Goal: Task Accomplishment & Management: Manage account settings

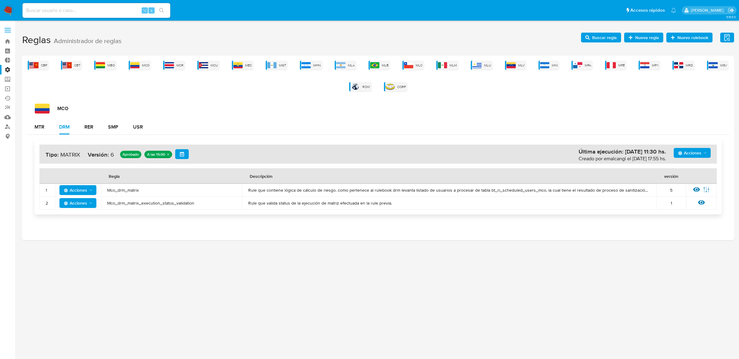
click at [595, 40] on span "Buscar regla" at bounding box center [604, 38] width 25 height 10
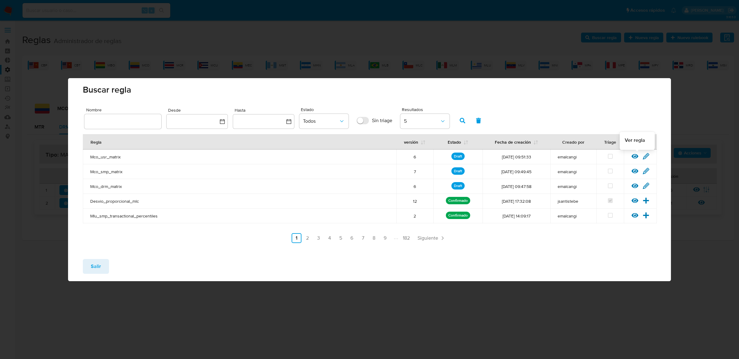
click at [634, 155] on icon at bounding box center [634, 156] width 7 height 7
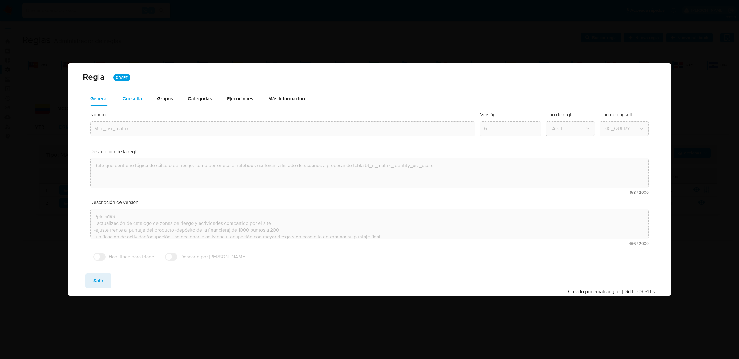
click at [137, 101] on div "Consulta" at bounding box center [133, 98] width 20 height 5
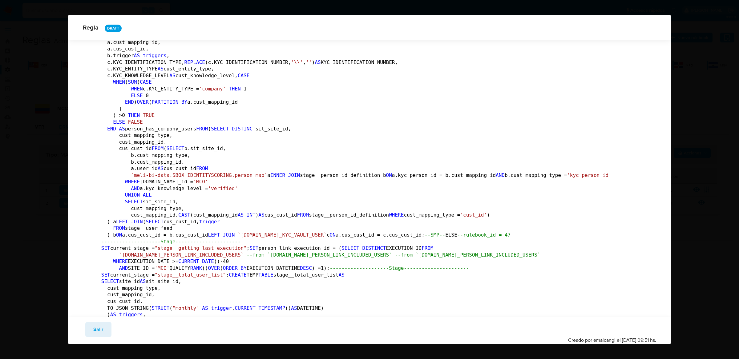
scroll to position [660, 0]
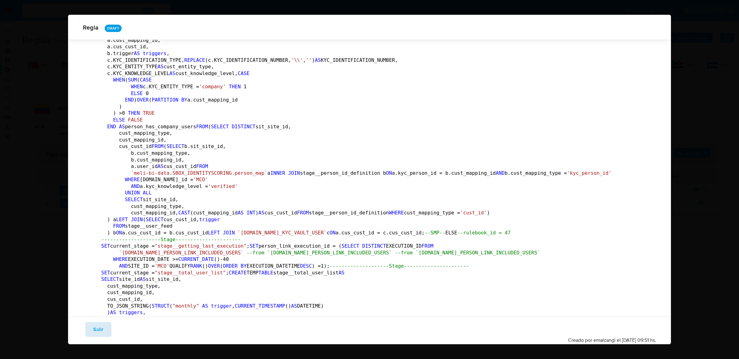
click at [98, 334] on span "Salir" at bounding box center [98, 330] width 10 height 14
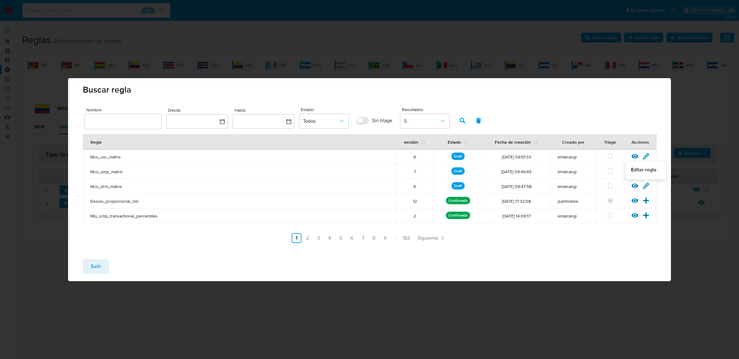
click at [646, 187] on icon at bounding box center [645, 186] width 7 height 7
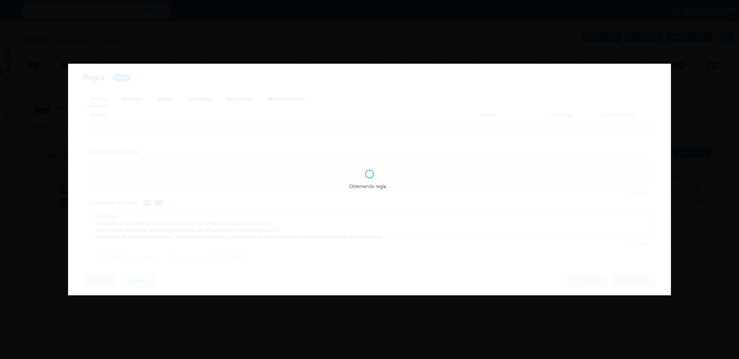
type textarea "Ppld-6199"
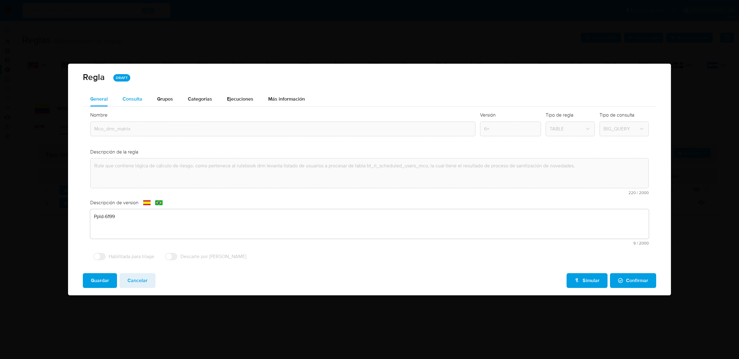
click at [132, 104] on div "Consulta" at bounding box center [133, 99] width 20 height 15
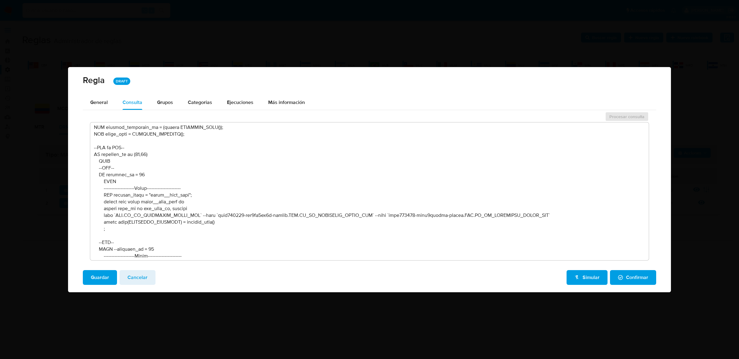
scroll to position [396, 0]
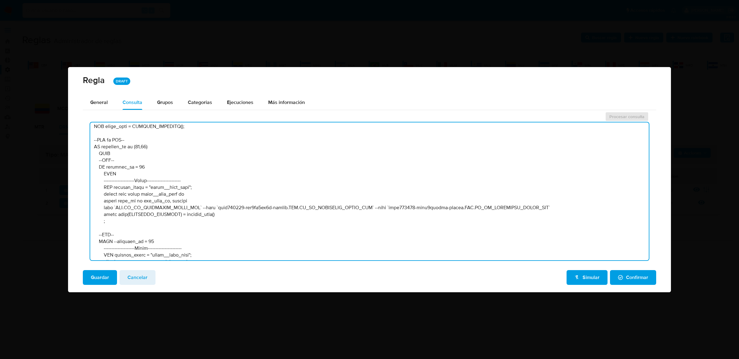
drag, startPoint x: 393, startPoint y: 207, endPoint x: 546, endPoint y: 207, distance: 153.6
click at [546, 207] on textarea at bounding box center [369, 192] width 558 height 138
drag, startPoint x: 219, startPoint y: 207, endPoint x: 373, endPoint y: 204, distance: 154.3
click at [373, 204] on textarea at bounding box center [369, 192] width 558 height 138
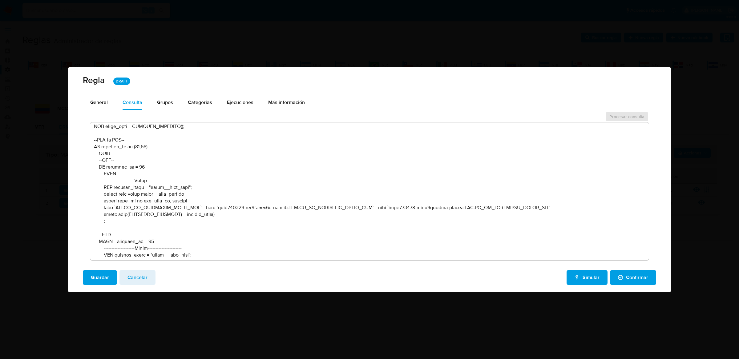
click at [167, 214] on textarea at bounding box center [369, 192] width 558 height 138
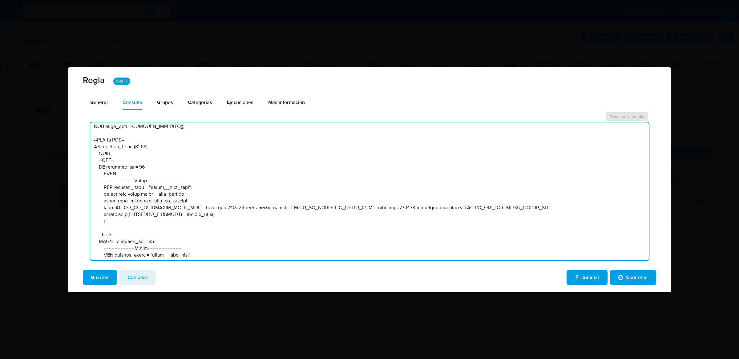
drag, startPoint x: 118, startPoint y: 213, endPoint x: 236, endPoint y: 213, distance: 117.6
click at [236, 213] on textarea at bounding box center [369, 192] width 558 height 138
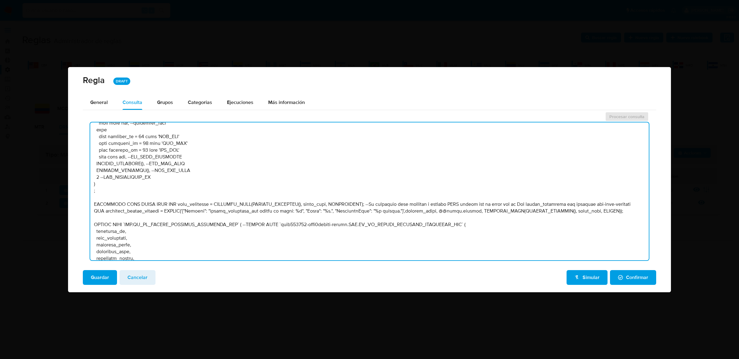
scroll to position [11975, 0]
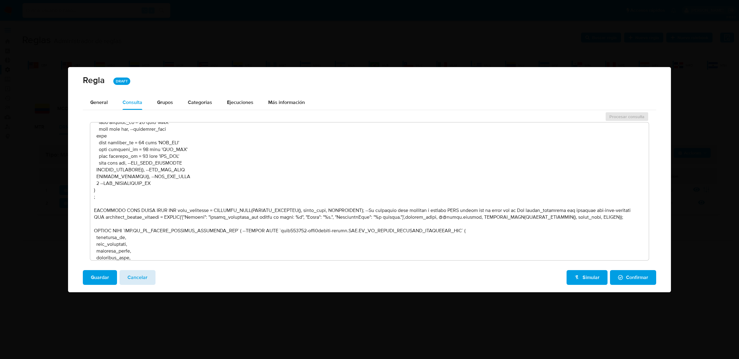
click at [142, 281] on span "Cancelar" at bounding box center [137, 278] width 20 height 14
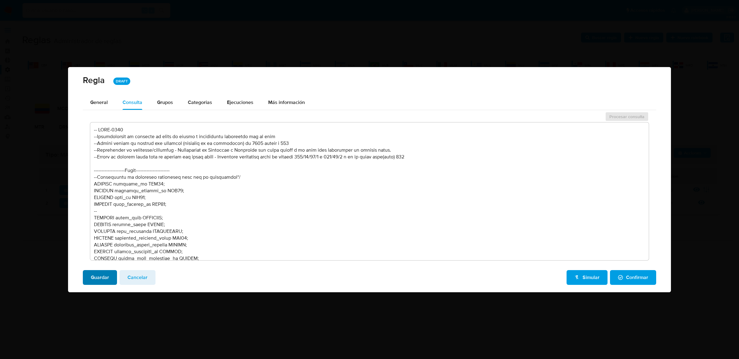
click at [102, 280] on span "Guardar" at bounding box center [100, 278] width 18 height 14
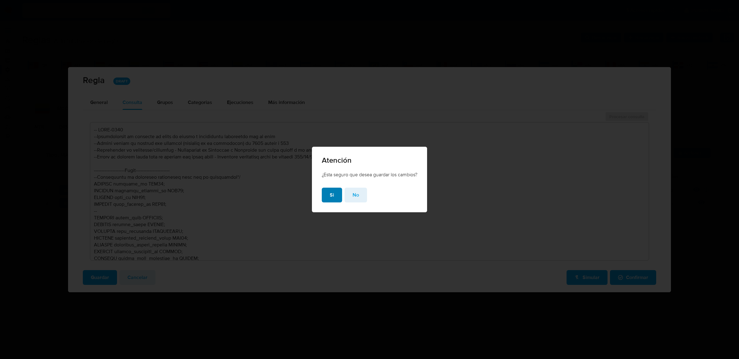
click at [336, 192] on button "Si" at bounding box center [332, 195] width 20 height 15
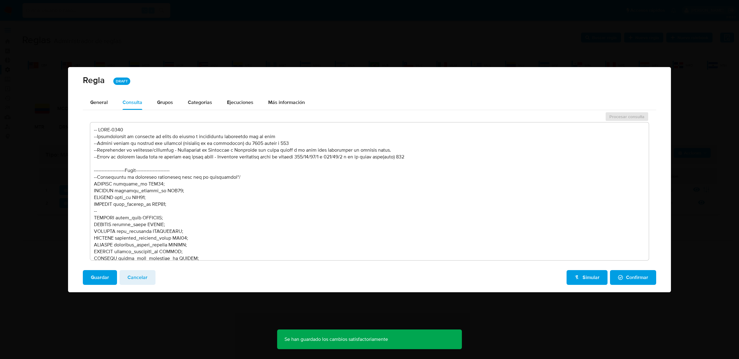
click at [138, 272] on span "Cancelar" at bounding box center [137, 278] width 20 height 14
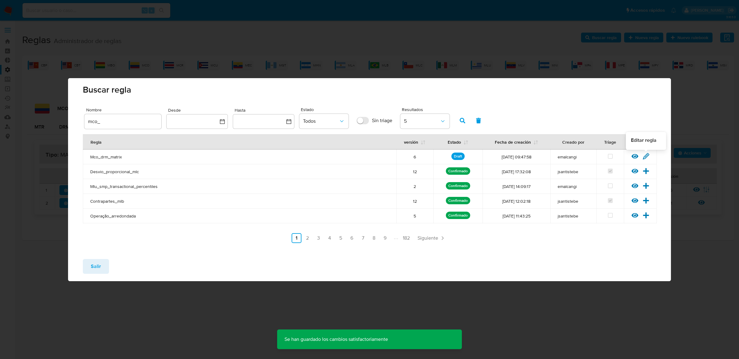
click at [646, 154] on icon at bounding box center [646, 156] width 6 height 6
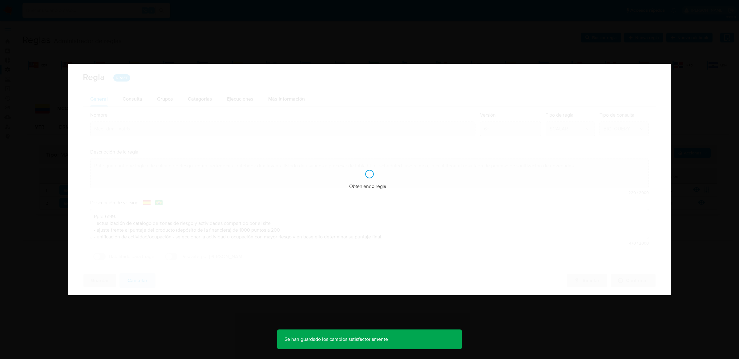
type textarea "Ppld-6199"
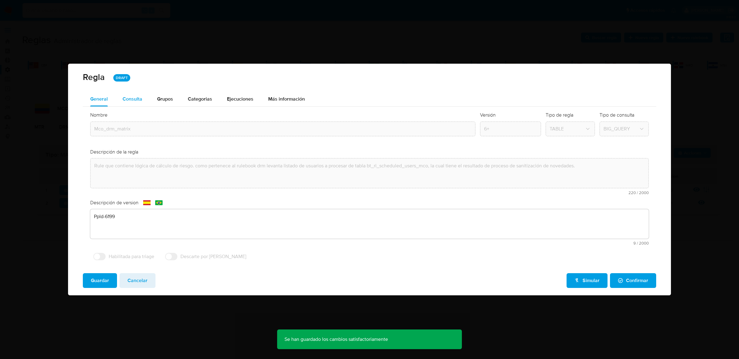
click at [126, 103] on div "Consulta" at bounding box center [133, 99] width 20 height 15
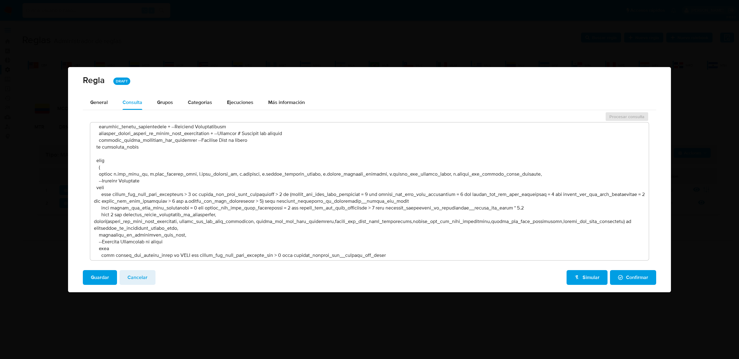
scroll to position [7855, 0]
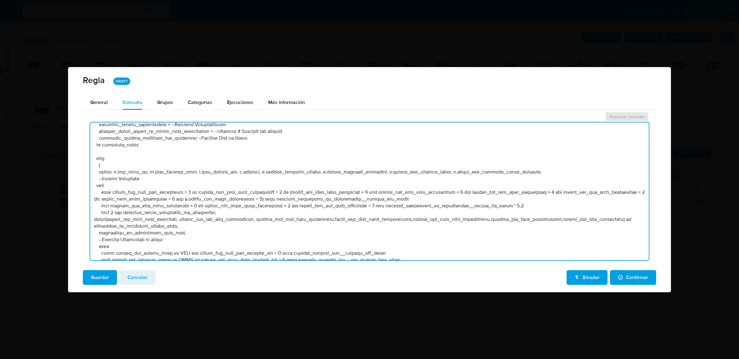
drag, startPoint x: 181, startPoint y: 230, endPoint x: 91, endPoint y: 177, distance: 104.8
click at [91, 177] on textarea at bounding box center [369, 192] width 558 height 138
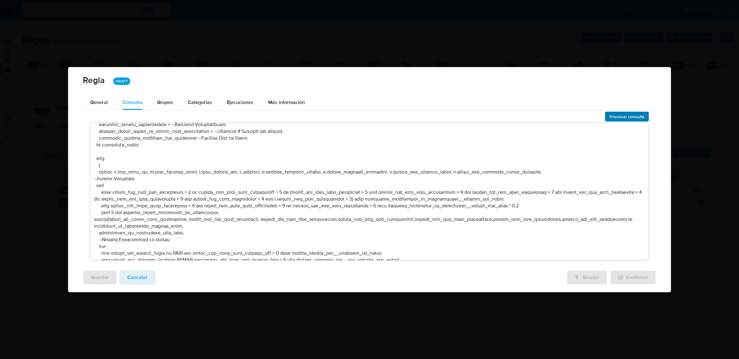
click at [627, 115] on span "Procesar consulta" at bounding box center [626, 116] width 35 height 9
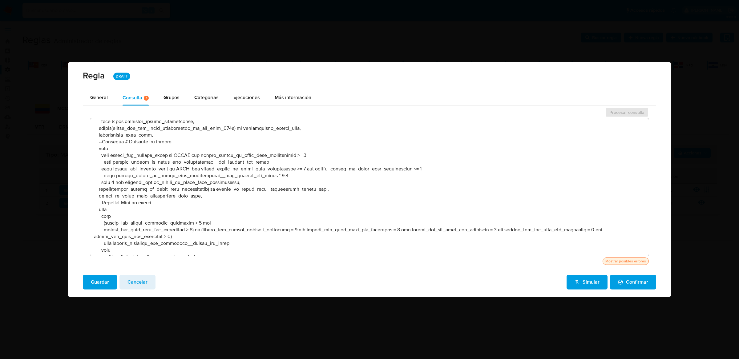
scroll to position [8285, 0]
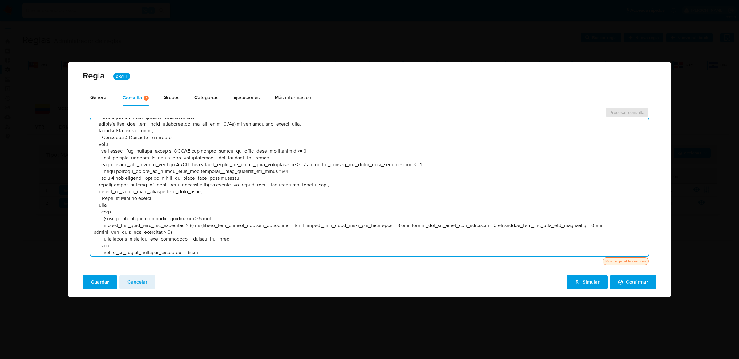
click at [202, 216] on textarea at bounding box center [369, 187] width 558 height 138
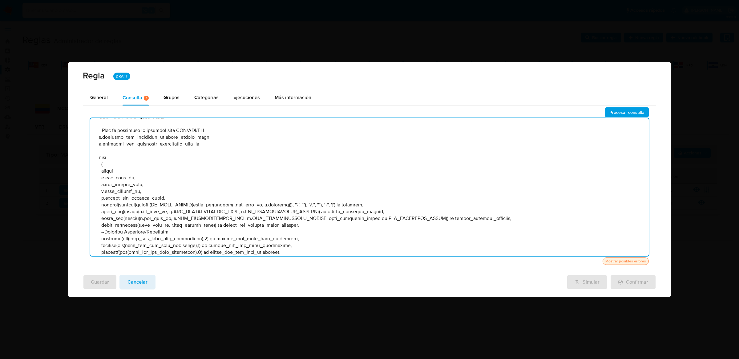
scroll to position [8681, 0]
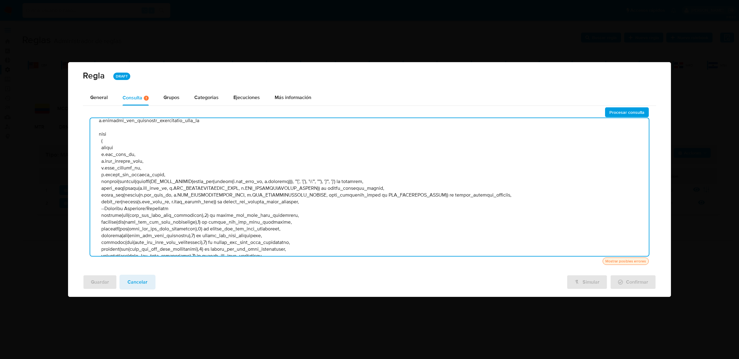
type textarea "-- LORE-9372 --Ipsumdolorsit am consecte ad elits do eiusmo t incididuntu labor…"
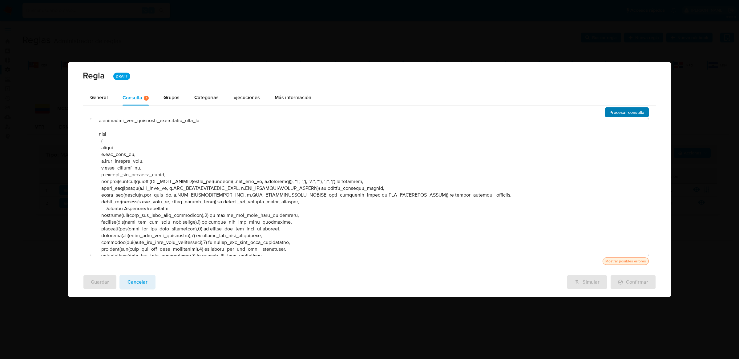
click at [639, 113] on span "Procesar consulta" at bounding box center [626, 112] width 35 height 9
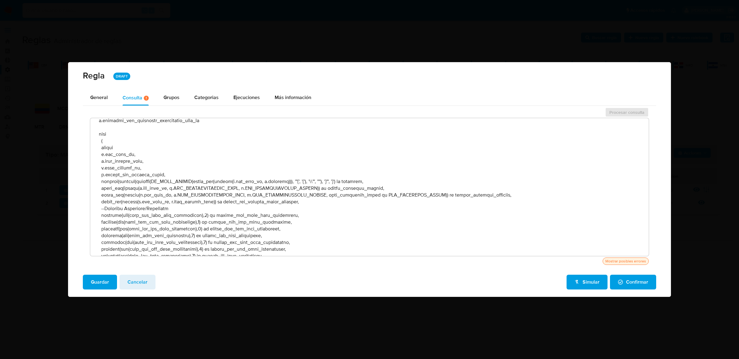
click at [263, 153] on textarea at bounding box center [369, 187] width 558 height 138
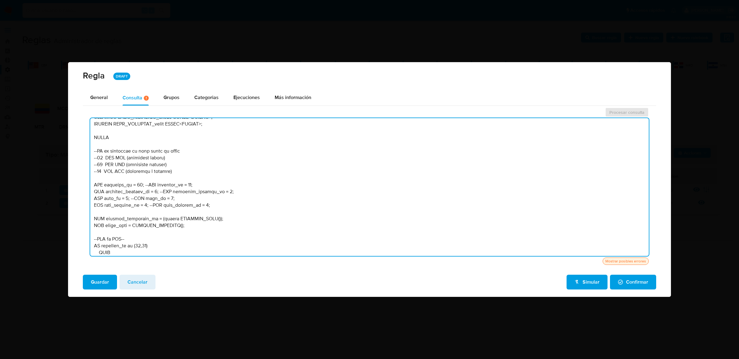
scroll to position [292, 0]
click at [103, 285] on span "Guardar" at bounding box center [100, 283] width 18 height 14
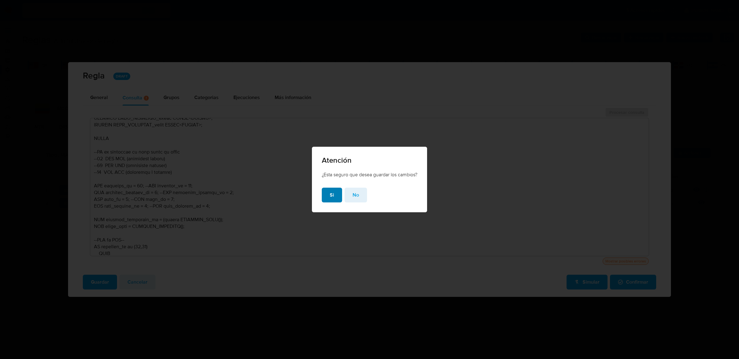
click at [334, 195] on button "Si" at bounding box center [332, 195] width 20 height 15
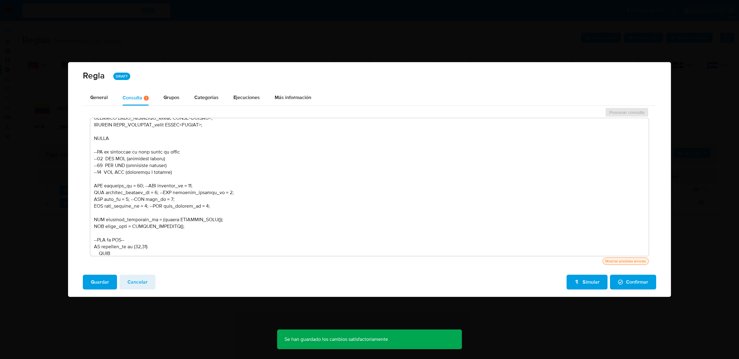
click at [578, 280] on icon "button" at bounding box center [576, 282] width 3 height 4
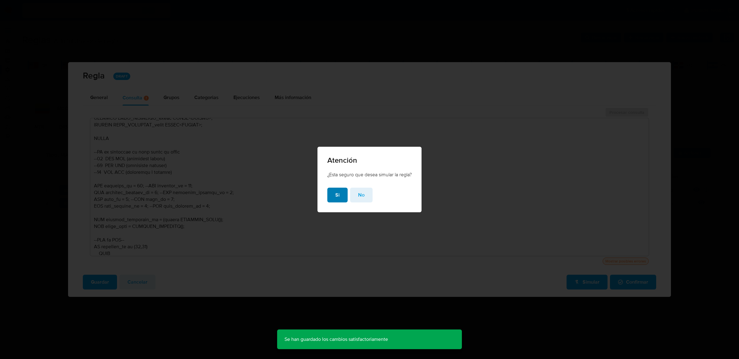
click at [335, 198] on span "Si" at bounding box center [337, 195] width 4 height 14
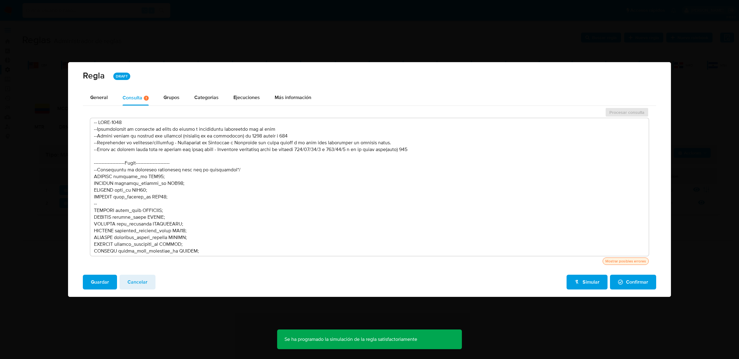
scroll to position [0, 0]
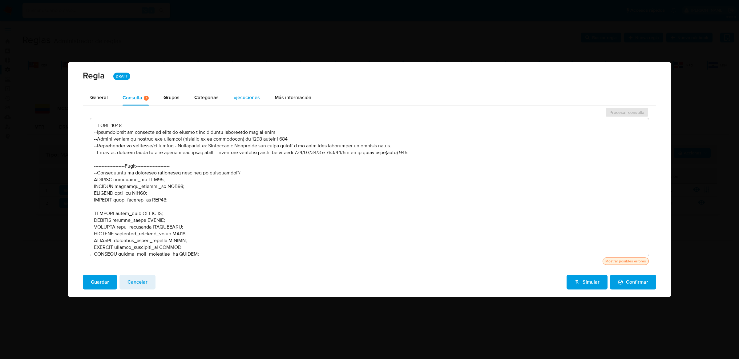
click at [237, 102] on div "Ejecuciones" at bounding box center [246, 97] width 26 height 15
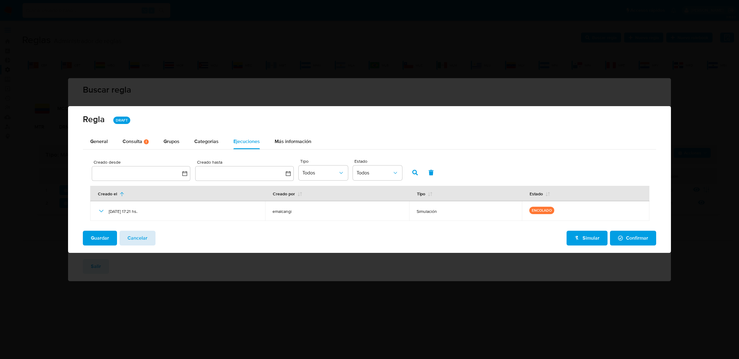
click at [150, 240] on button "Cancelar" at bounding box center [137, 238] width 36 height 15
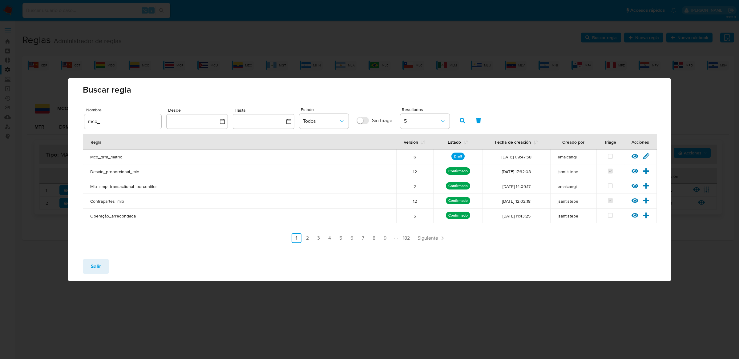
click at [636, 156] on icon at bounding box center [634, 156] width 7 height 7
click at [636, 156] on div "Reglas Administrador de reglas Evidencias Nuevo rulebook Nueva regla Buscar reg…" at bounding box center [378, 135] width 712 height 211
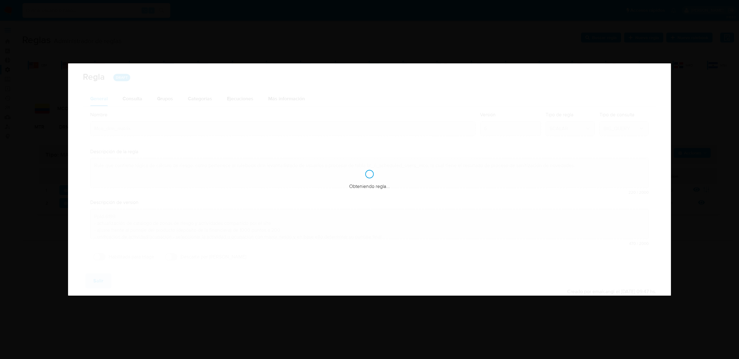
type textarea "Ppld-6199"
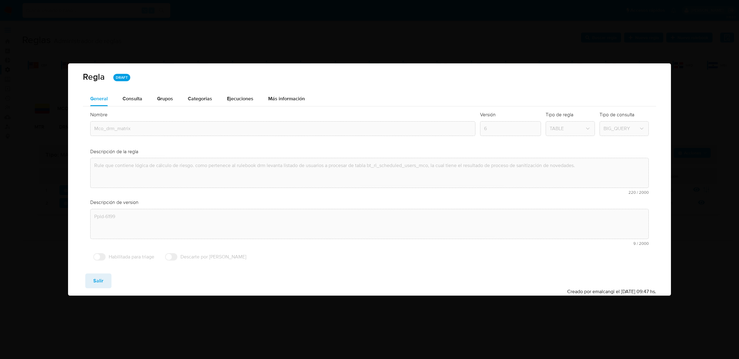
click at [247, 107] on div "Nombre text-es Mco_drm_matrix text-pt Mco_drm_matrix Aceptar Versión 6 Tipo de …" at bounding box center [369, 188] width 573 height 162
click at [245, 102] on span "Ejecuciones" at bounding box center [240, 98] width 26 height 7
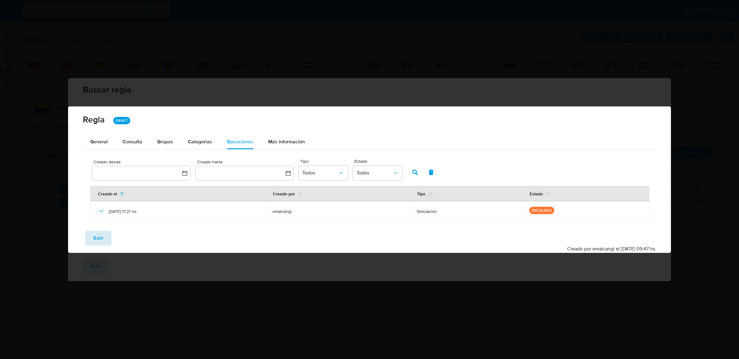
click at [103, 237] on button "Salir" at bounding box center [98, 238] width 26 height 15
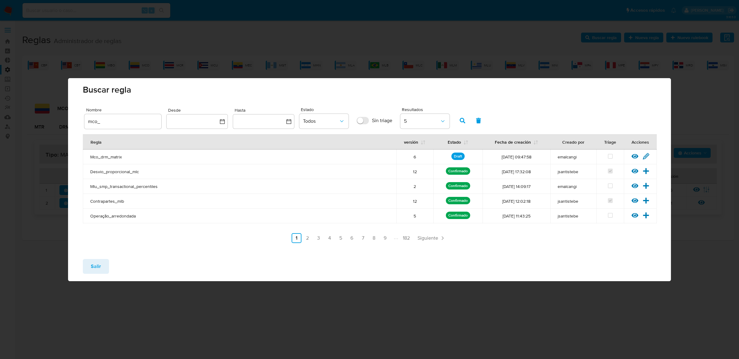
click at [629, 155] on div "Ver regla Editar regla" at bounding box center [640, 157] width 33 height 8
click at [635, 155] on icon at bounding box center [634, 156] width 7 height 7
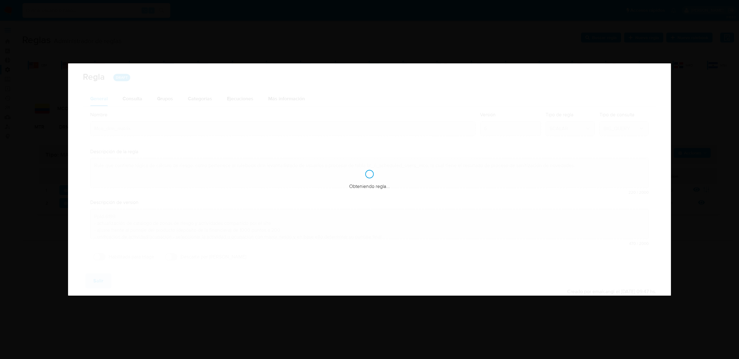
type textarea "Ppld-6199"
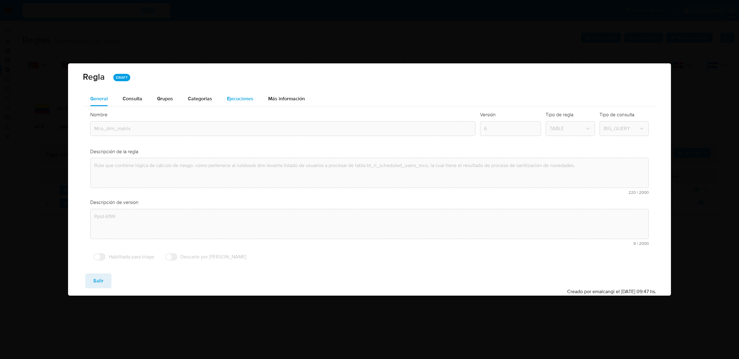
click at [247, 104] on div "Ejecuciones" at bounding box center [240, 98] width 26 height 15
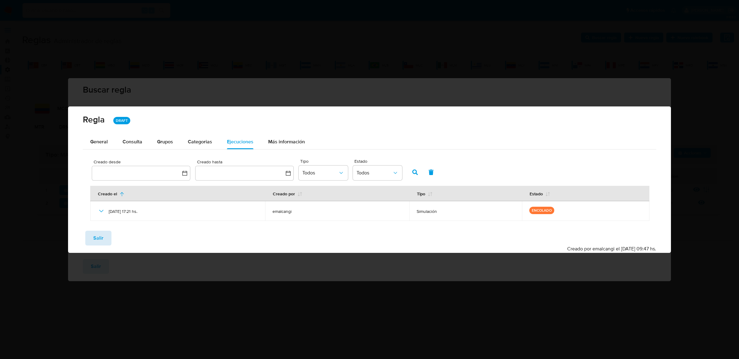
click at [98, 237] on span "Salir" at bounding box center [98, 239] width 10 height 14
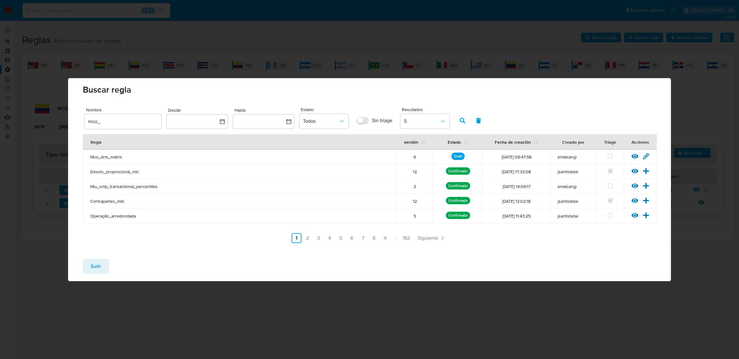
click at [636, 152] on td "Ver regla Editar regla" at bounding box center [640, 157] width 33 height 15
click at [634, 156] on icon at bounding box center [634, 156] width 7 height 5
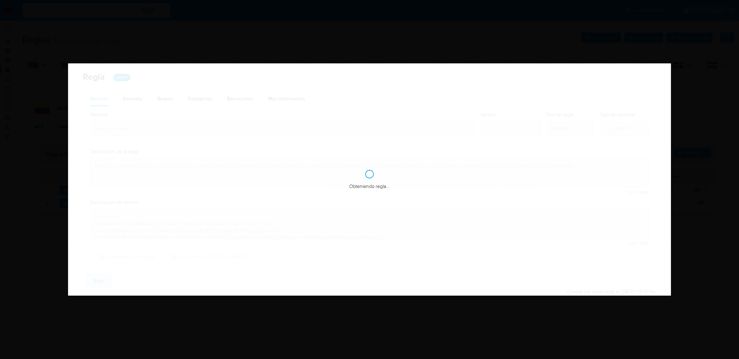
type textarea "Ppld-6199"
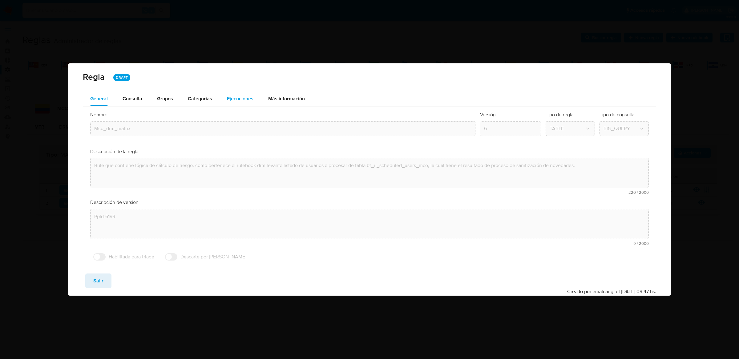
click at [242, 102] on span "Ejecuciones" at bounding box center [240, 98] width 26 height 7
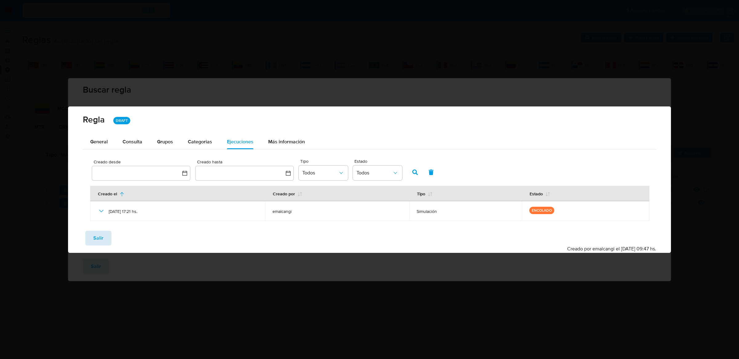
click at [99, 241] on span "Salir" at bounding box center [98, 239] width 10 height 14
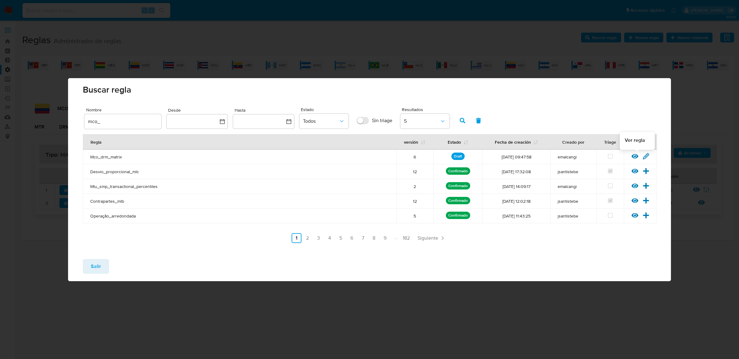
click at [637, 158] on icon at bounding box center [634, 156] width 7 height 7
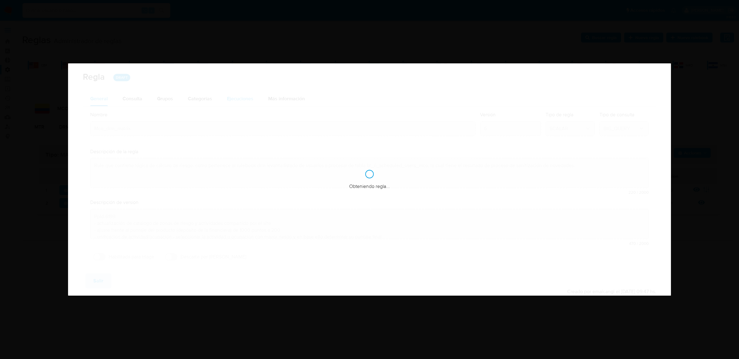
type textarea "Ppld-6199"
click at [250, 100] on span "Ejecuciones" at bounding box center [240, 98] width 26 height 7
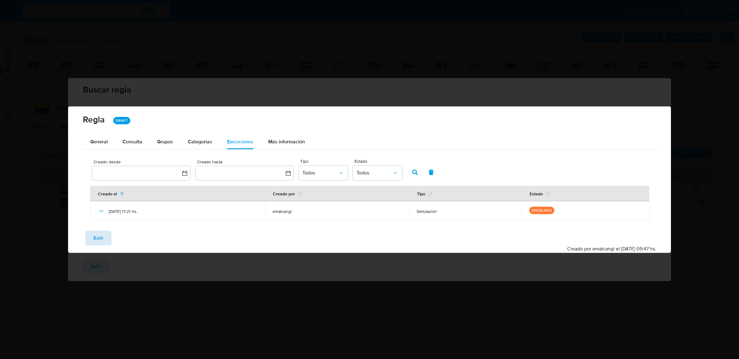
click at [105, 235] on button "Salir" at bounding box center [98, 238] width 26 height 15
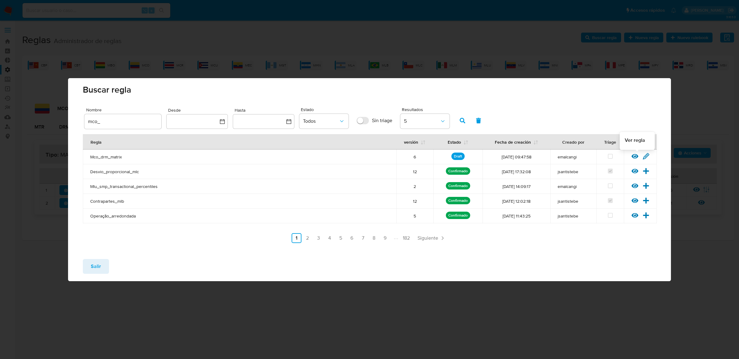
click at [636, 156] on icon at bounding box center [634, 156] width 7 height 7
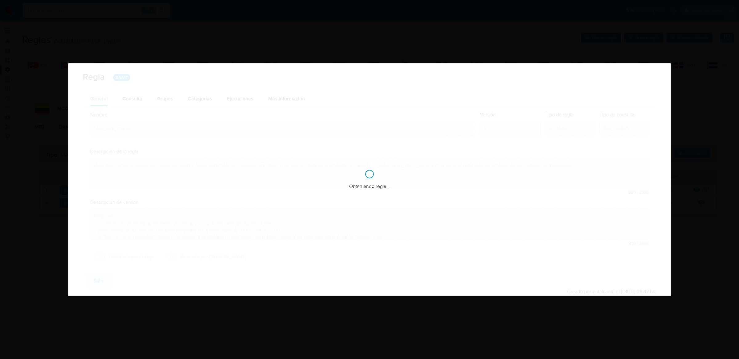
type textarea "Ppld-6199"
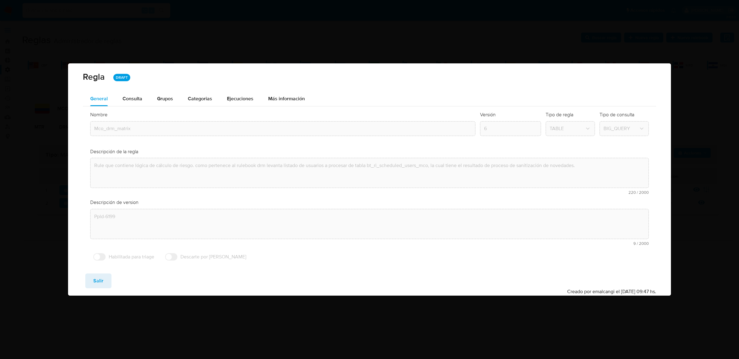
click at [229, 91] on div "Ejecuciones" at bounding box center [240, 98] width 26 height 15
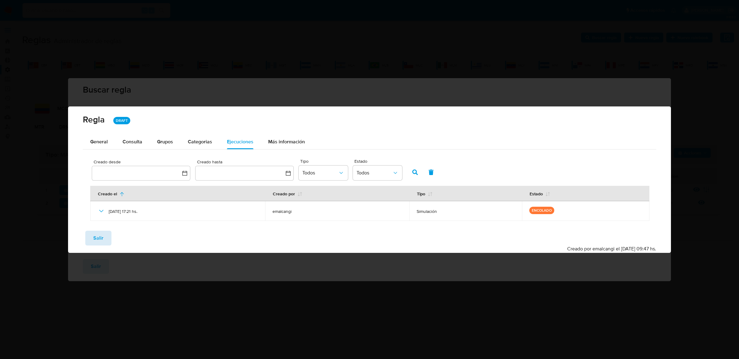
click at [103, 232] on button "Salir" at bounding box center [98, 238] width 26 height 15
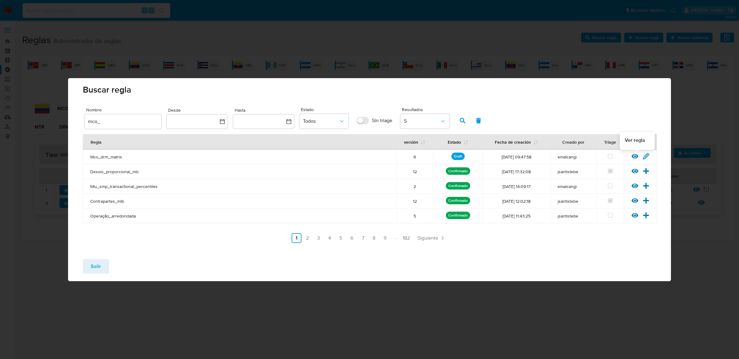
click at [634, 155] on icon at bounding box center [634, 156] width 7 height 7
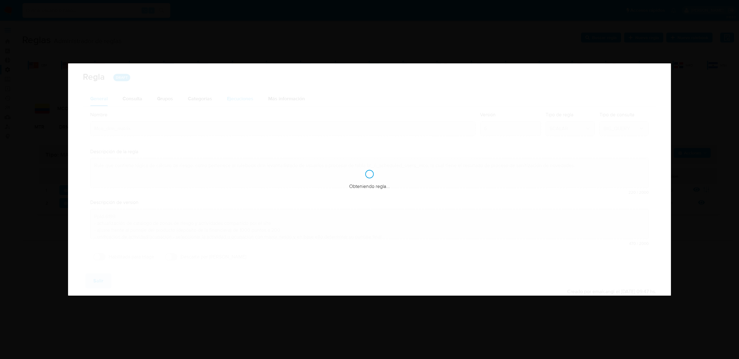
type textarea "Ppld-6199"
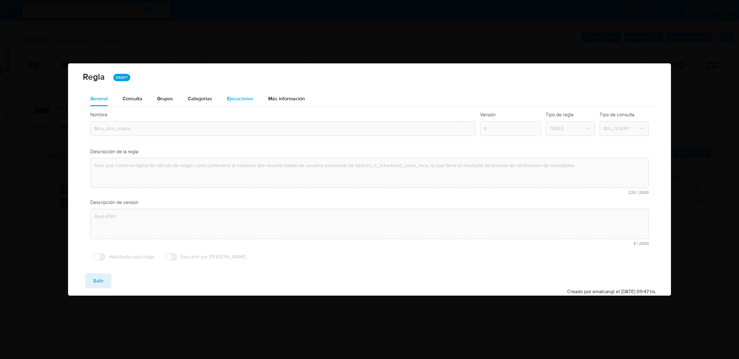
click at [248, 100] on span "Ejecuciones" at bounding box center [240, 98] width 26 height 7
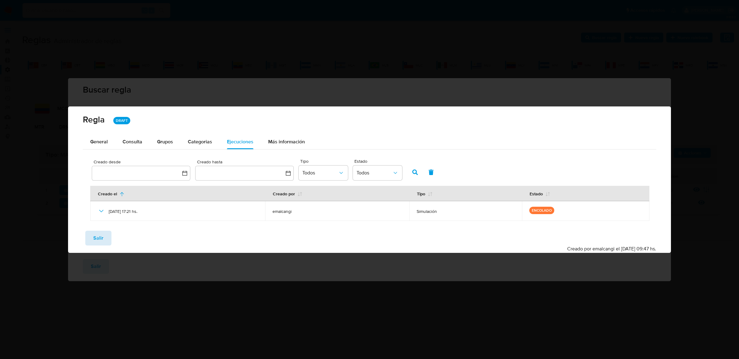
click at [102, 240] on span "Salir" at bounding box center [98, 239] width 10 height 14
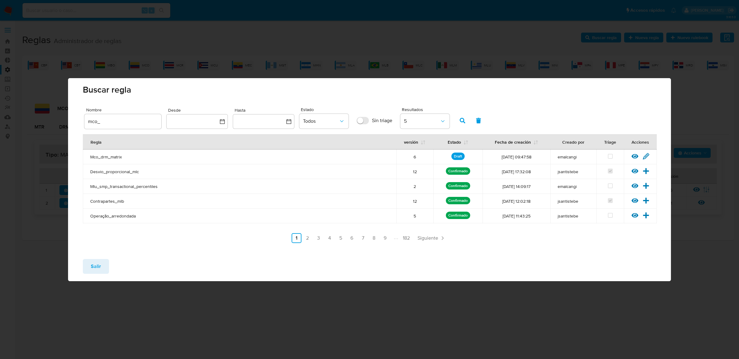
click at [97, 260] on span "Salir" at bounding box center [96, 267] width 10 height 14
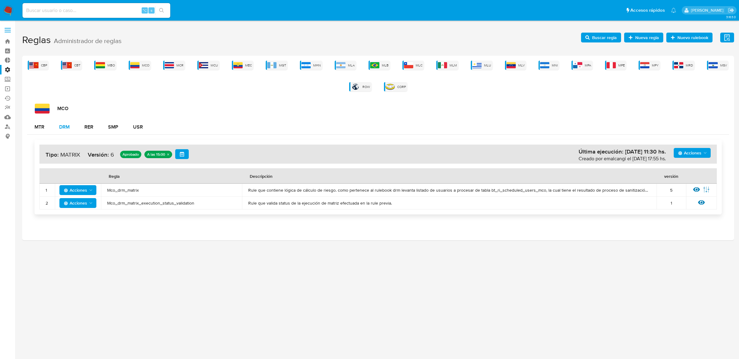
click at [60, 130] on div "DRM" at bounding box center [64, 127] width 10 height 5
click at [695, 190] on icon at bounding box center [696, 189] width 7 height 7
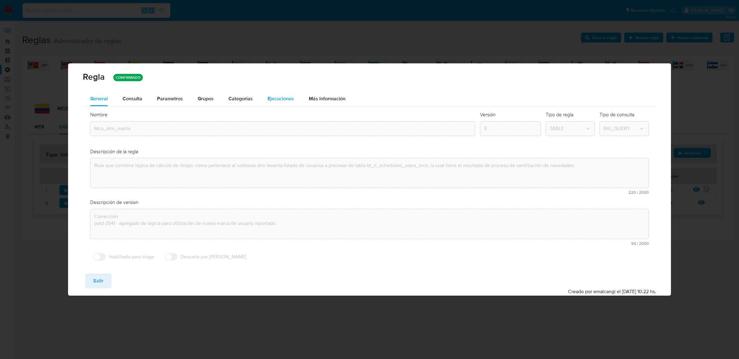
click at [271, 99] on span "Ejecuciones" at bounding box center [281, 98] width 26 height 7
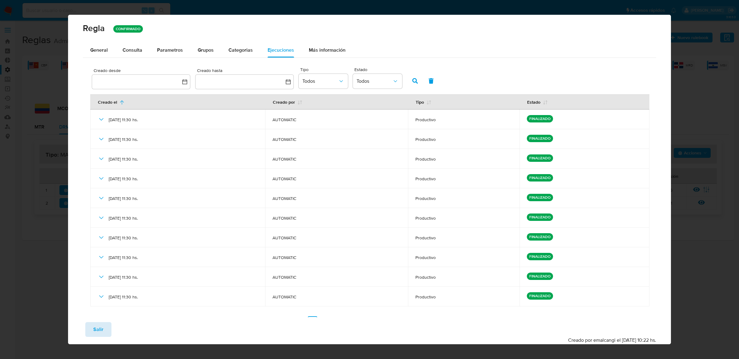
click at [97, 335] on span "Salir" at bounding box center [98, 330] width 10 height 14
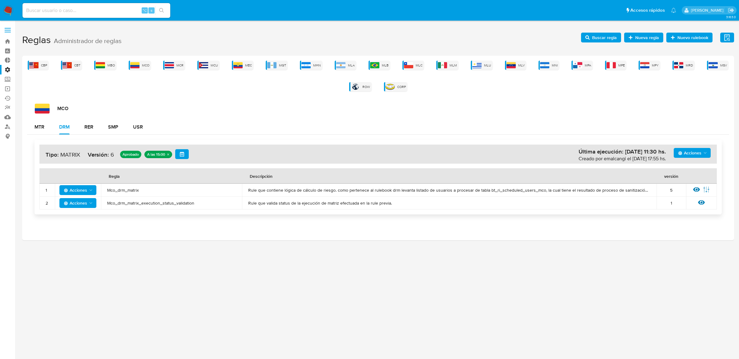
click at [597, 36] on span "Buscar regla" at bounding box center [604, 38] width 25 height 10
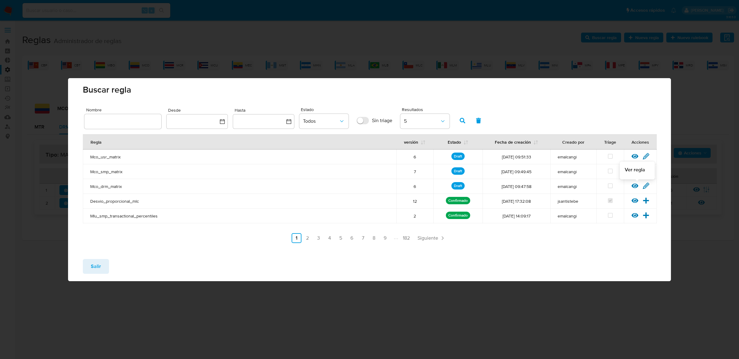
click at [632, 186] on icon at bounding box center [634, 185] width 7 height 5
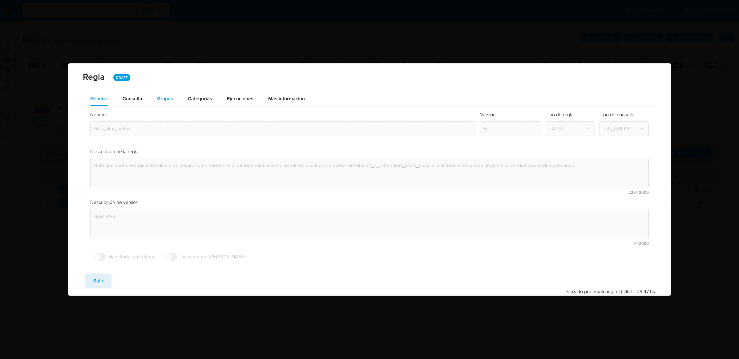
click at [159, 100] on span "Grupos" at bounding box center [165, 98] width 16 height 7
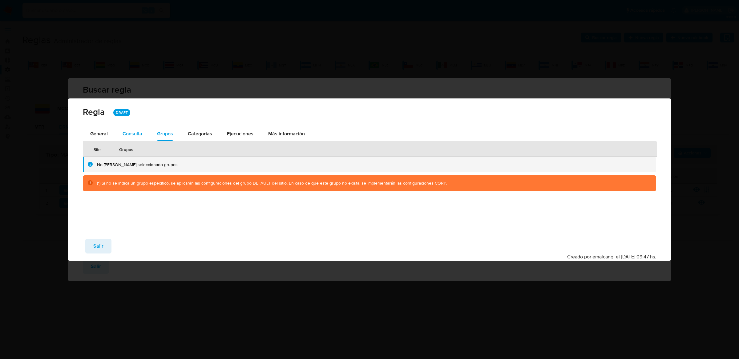
click at [129, 127] on div "Consulta" at bounding box center [133, 134] width 20 height 15
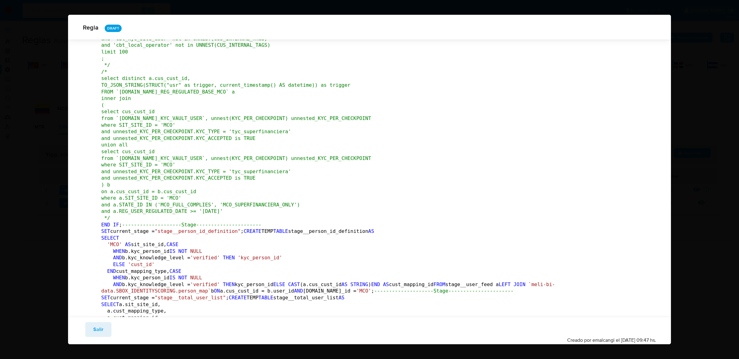
scroll to position [570, 0]
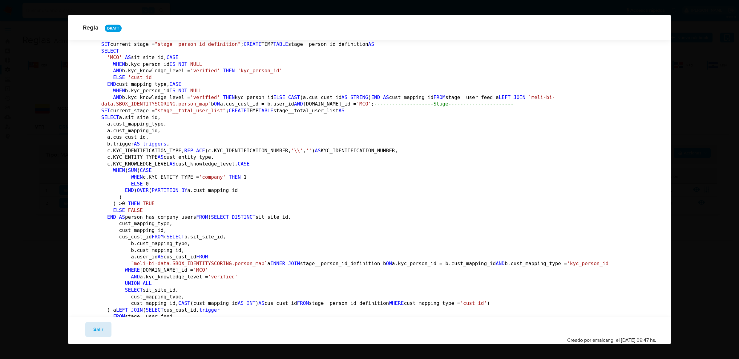
click at [105, 330] on button "Salir" at bounding box center [98, 329] width 26 height 15
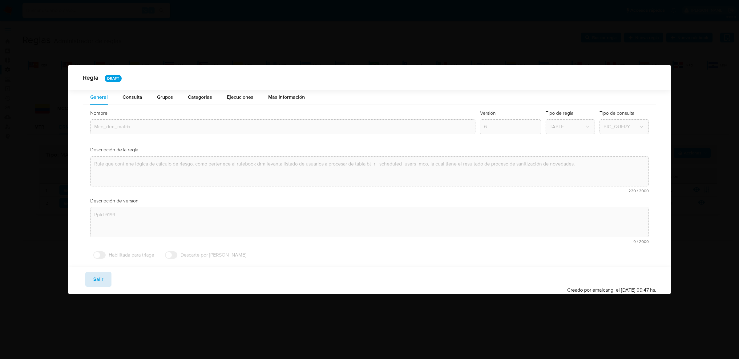
scroll to position [0, 0]
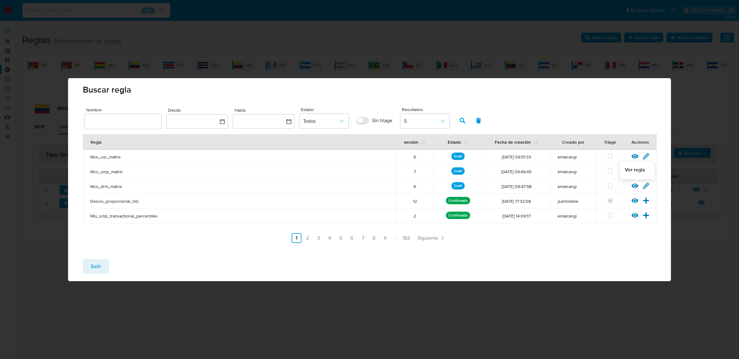
click at [634, 187] on icon at bounding box center [634, 186] width 7 height 7
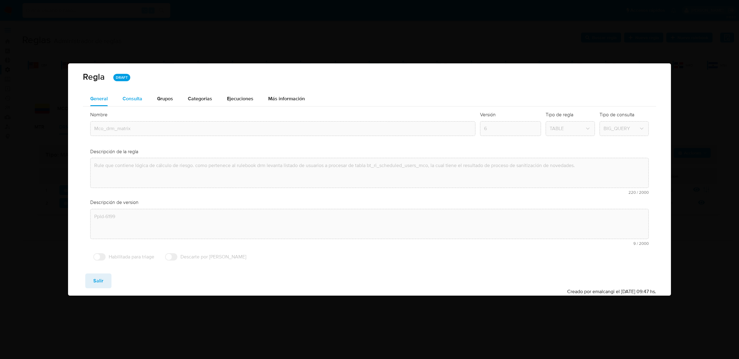
click at [136, 103] on div "Consulta" at bounding box center [133, 98] width 20 height 15
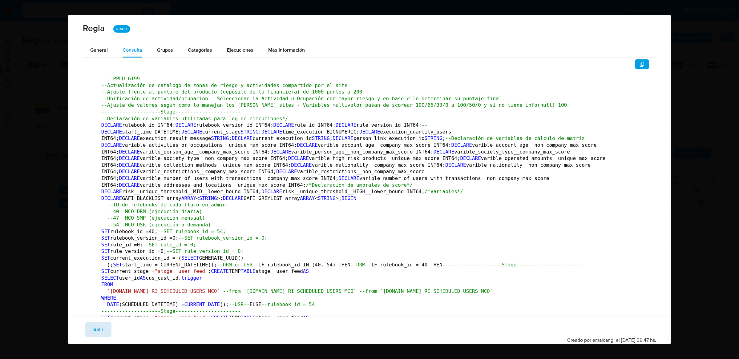
click at [100, 333] on span "Salir" at bounding box center [98, 330] width 10 height 14
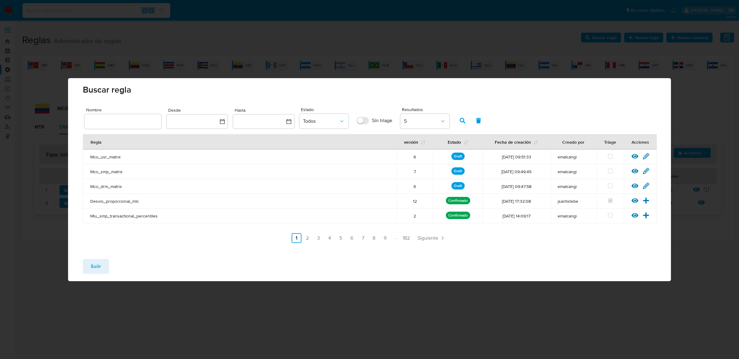
click at [646, 181] on td "Ver regla Editar regla" at bounding box center [640, 186] width 33 height 15
click at [646, 184] on icon at bounding box center [646, 186] width 6 height 6
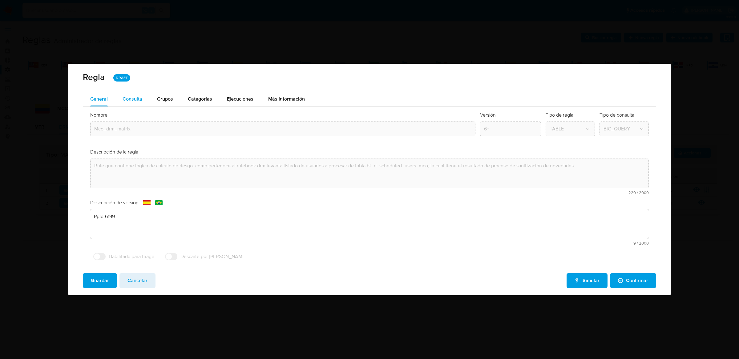
click at [129, 95] on div "Consulta" at bounding box center [133, 99] width 20 height 15
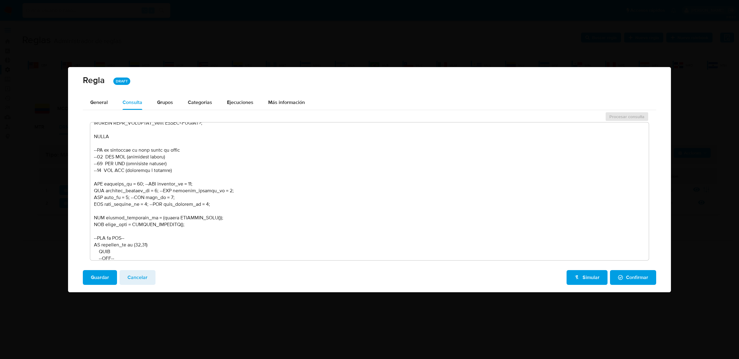
scroll to position [313, 0]
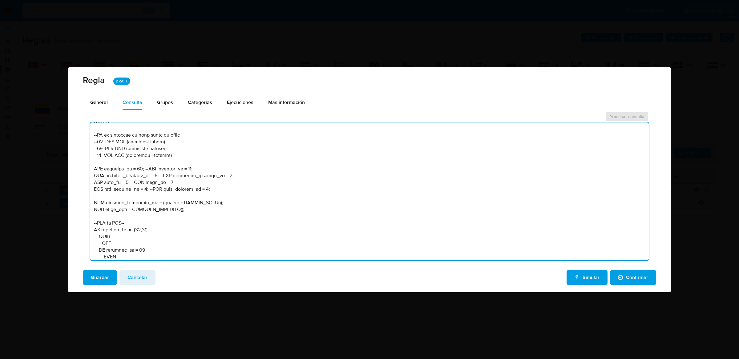
click at [256, 159] on textarea at bounding box center [369, 192] width 558 height 138
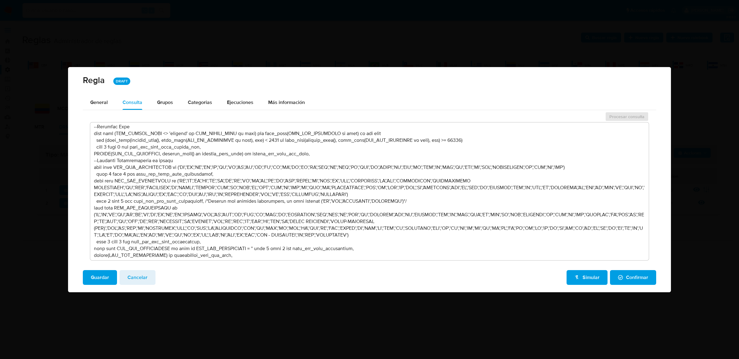
scroll to position [1902, 0]
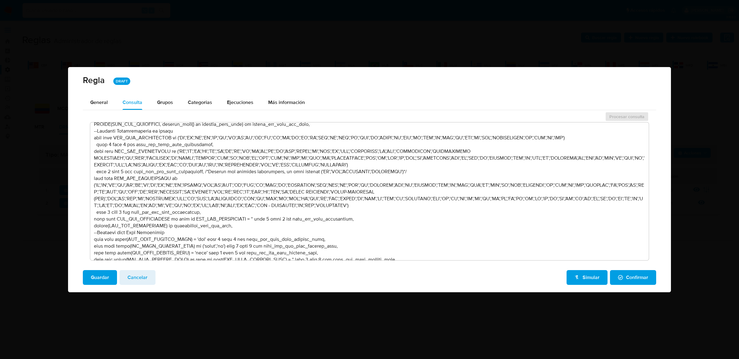
click at [236, 156] on textarea at bounding box center [369, 192] width 558 height 138
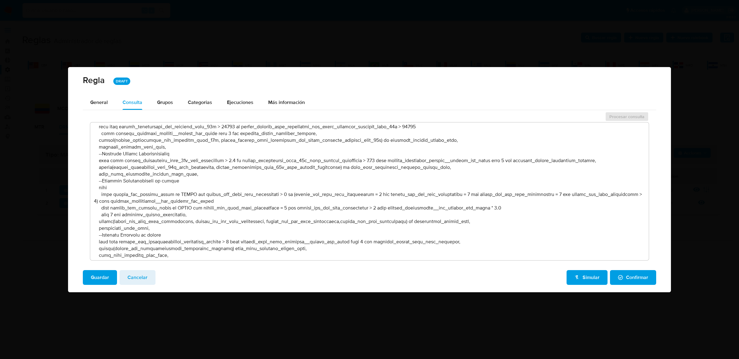
scroll to position [8983, 0]
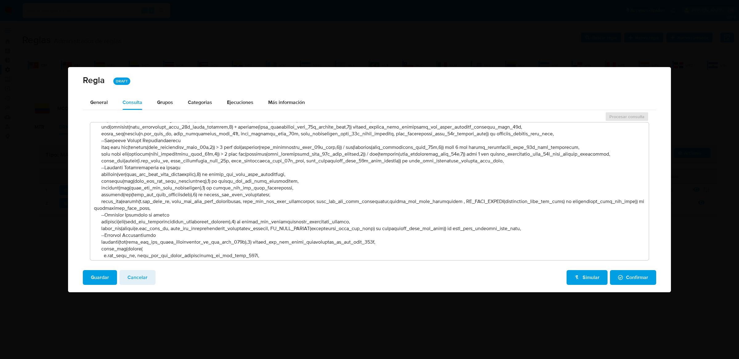
click at [388, 197] on textarea at bounding box center [369, 192] width 558 height 138
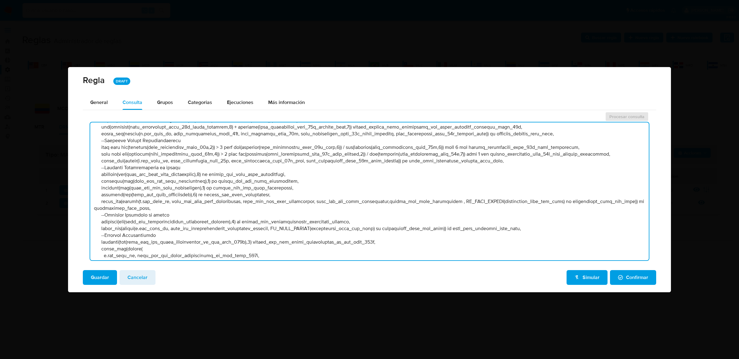
click at [388, 197] on textarea at bounding box center [369, 192] width 558 height 138
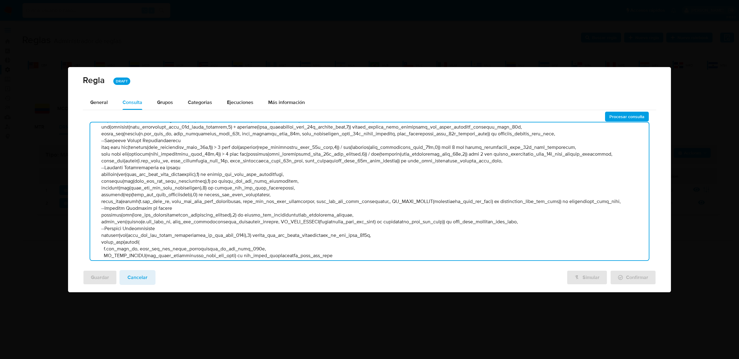
click at [173, 195] on textarea at bounding box center [369, 192] width 558 height 138
click at [172, 192] on textarea at bounding box center [369, 192] width 558 height 138
click at [373, 200] on textarea at bounding box center [369, 192] width 558 height 138
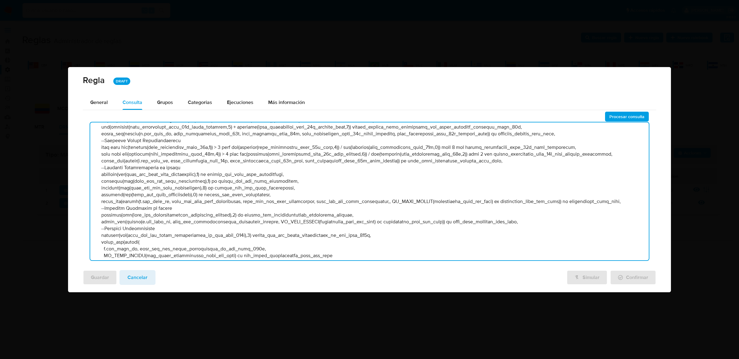
paste textarea "user_has_null_nationality"
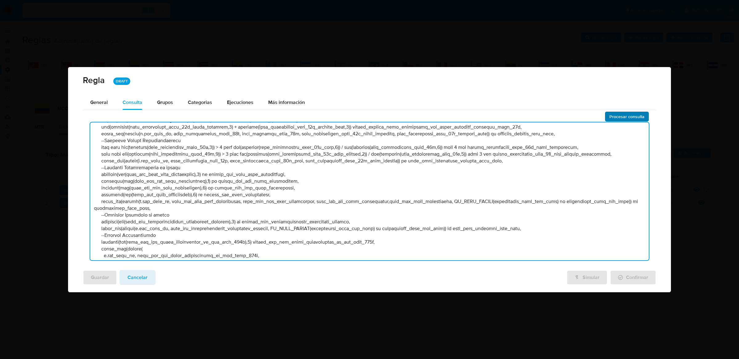
type textarea "-- PPLD-6199 --Actualización de catalogo de zonas de riesgo y actividades compa…"
click at [630, 113] on span "Procesar consulta" at bounding box center [626, 116] width 35 height 9
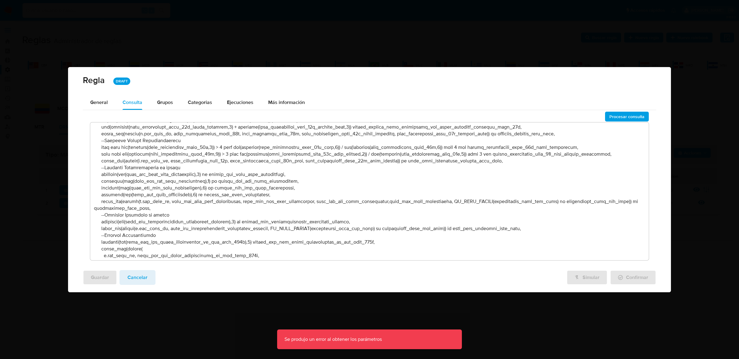
click at [265, 186] on textarea at bounding box center [369, 192] width 558 height 138
click at [109, 103] on button "General" at bounding box center [99, 102] width 32 height 15
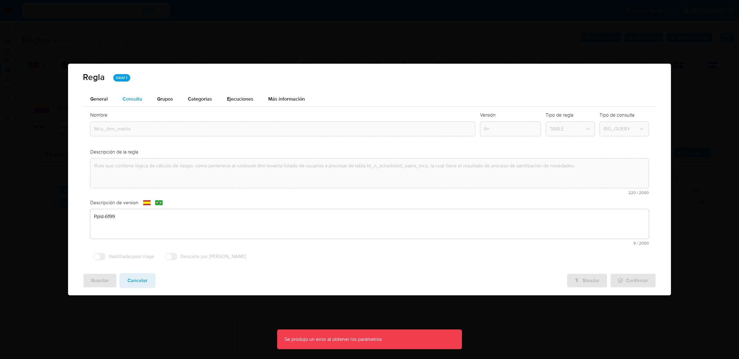
click at [127, 101] on div "Consulta" at bounding box center [133, 99] width 20 height 5
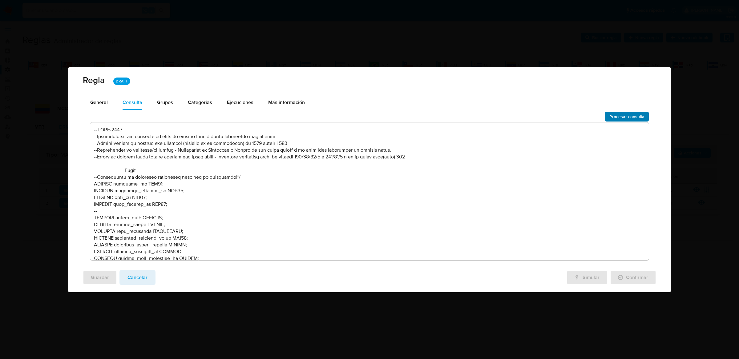
click at [638, 116] on span "Procesar consulta" at bounding box center [626, 116] width 35 height 9
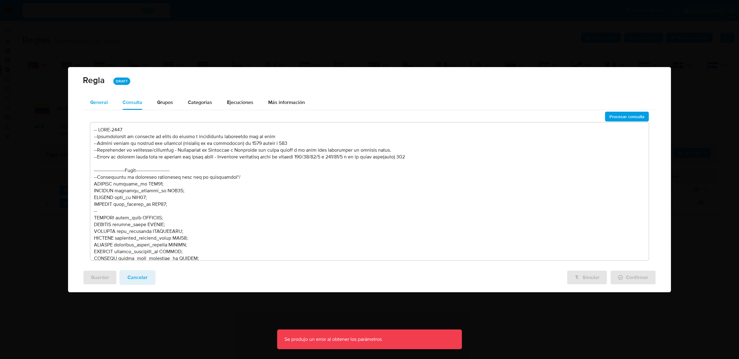
click at [102, 105] on span "General" at bounding box center [99, 102] width 18 height 7
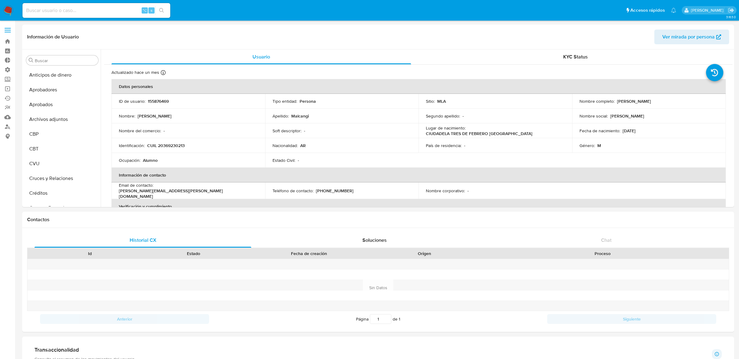
select select "10"
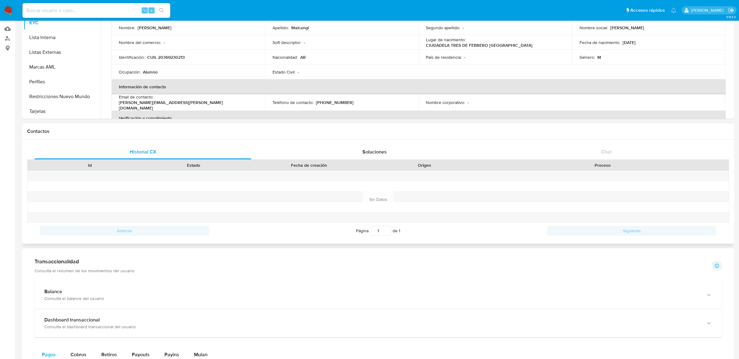
scroll to position [81, 0]
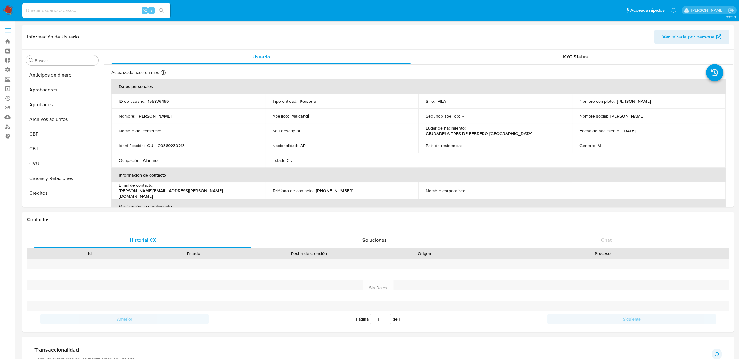
select select "10"
click at [5, 34] on label at bounding box center [7, 30] width 15 height 13
click at [0, 0] on input "checkbox" at bounding box center [0, 0] width 0 height 0
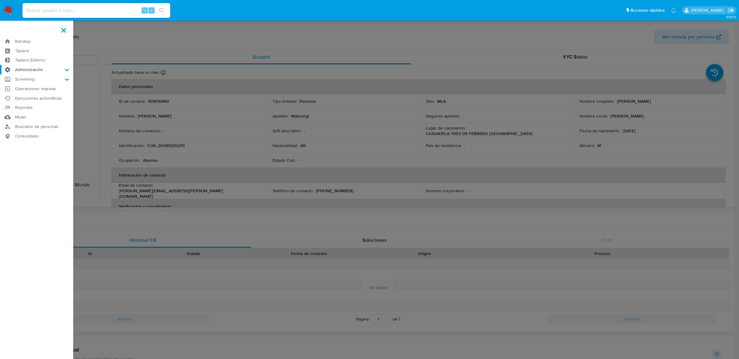
click at [52, 70] on label "Administración" at bounding box center [36, 70] width 73 height 10
click at [0, 0] on input "Administración" at bounding box center [0, 0] width 0 height 0
click at [47, 82] on link "Roles" at bounding box center [36, 86] width 73 height 8
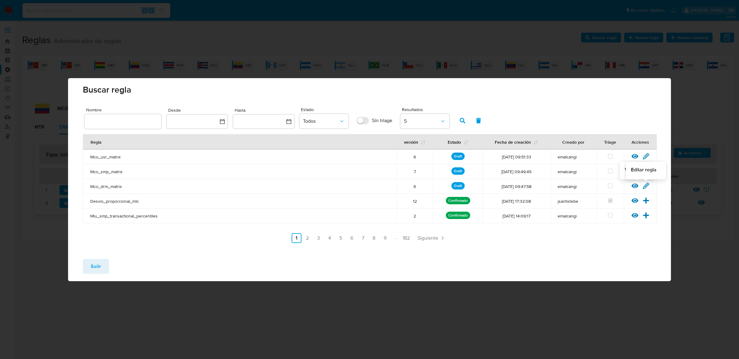
click at [644, 186] on icon at bounding box center [645, 186] width 7 height 7
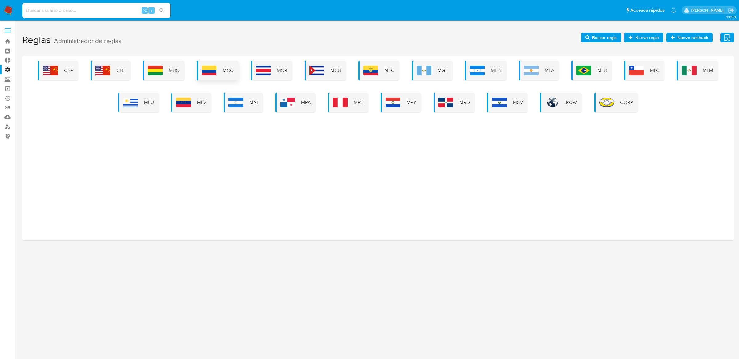
click at [226, 67] on span "MCO" at bounding box center [228, 70] width 11 height 7
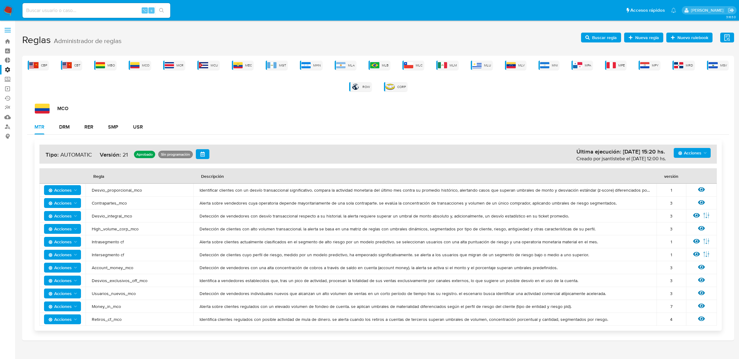
click at [603, 44] on h1 "Reglas Administrador de reglas Evidencias Nuevo rulebook Nueva regla Buscar reg…" at bounding box center [378, 40] width 712 height 21
click at [603, 40] on span "Buscar regla" at bounding box center [604, 38] width 25 height 10
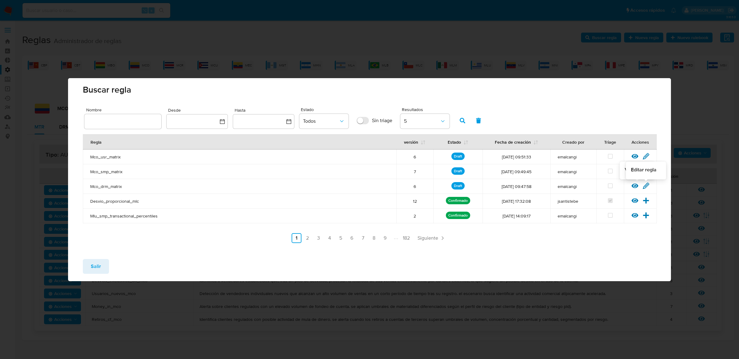
click at [646, 185] on icon at bounding box center [646, 186] width 6 height 6
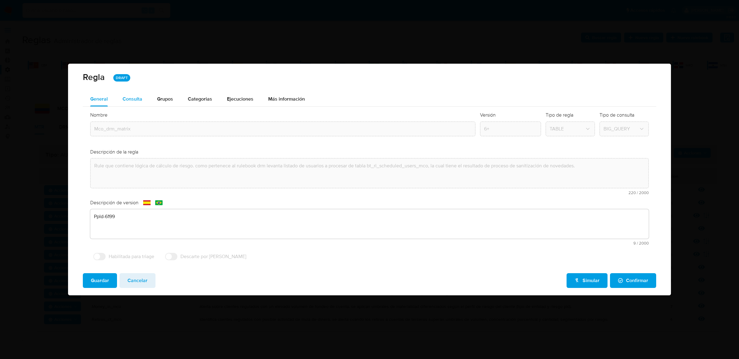
click at [142, 99] on button "Consulta" at bounding box center [132, 99] width 34 height 15
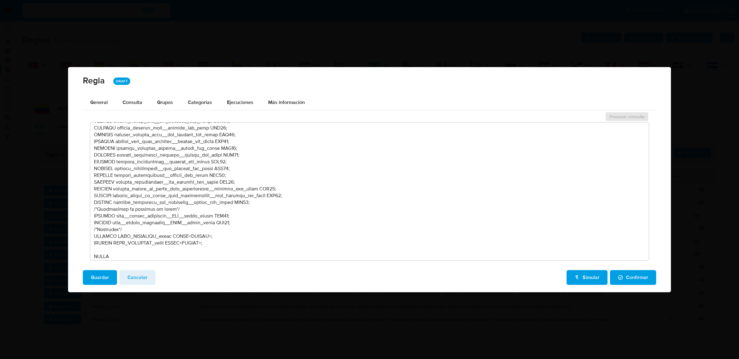
scroll to position [262, 0]
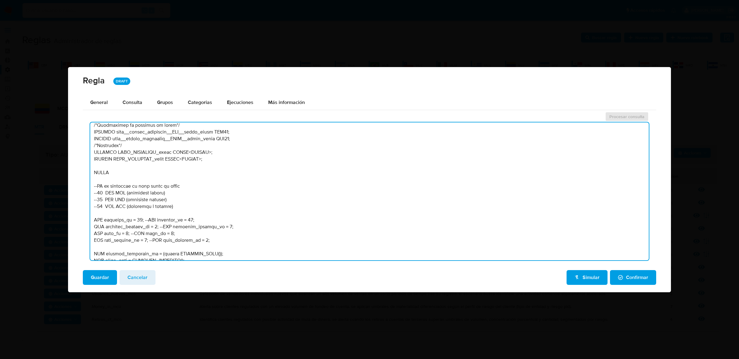
click at [208, 194] on textarea at bounding box center [369, 192] width 558 height 138
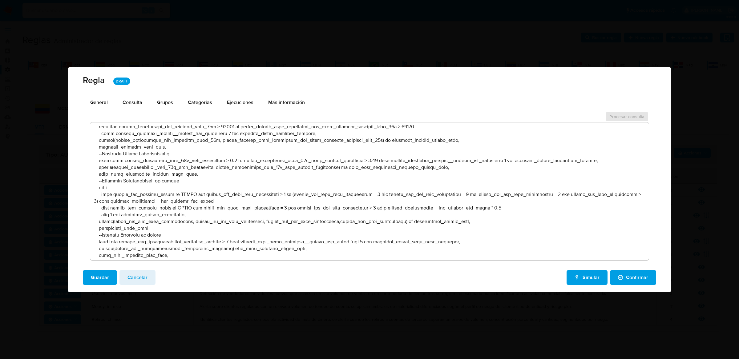
scroll to position [8990, 0]
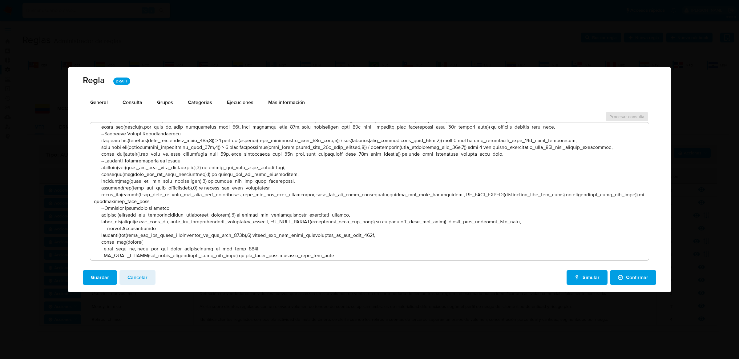
click at [164, 185] on textarea at bounding box center [369, 192] width 558 height 138
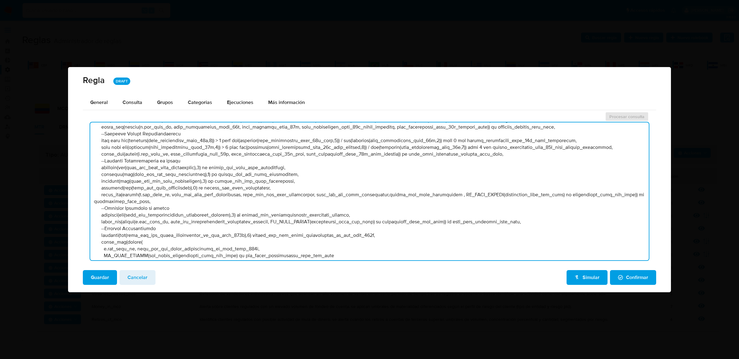
click at [387, 191] on textarea at bounding box center [369, 192] width 558 height 138
paste textarea "user"
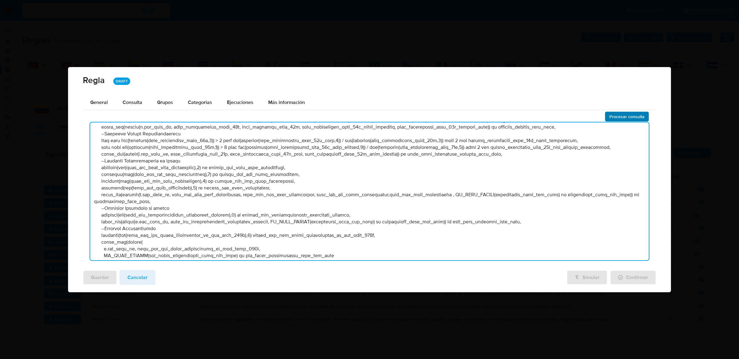
type textarea "-- PPLD-6199 --Actualización de catalogo de zonas de riesgo y actividades compa…"
click at [625, 116] on span "Procesar consulta" at bounding box center [626, 116] width 35 height 9
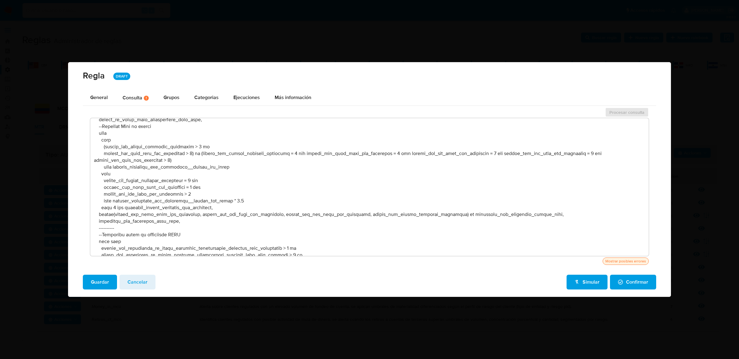
scroll to position [8356, 0]
click at [106, 279] on span "Guardar" at bounding box center [100, 283] width 18 height 14
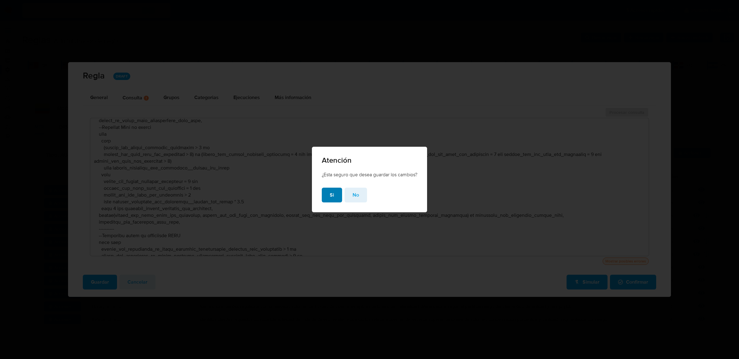
click at [335, 192] on button "Si" at bounding box center [332, 195] width 20 height 15
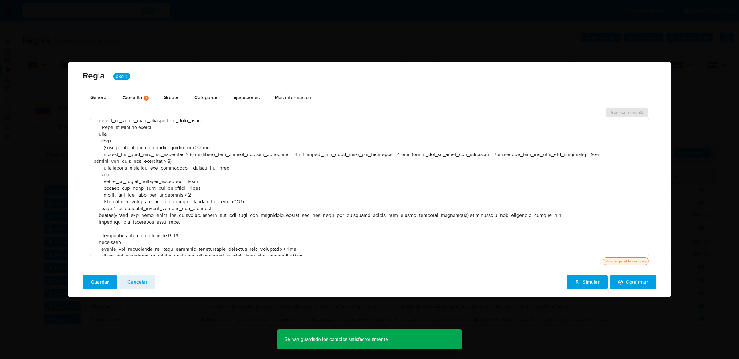
click at [248, 87] on div "Regla DRAFT" at bounding box center [369, 76] width 603 height 28
click at [248, 90] on div "Ejecuciones" at bounding box center [246, 97] width 26 height 15
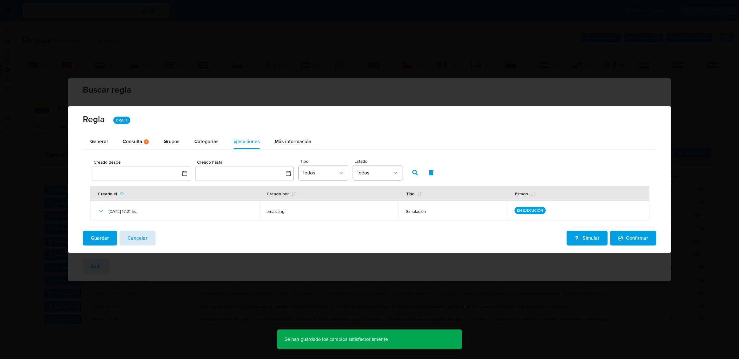
click at [136, 232] on span "Cancelar" at bounding box center [137, 239] width 20 height 14
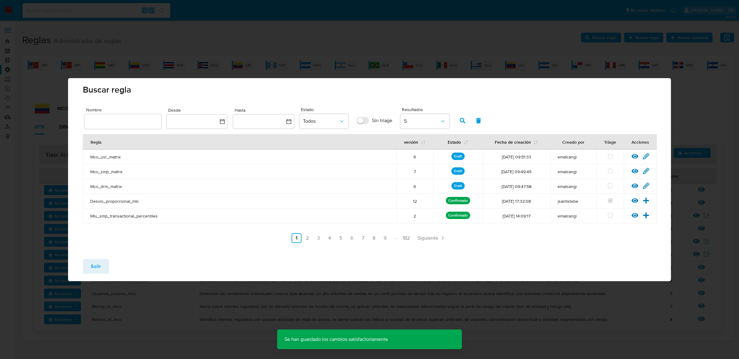
click at [87, 268] on button "Salir" at bounding box center [96, 266] width 26 height 15
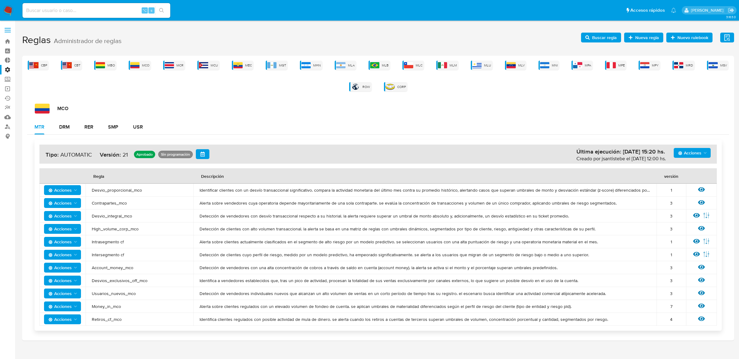
click at [606, 40] on span "Buscar regla" at bounding box center [604, 38] width 25 height 10
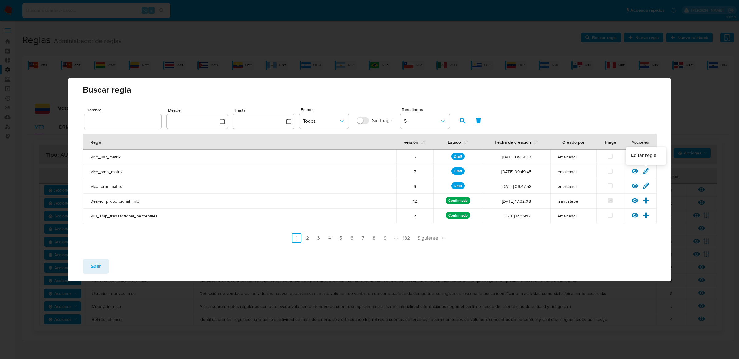
click at [644, 170] on icon at bounding box center [645, 171] width 7 height 7
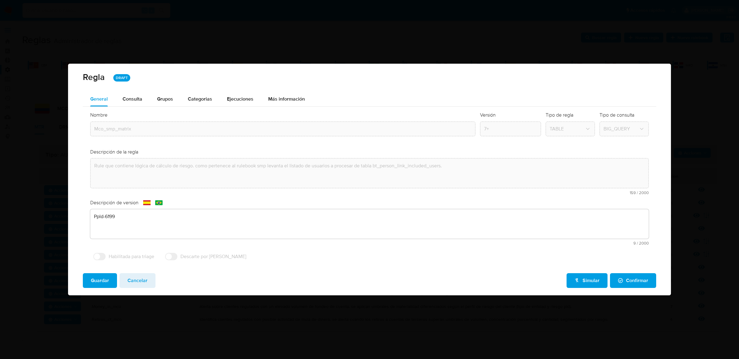
click at [130, 289] on div "Guardar Cancelar Simular Confirmar" at bounding box center [369, 281] width 603 height 27
click at [131, 97] on div "Consulta" at bounding box center [133, 99] width 20 height 5
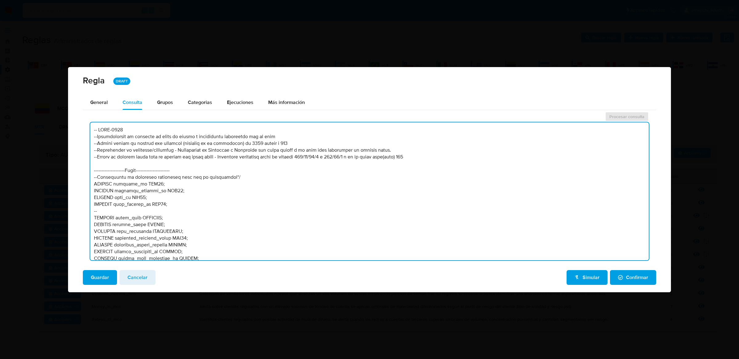
click at [200, 183] on textarea at bounding box center [369, 192] width 558 height 138
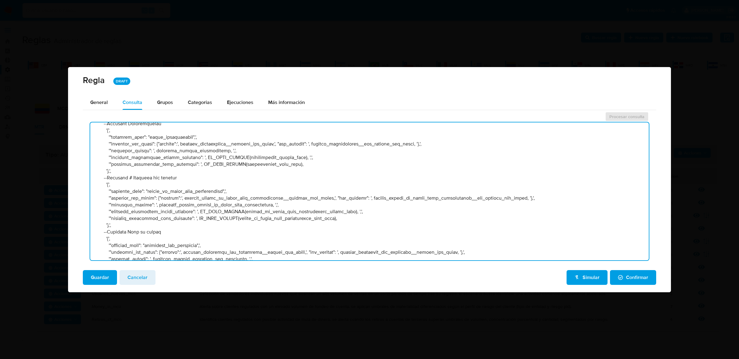
scroll to position [10729, 0]
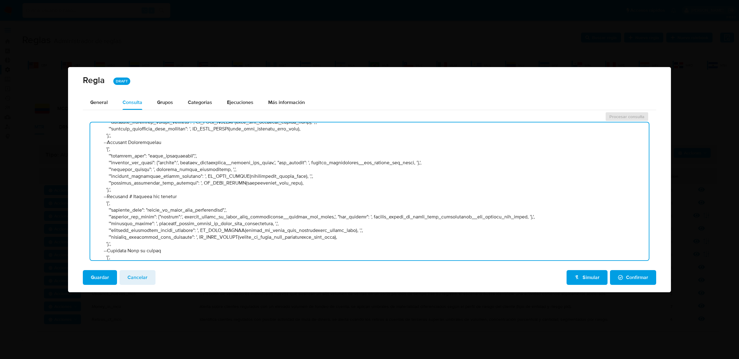
click at [228, 167] on textarea at bounding box center [369, 192] width 558 height 138
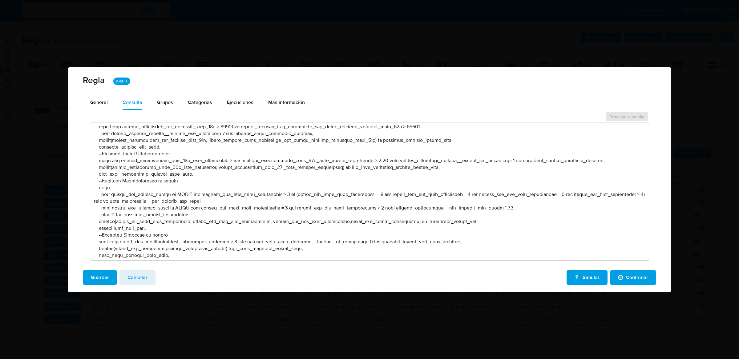
scroll to position [8983, 0]
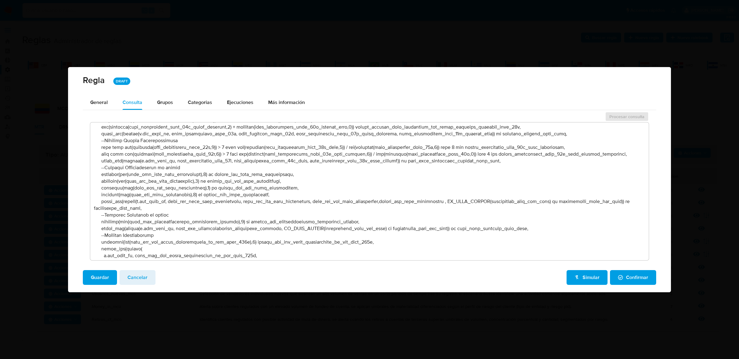
click at [174, 191] on textarea at bounding box center [369, 192] width 558 height 138
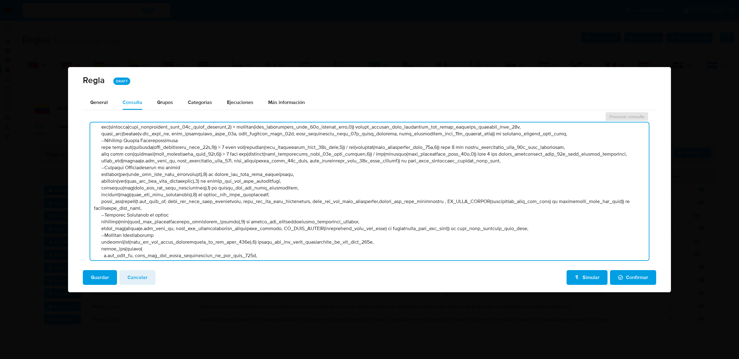
click at [174, 191] on textarea at bounding box center [369, 192] width 558 height 138
click at [400, 198] on textarea at bounding box center [369, 192] width 558 height 138
paste textarea "user"
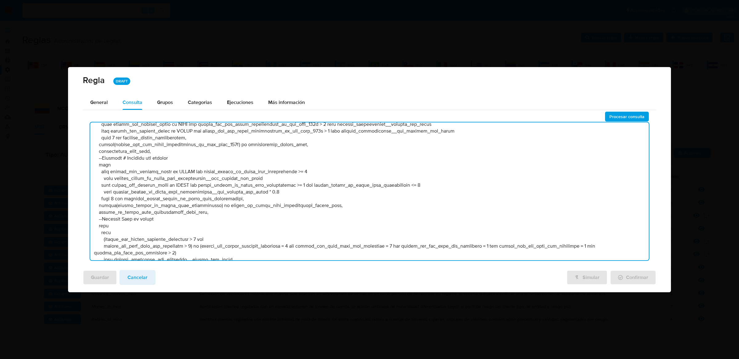
scroll to position [8285, 0]
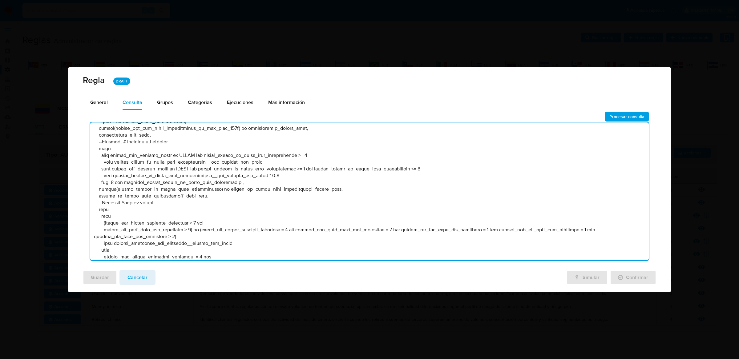
click at [204, 221] on textarea at bounding box center [369, 192] width 558 height 138
click at [199, 220] on textarea at bounding box center [369, 192] width 558 height 138
type textarea "-- PPLD-6199 --Actualización de catalogo de zonas de riesgo y actividades compa…"
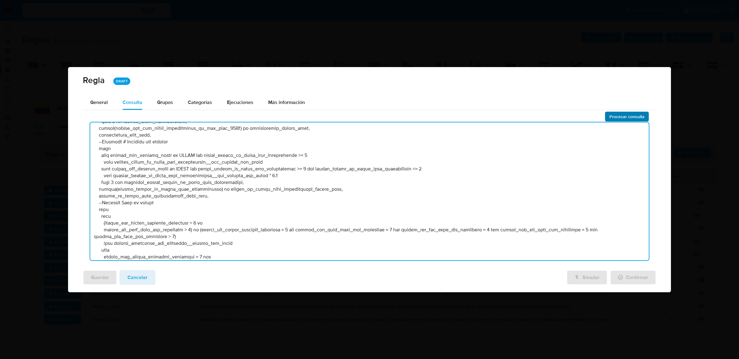
click at [624, 113] on span "Procesar consulta" at bounding box center [626, 116] width 35 height 9
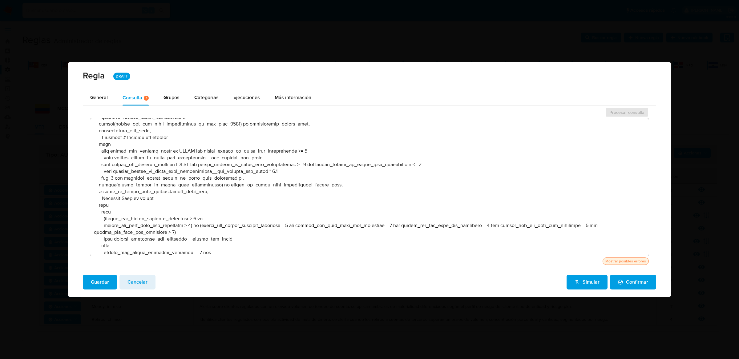
click at [113, 281] on button "Guardar" at bounding box center [100, 282] width 34 height 15
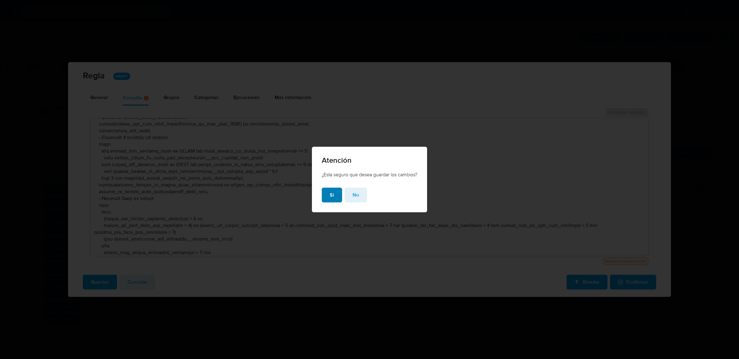
click at [335, 197] on button "Si" at bounding box center [332, 195] width 20 height 15
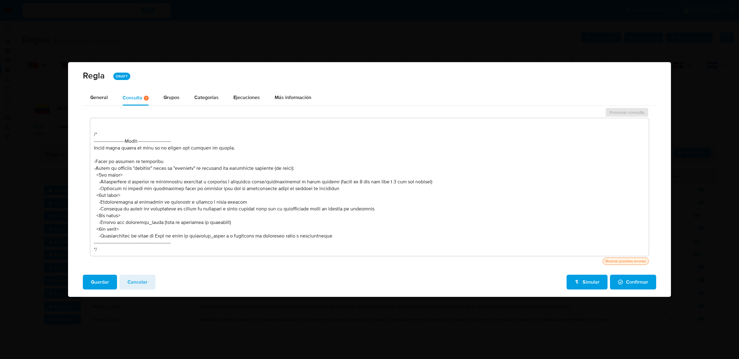
scroll to position [6817, 0]
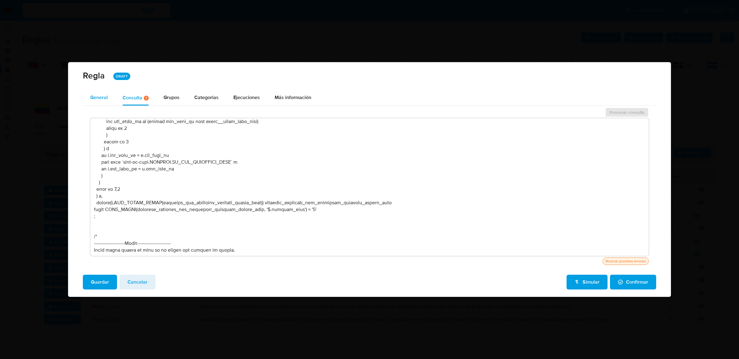
click at [102, 102] on div "General" at bounding box center [99, 97] width 18 height 15
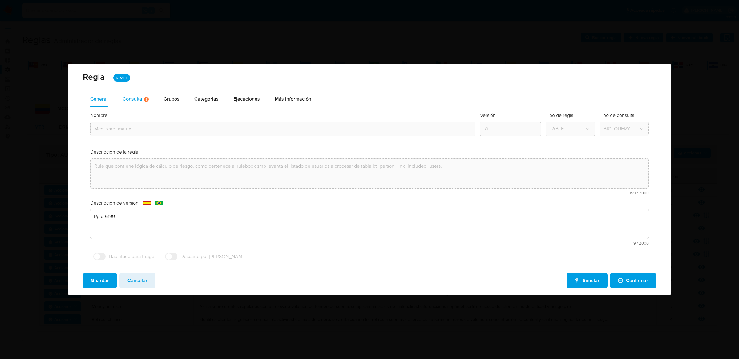
click at [127, 99] on div "Consulta Hay posibles errores en la consulta ( 4 )" at bounding box center [136, 99] width 26 height 5
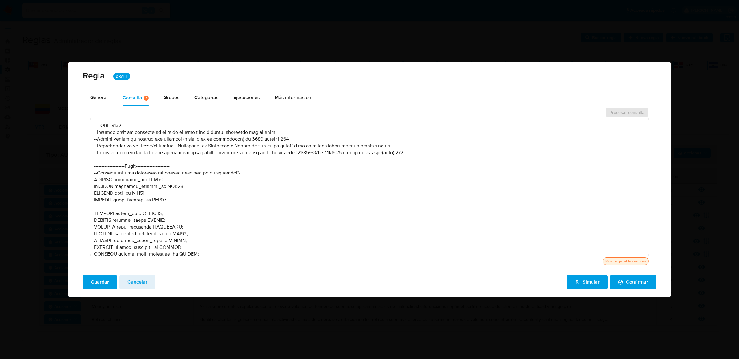
click at [156, 194] on textarea at bounding box center [369, 187] width 558 height 138
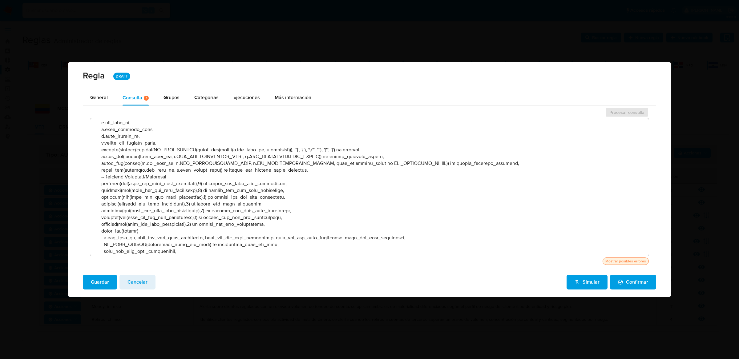
scroll to position [7880, 0]
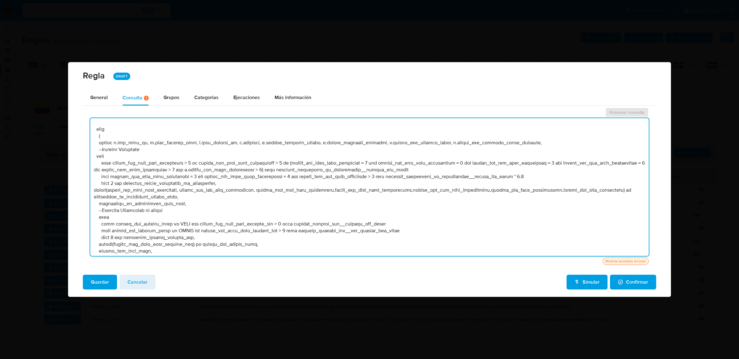
click at [307, 173] on textarea at bounding box center [369, 187] width 558 height 138
click at [465, 160] on textarea at bounding box center [369, 187] width 558 height 138
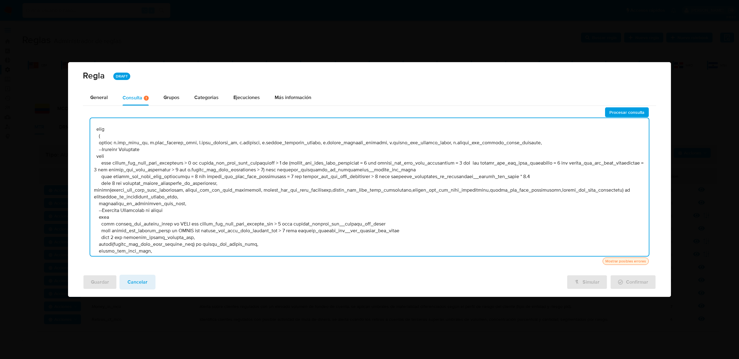
paste textarea "person_has_mid_risk_activities"
type textarea "-- PPLD-6199 --Actualización de catalogo de zonas de riesgo y actividades compa…"
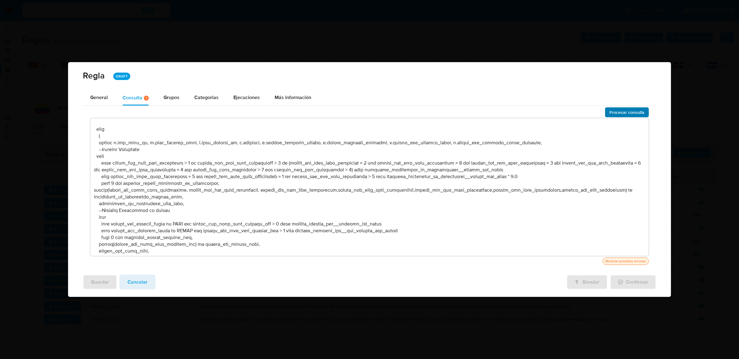
click at [630, 111] on span "Procesar consulta" at bounding box center [626, 112] width 35 height 9
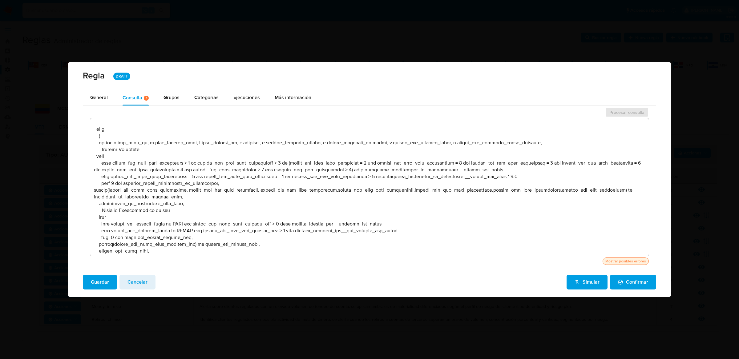
click at [99, 279] on span "Guardar" at bounding box center [100, 283] width 18 height 14
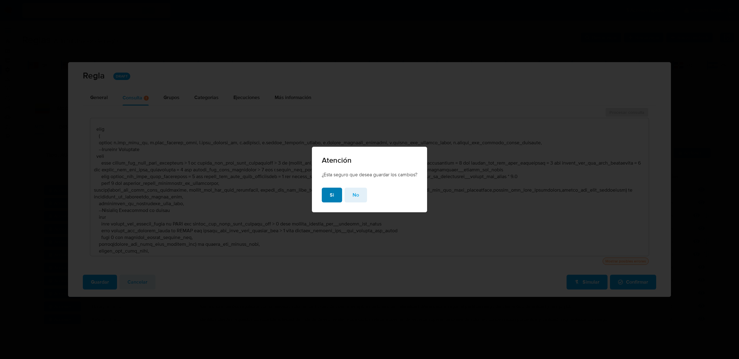
click at [327, 194] on button "Si" at bounding box center [332, 195] width 20 height 15
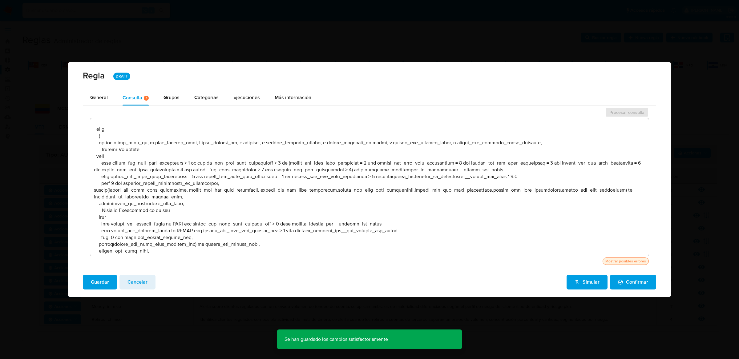
click at [150, 284] on button "Cancelar" at bounding box center [137, 282] width 36 height 15
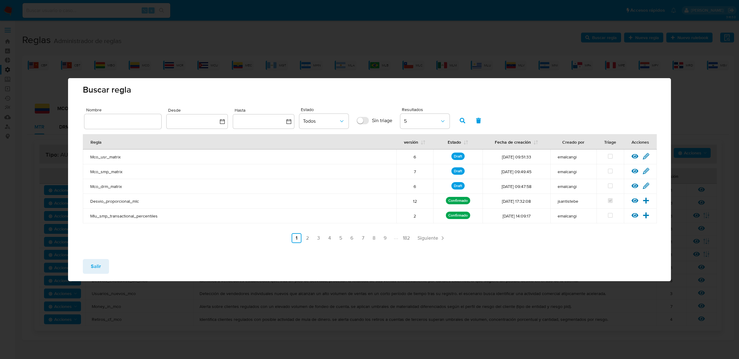
click at [634, 185] on icon at bounding box center [634, 186] width 7 height 7
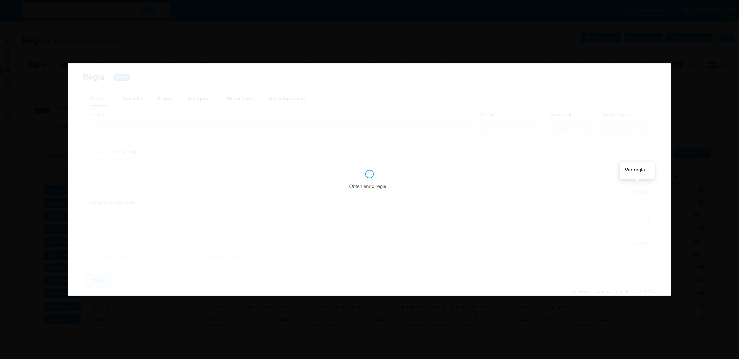
type input "Mco_drm_matrix"
type textarea "Rule que contiene lógica de cálculo de riesgo. como pertenece al rulebook drm l…"
type textarea "Ppld-6199"
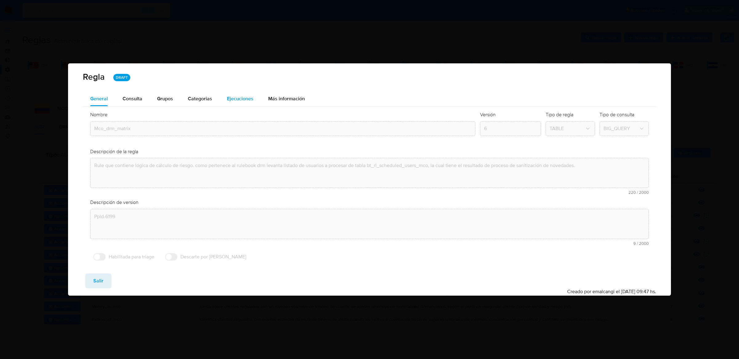
click at [247, 96] on span "Ejecuciones" at bounding box center [240, 98] width 26 height 7
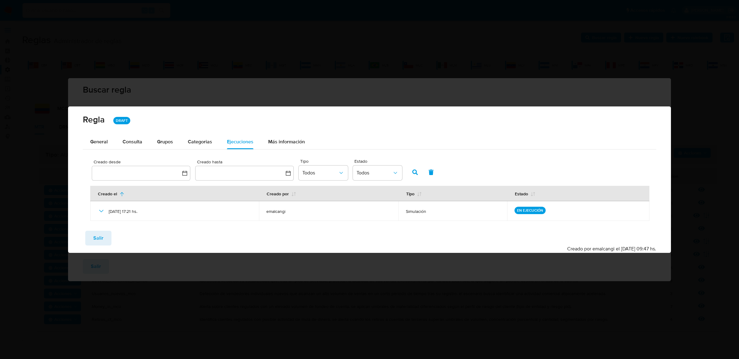
click at [126, 130] on div "Regla DRAFT" at bounding box center [369, 121] width 603 height 28
click at [126, 135] on div "Consulta" at bounding box center [133, 142] width 20 height 15
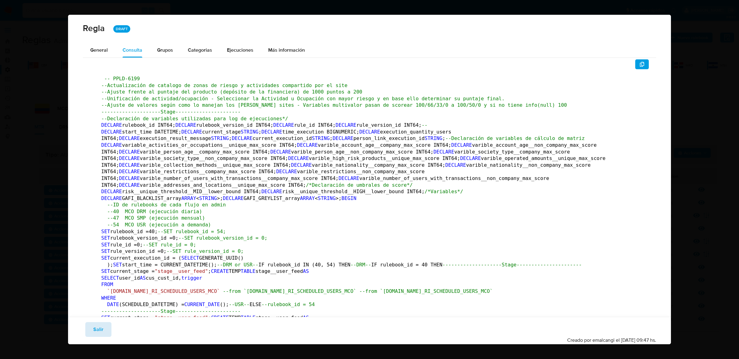
click at [90, 329] on button "Salir" at bounding box center [98, 329] width 26 height 15
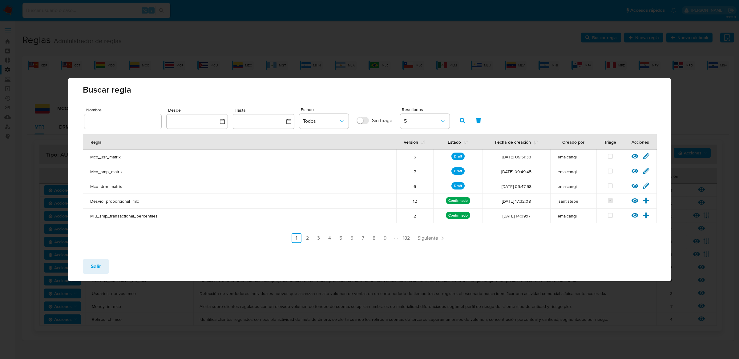
click at [645, 181] on td "Ver regla Editar regla" at bounding box center [640, 186] width 33 height 15
click at [644, 183] on icon at bounding box center [645, 186] width 7 height 7
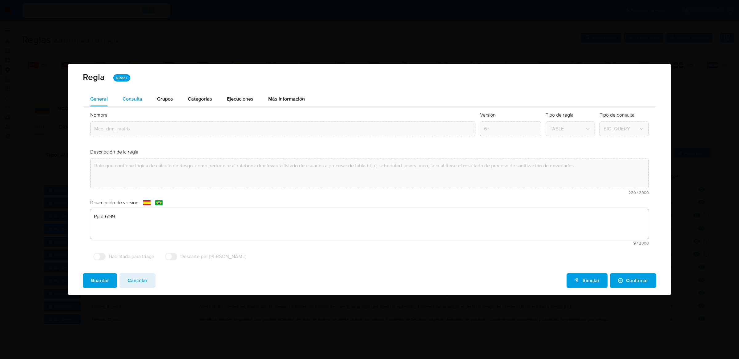
click at [119, 100] on button "Consulta" at bounding box center [132, 99] width 34 height 15
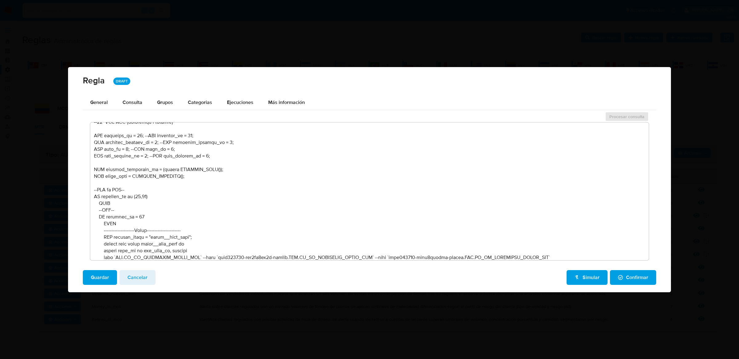
scroll to position [467, 0]
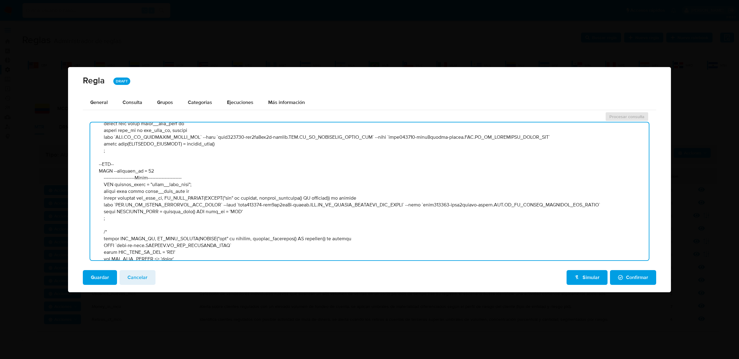
click at [221, 178] on textarea at bounding box center [369, 192] width 558 height 138
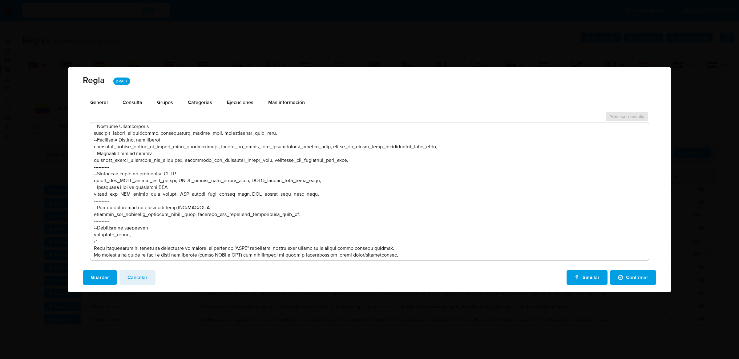
scroll to position [7853, 0]
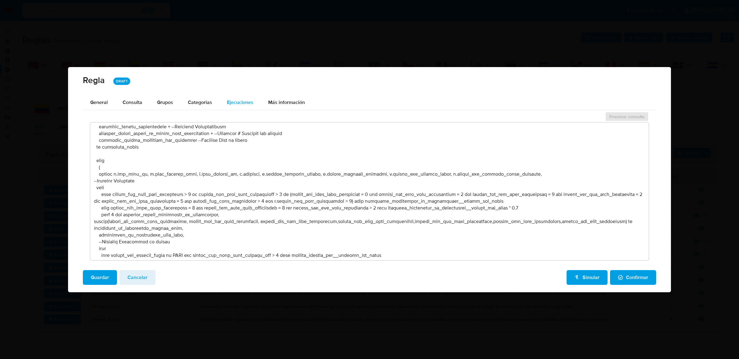
click at [238, 109] on div "Ejecuciones" at bounding box center [240, 102] width 26 height 15
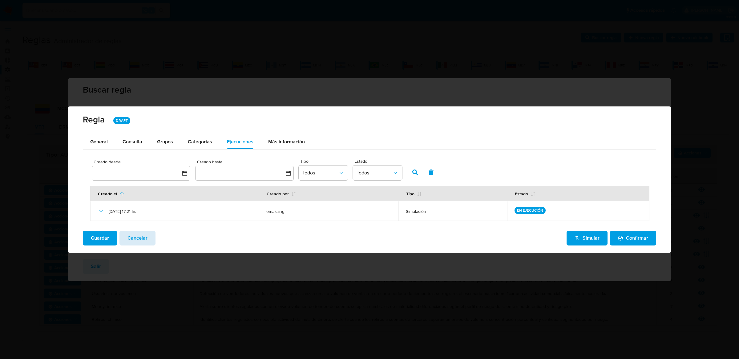
click at [143, 238] on span "Cancelar" at bounding box center [137, 239] width 20 height 14
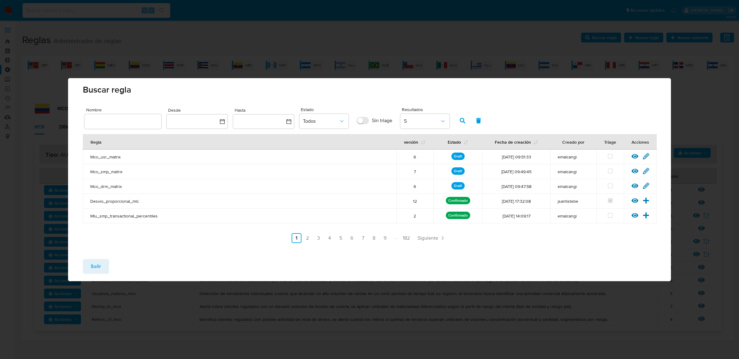
click at [105, 260] on button "Salir" at bounding box center [96, 266] width 26 height 15
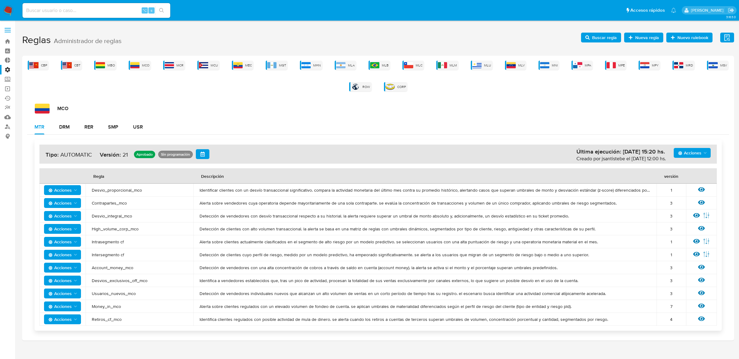
click at [69, 118] on div "MCO MTR DRM RER SMP USR Acciones Última ejecución: 04/09/2025 15:20 hs. Creado …" at bounding box center [378, 220] width 702 height 232
click at [69, 119] on div "MCO MTR DRM RER SMP USR Acciones Última ejecución: 04/09/2025 15:20 hs. Creado …" at bounding box center [378, 220] width 702 height 232
click at [67, 126] on div "DRM" at bounding box center [64, 127] width 10 height 5
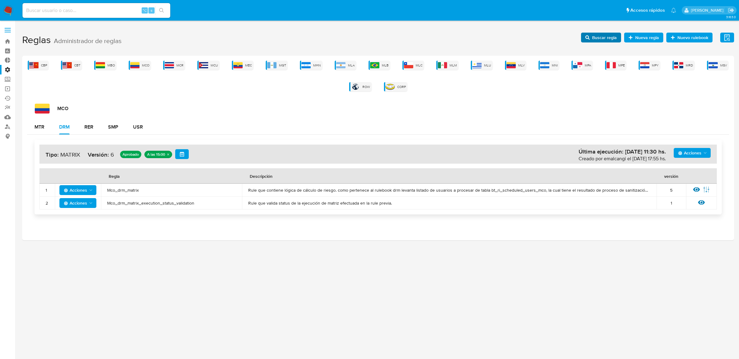
click at [602, 36] on span "Buscar regla" at bounding box center [604, 38] width 25 height 10
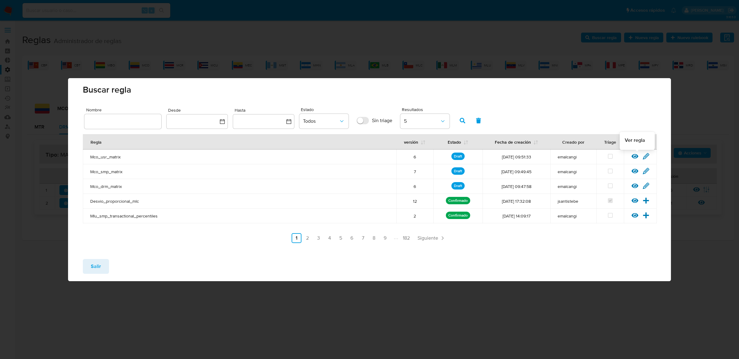
click at [635, 158] on icon at bounding box center [634, 156] width 7 height 5
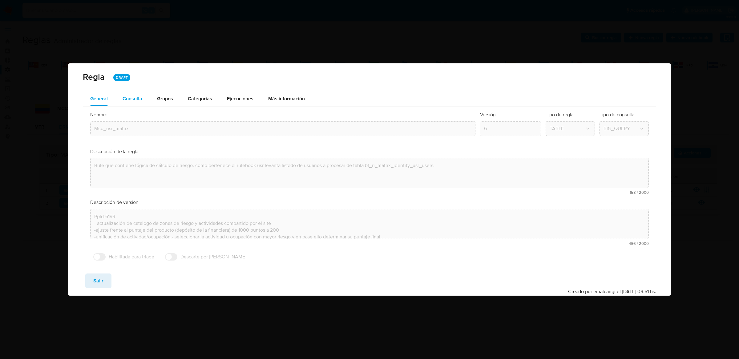
click at [133, 101] on div "Consulta" at bounding box center [133, 98] width 20 height 5
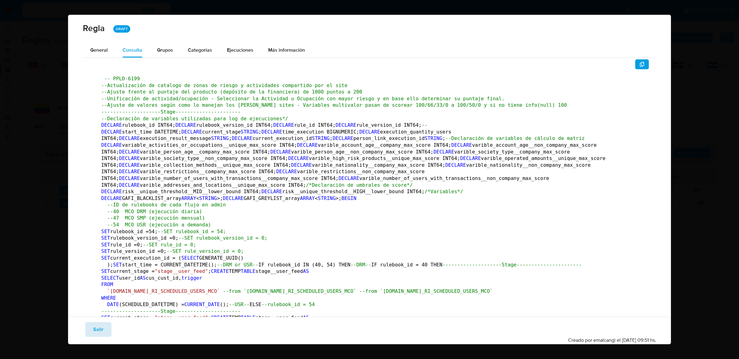
click at [91, 331] on button "Salir" at bounding box center [98, 329] width 26 height 15
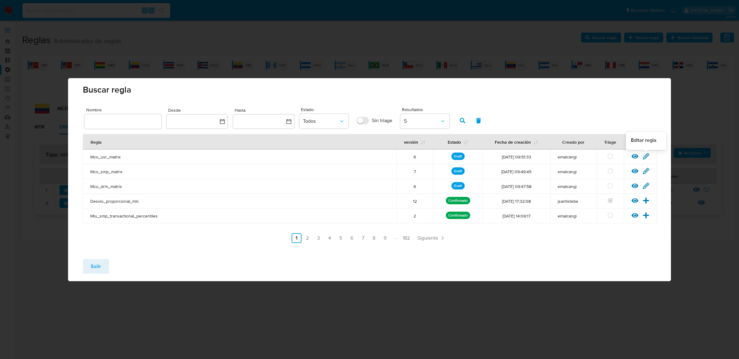
click at [646, 155] on icon at bounding box center [646, 156] width 6 height 6
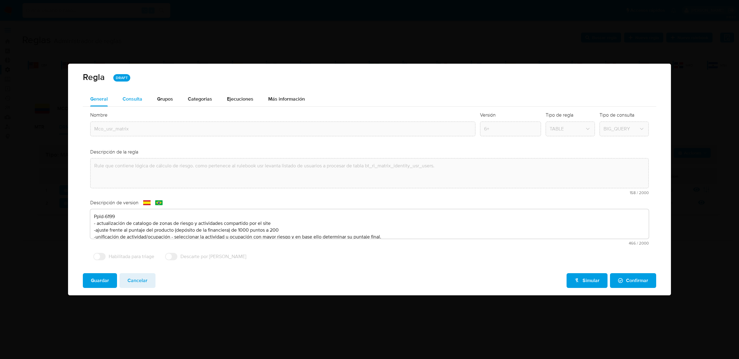
click at [141, 98] on div "Consulta" at bounding box center [133, 99] width 20 height 5
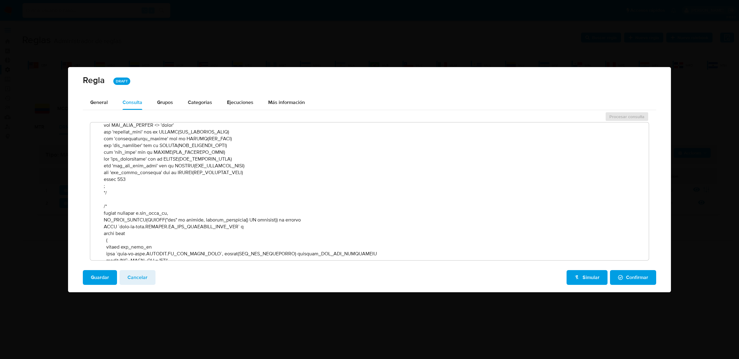
scroll to position [605, 0]
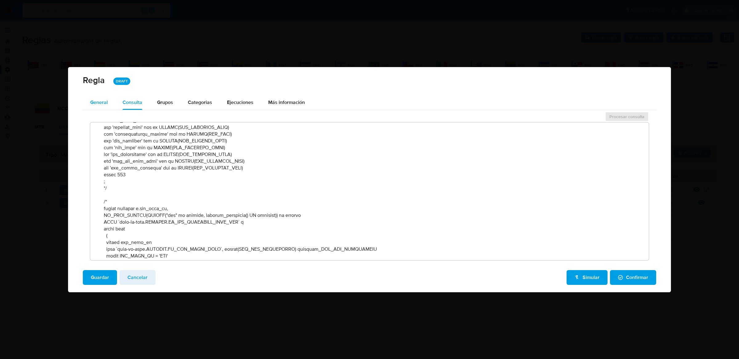
click at [102, 107] on div "General" at bounding box center [99, 102] width 18 height 15
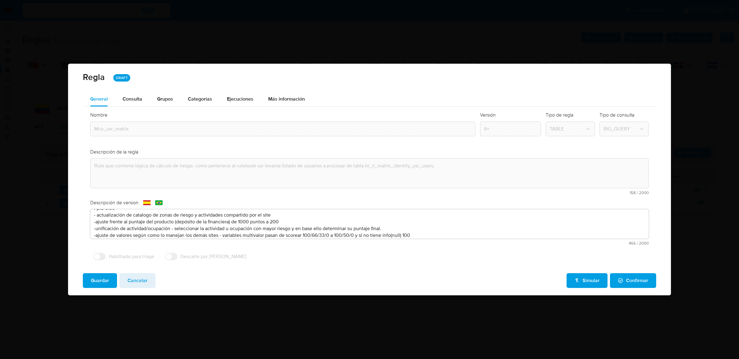
scroll to position [11, 0]
click at [228, 99] on span "Ejecuciones" at bounding box center [240, 98] width 26 height 7
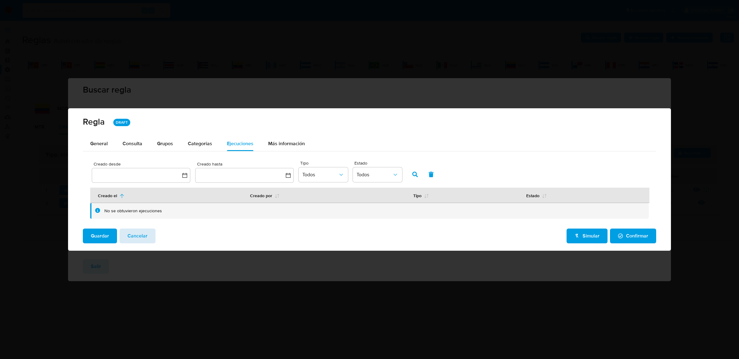
click at [127, 240] on span "Cancelar" at bounding box center [137, 236] width 20 height 14
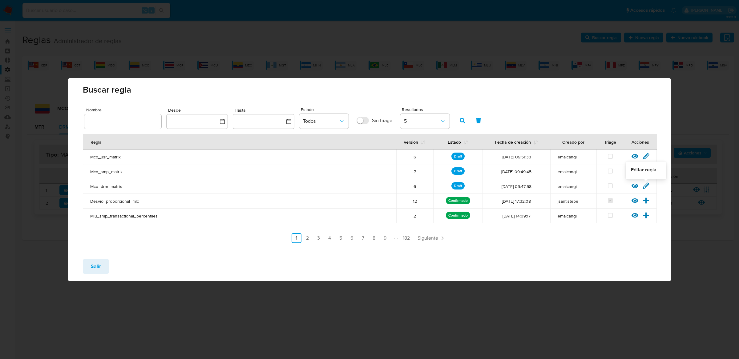
click at [645, 184] on icon at bounding box center [645, 186] width 7 height 7
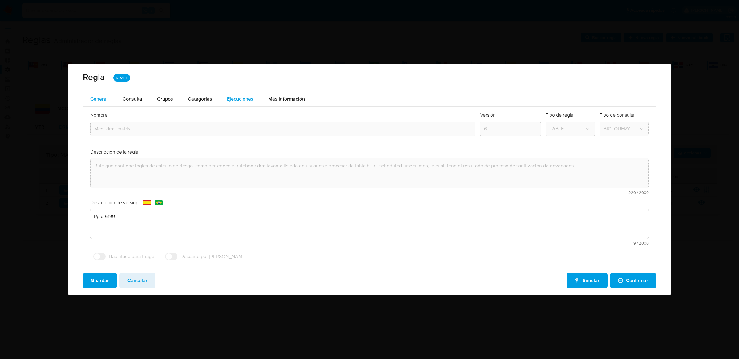
click at [246, 98] on span "Ejecuciones" at bounding box center [240, 98] width 26 height 7
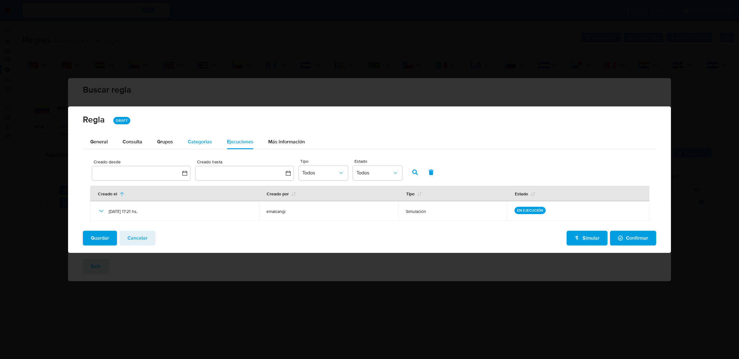
click at [207, 145] on div "Categorias" at bounding box center [200, 142] width 24 height 15
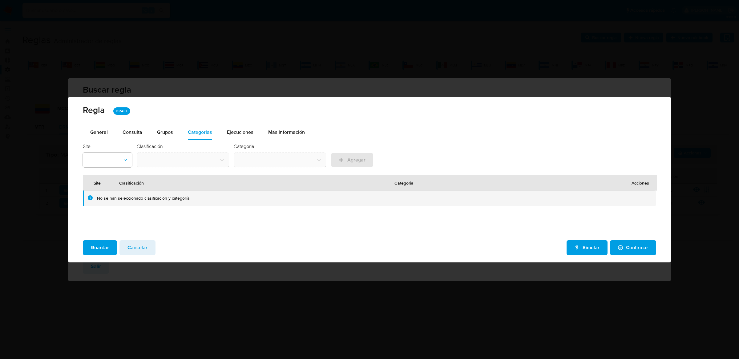
click at [226, 119] on div "Regla DRAFT" at bounding box center [369, 111] width 603 height 28
click at [232, 133] on span "Ejecuciones" at bounding box center [240, 132] width 26 height 7
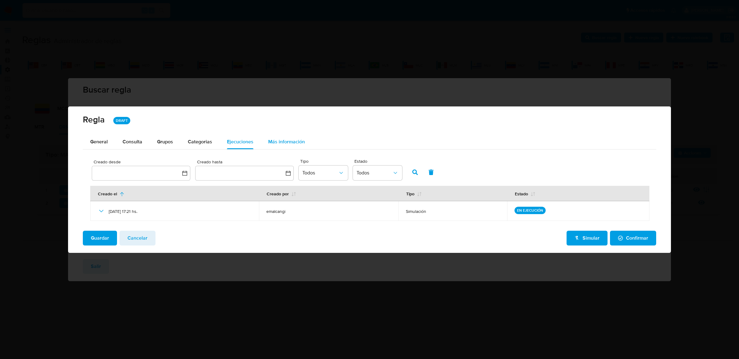
click at [278, 136] on div "Más información" at bounding box center [286, 142] width 37 height 15
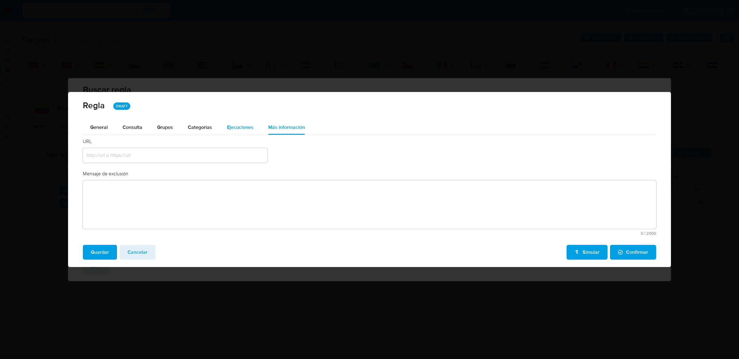
click at [248, 133] on div "Ejecuciones" at bounding box center [240, 127] width 26 height 15
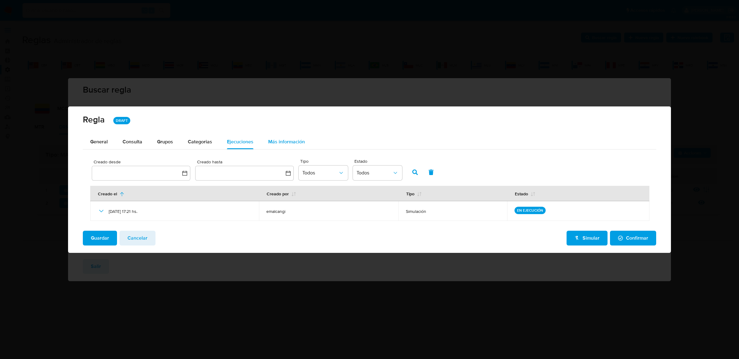
click at [261, 139] on button "Más información" at bounding box center [286, 142] width 51 height 15
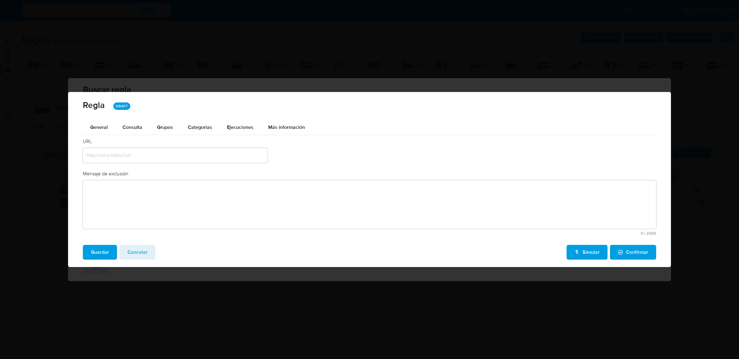
click at [246, 135] on div "General Consulta Parametros Evidencias Grupos Categorias Ejecuciones Más inform…" at bounding box center [369, 180] width 573 height 120
click at [248, 129] on span "Ejecuciones" at bounding box center [240, 127] width 26 height 7
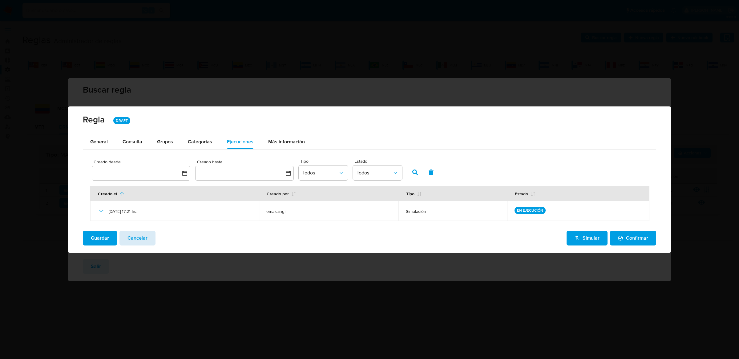
click at [146, 237] on button "Cancelar" at bounding box center [137, 238] width 36 height 15
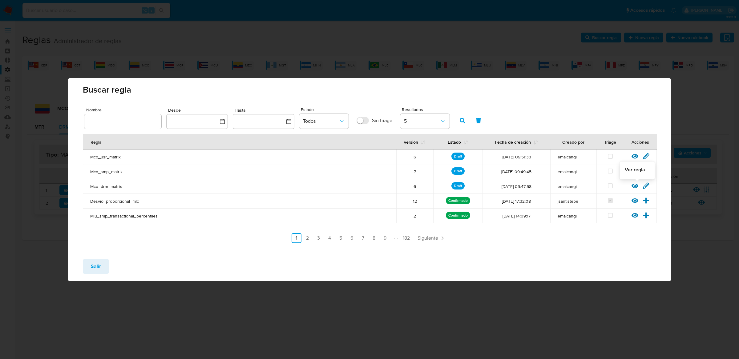
click at [635, 183] on icon at bounding box center [634, 186] width 7 height 7
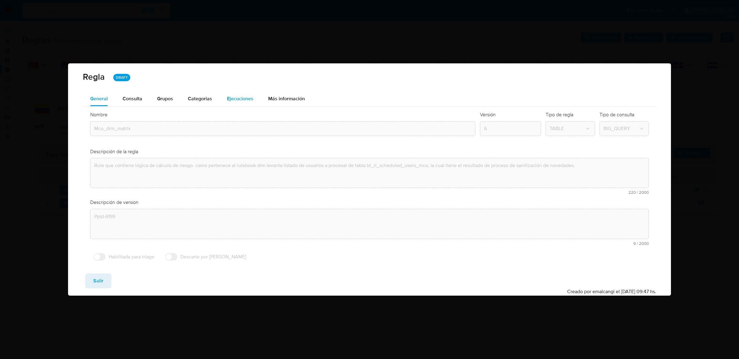
click at [242, 102] on span "Ejecuciones" at bounding box center [240, 98] width 26 height 7
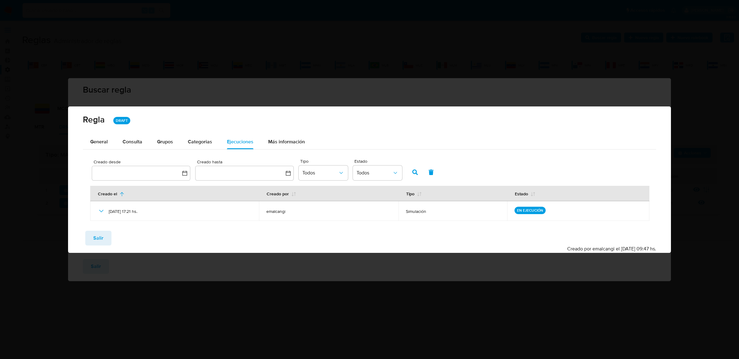
click at [132, 154] on div "Creado desde Creado hasta Tipo Todos Estado Todos Creado el Creado por Tipo Est…" at bounding box center [369, 188] width 573 height 76
click at [132, 150] on div "Creado desde Creado hasta Tipo Todos Estado Todos Creado el Creado por Tipo Est…" at bounding box center [369, 188] width 573 height 76
click at [133, 146] on div "Consulta" at bounding box center [133, 142] width 20 height 15
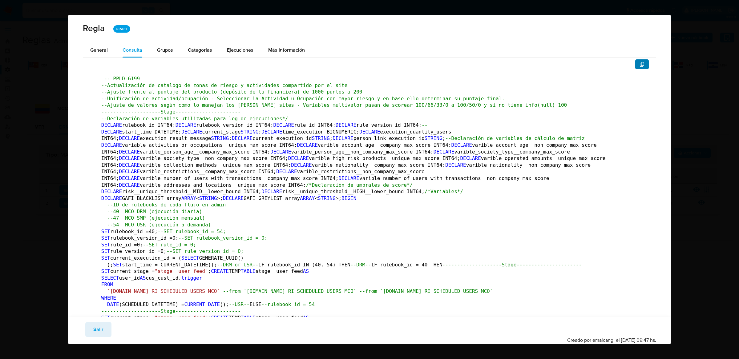
click at [642, 64] on icon "button" at bounding box center [641, 64] width 5 height 5
click at [239, 45] on div "Ejecuciones" at bounding box center [240, 50] width 26 height 15
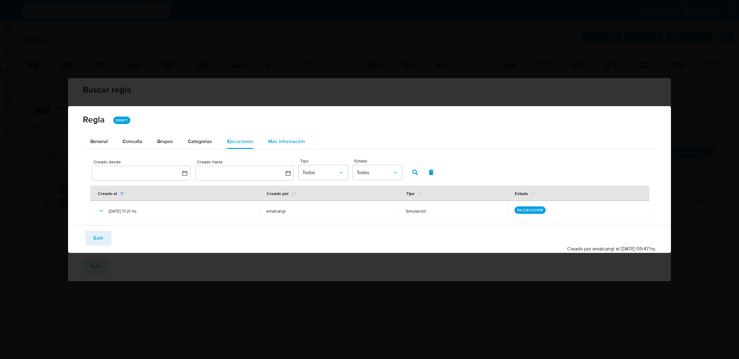
click at [276, 142] on span "Más información" at bounding box center [286, 141] width 37 height 7
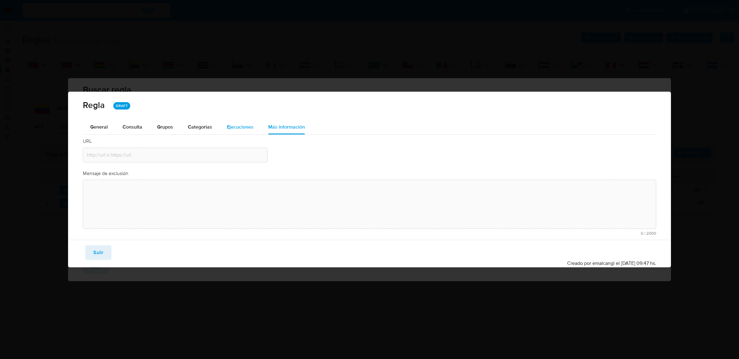
click at [230, 129] on span "Ejecuciones" at bounding box center [240, 126] width 26 height 7
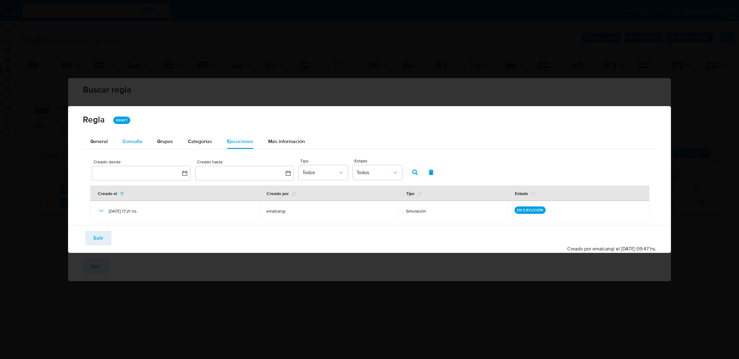
click at [123, 139] on div "Consulta" at bounding box center [133, 141] width 20 height 5
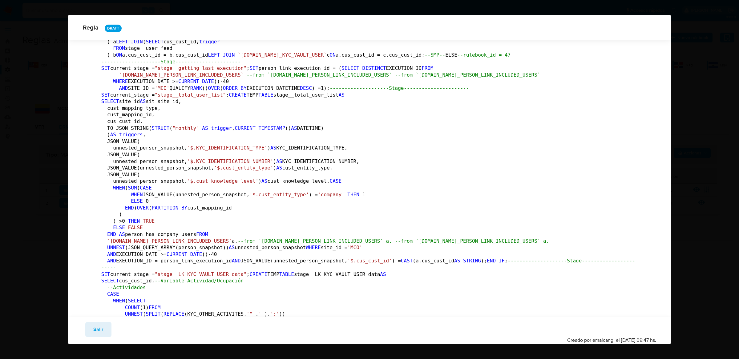
scroll to position [853, 0]
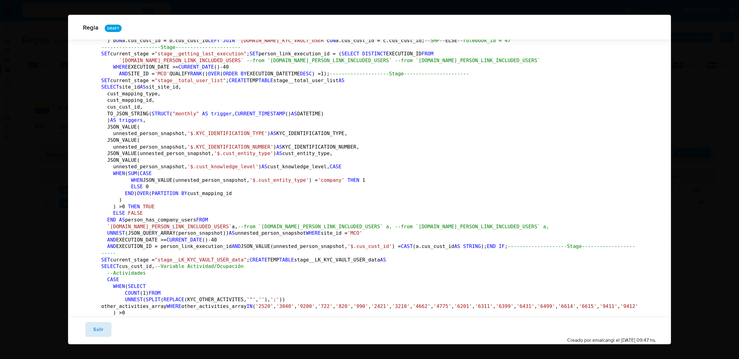
click at [97, 327] on span "Salir" at bounding box center [98, 330] width 10 height 14
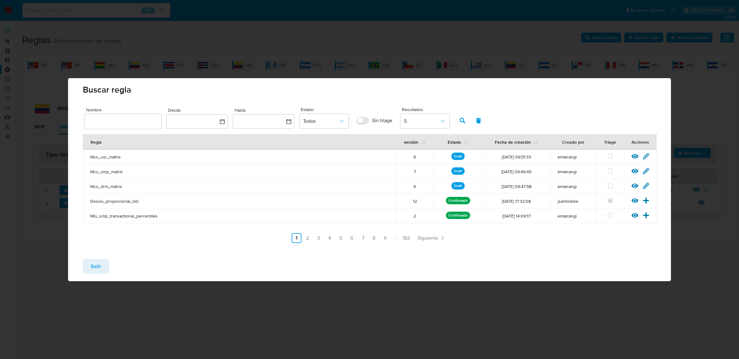
click at [635, 183] on icon at bounding box center [634, 185] width 7 height 5
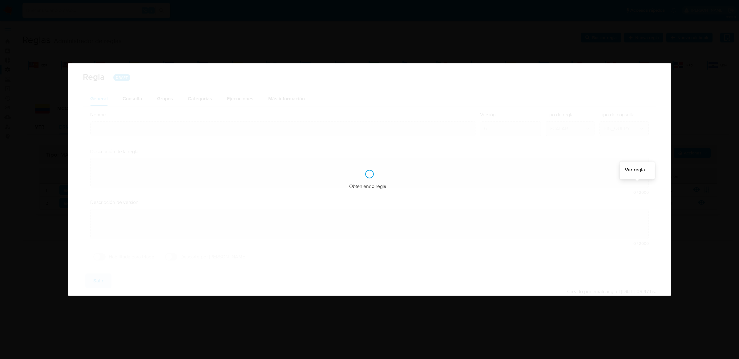
type input "Mco_drm_matrix"
type textarea "Rule que contiene lógica de cálculo de riesgo. como pertenece al rulebook drm l…"
type textarea "Ppld-6199"
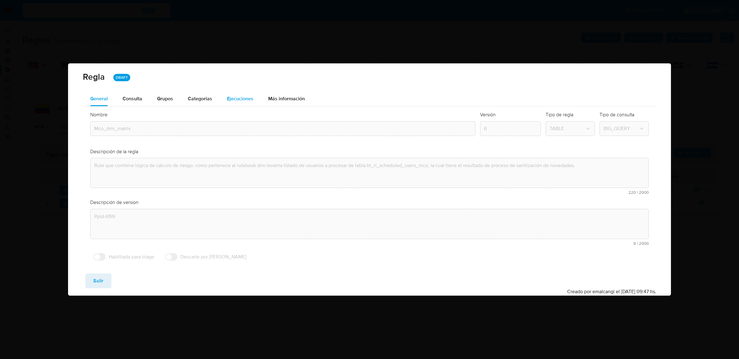
click at [234, 101] on span "Ejecuciones" at bounding box center [240, 98] width 26 height 7
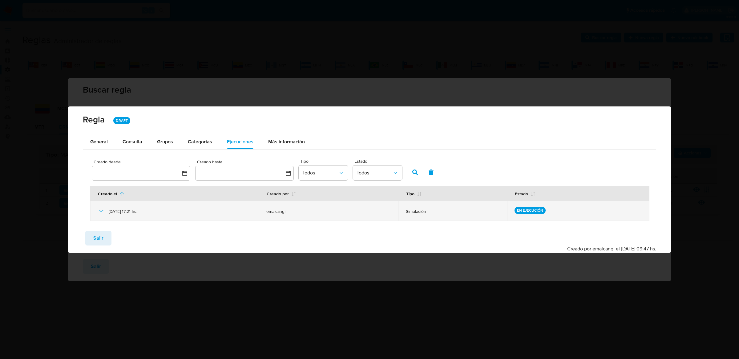
click at [102, 209] on icon at bounding box center [101, 210] width 7 height 7
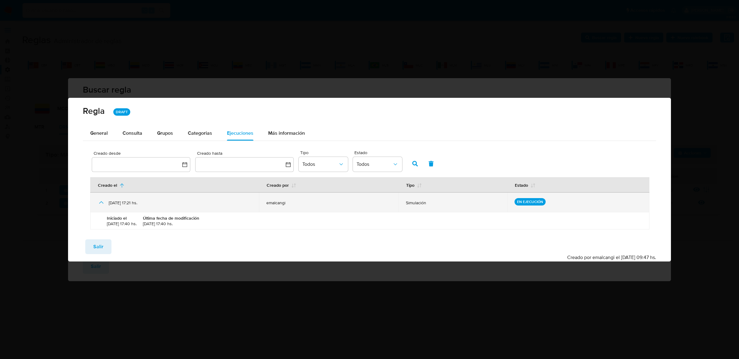
click at [101, 199] on icon at bounding box center [101, 202] width 7 height 7
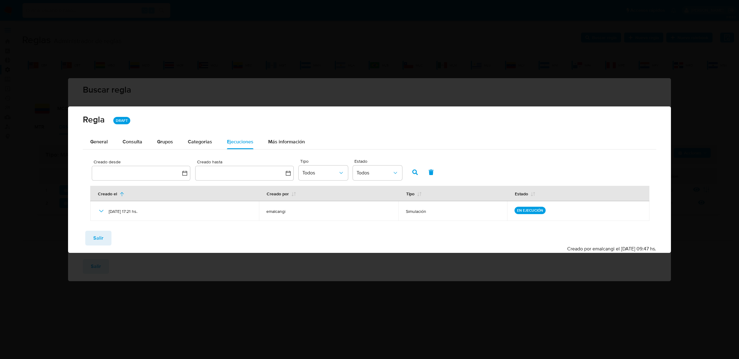
click at [103, 152] on div "Creado desde Creado hasta Tipo Todos Estado Todos Creado el Creado por Tipo Est…" at bounding box center [369, 188] width 573 height 76
click at [104, 147] on div "General" at bounding box center [99, 142] width 18 height 15
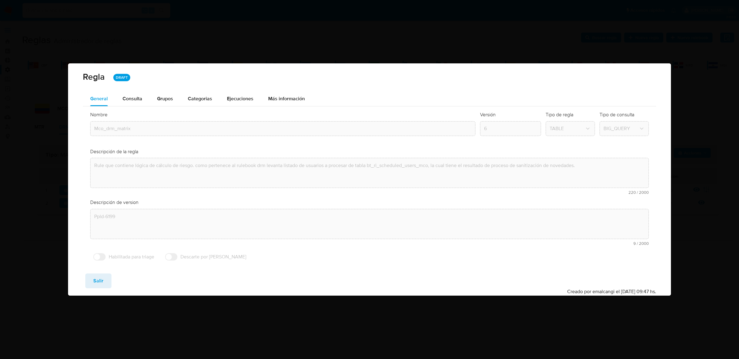
click at [126, 108] on div "Nombre text-es Mco_drm_matrix text-pt Mco_drm_matrix Aceptar Versión 6 Tipo de …" at bounding box center [369, 188] width 573 height 162
click at [127, 105] on div "Consulta" at bounding box center [133, 98] width 20 height 15
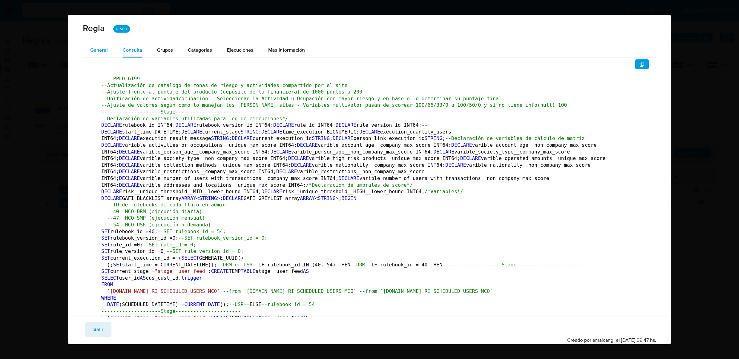
click at [107, 51] on span "General" at bounding box center [99, 49] width 18 height 7
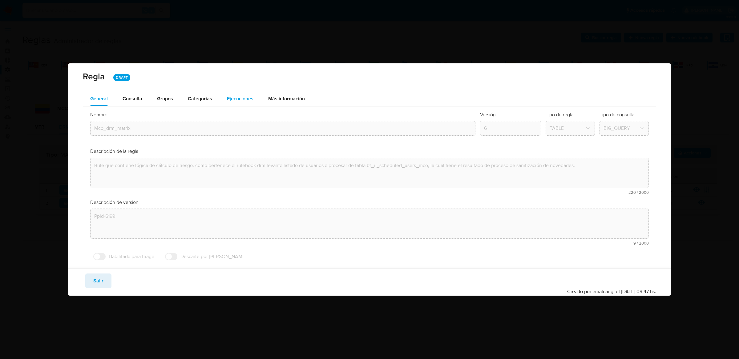
click at [255, 100] on button "Ejecuciones" at bounding box center [239, 98] width 41 height 15
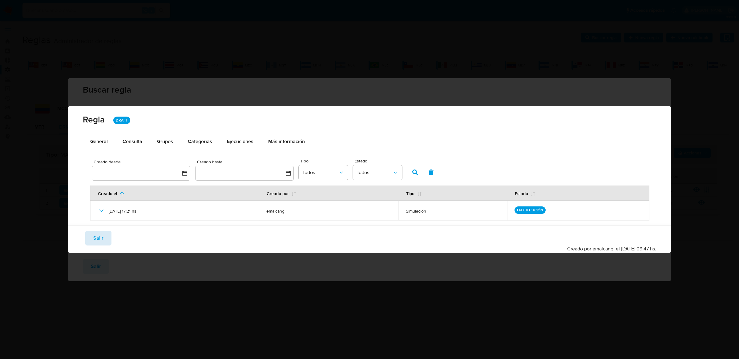
click at [103, 238] on button "Salir" at bounding box center [98, 238] width 26 height 15
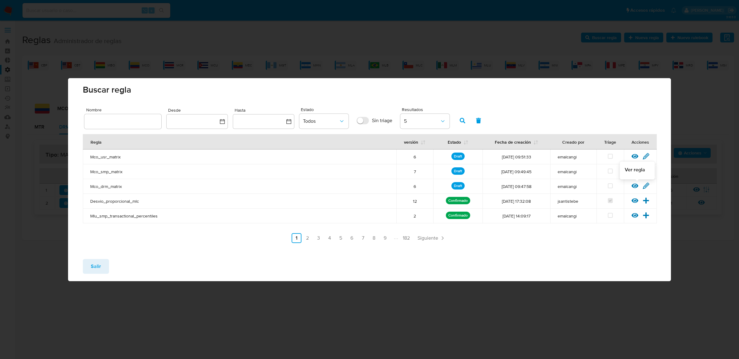
click at [637, 184] on icon at bounding box center [634, 186] width 7 height 7
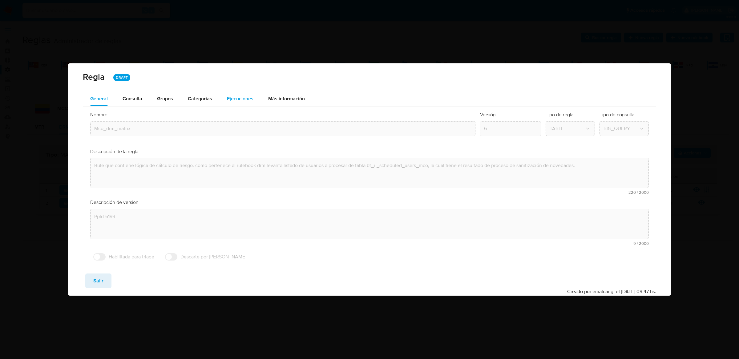
click at [249, 103] on div "Ejecuciones" at bounding box center [240, 98] width 26 height 15
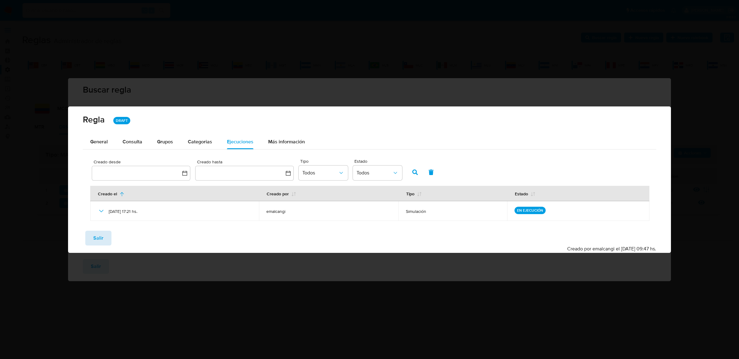
click at [105, 236] on button "Salir" at bounding box center [98, 238] width 26 height 15
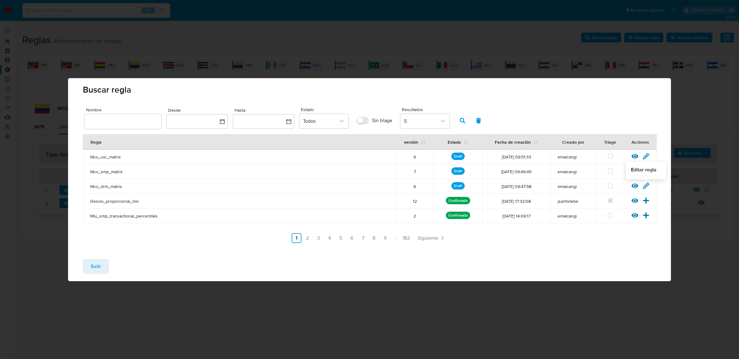
click at [646, 186] on icon at bounding box center [645, 186] width 7 height 7
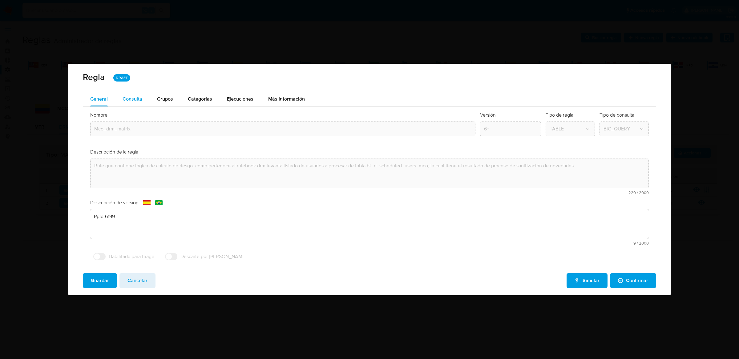
click at [127, 106] on div "Consulta" at bounding box center [133, 99] width 20 height 15
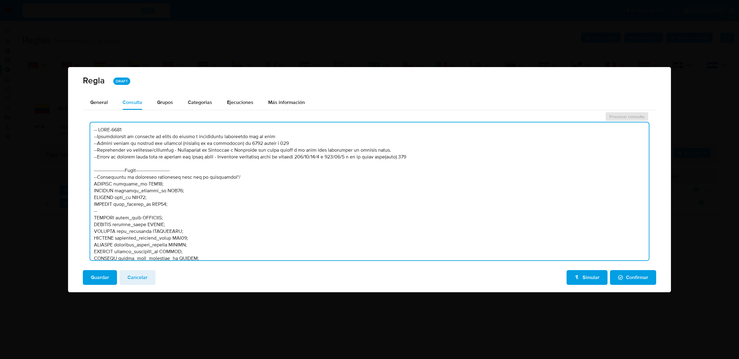
click at [223, 206] on textarea at bounding box center [369, 192] width 558 height 138
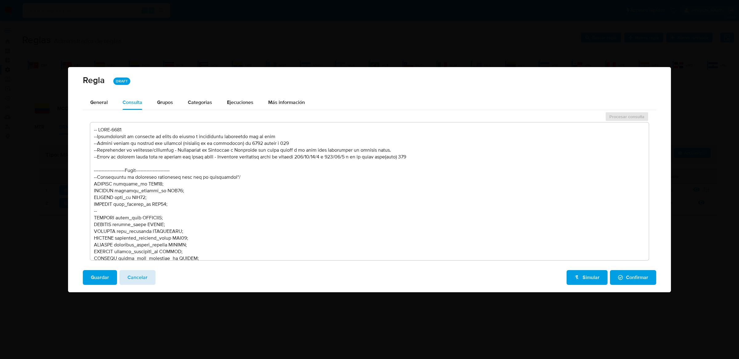
click at [142, 280] on span "Cancelar" at bounding box center [137, 278] width 20 height 14
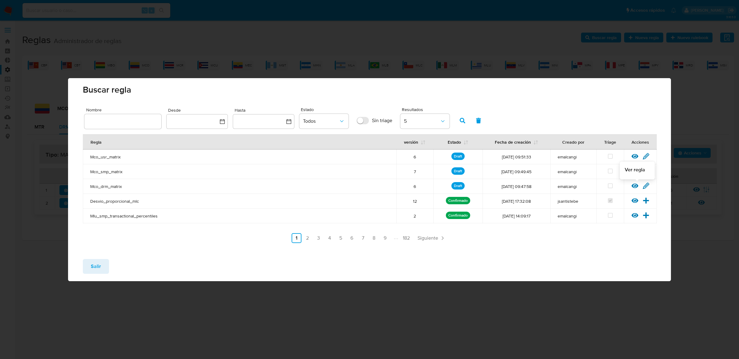
click at [643, 188] on icon at bounding box center [646, 186] width 6 height 6
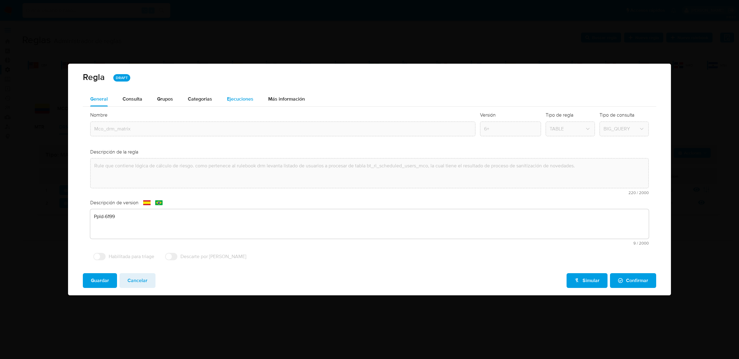
click at [231, 94] on div "Ejecuciones" at bounding box center [240, 99] width 26 height 15
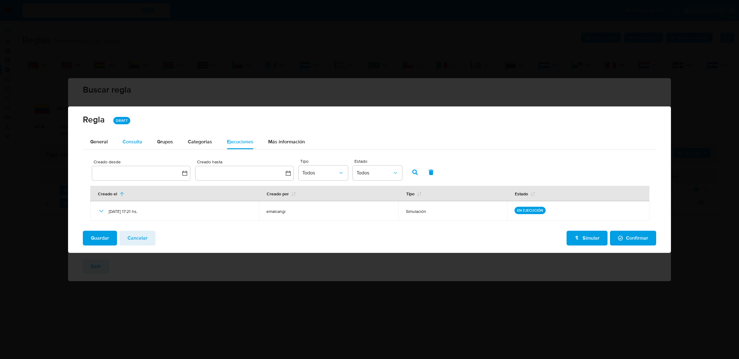
click at [129, 140] on div "Consulta" at bounding box center [133, 141] width 20 height 5
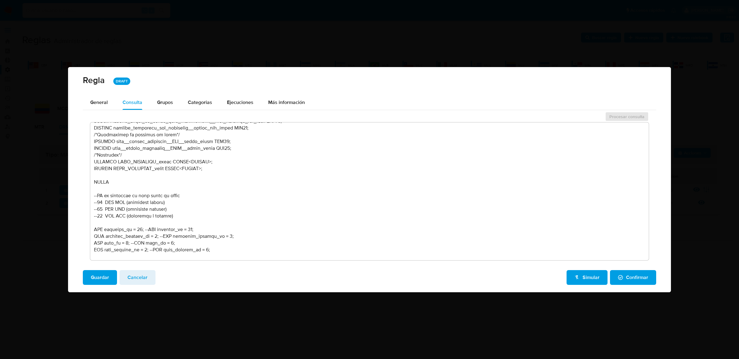
scroll to position [253, 0]
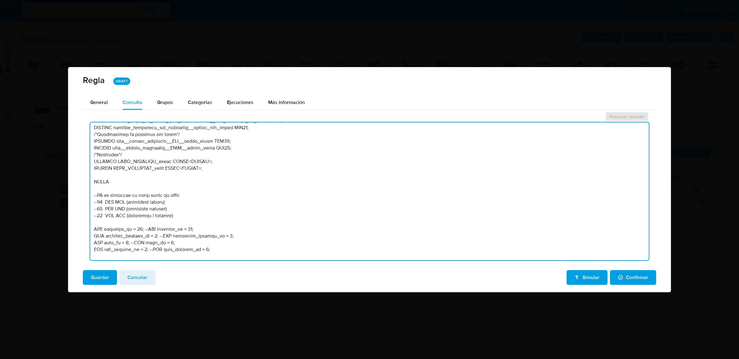
click at [185, 215] on textarea at bounding box center [369, 192] width 558 height 138
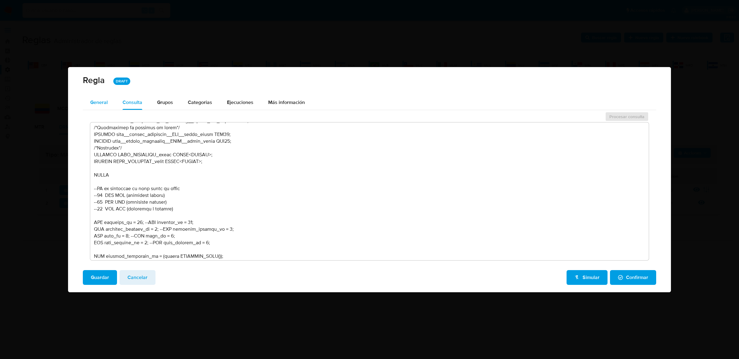
click at [106, 105] on span "General" at bounding box center [99, 102] width 18 height 7
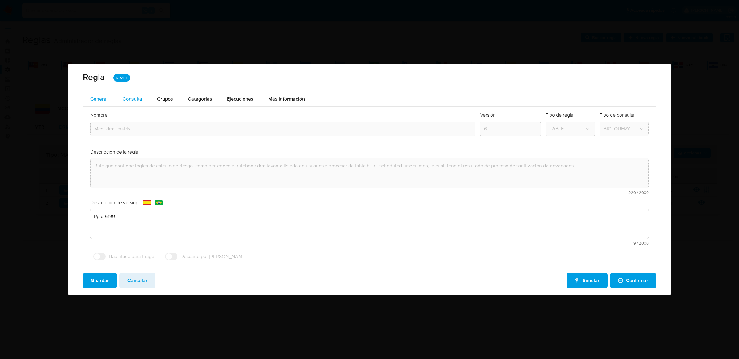
click at [123, 97] on div "Consulta" at bounding box center [133, 99] width 20 height 5
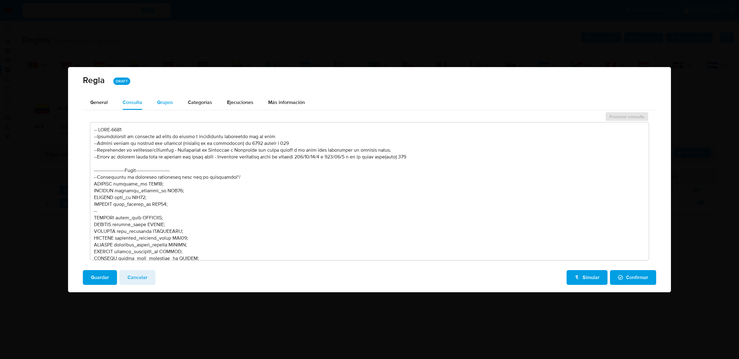
click at [153, 103] on button "Grupos" at bounding box center [165, 102] width 31 height 15
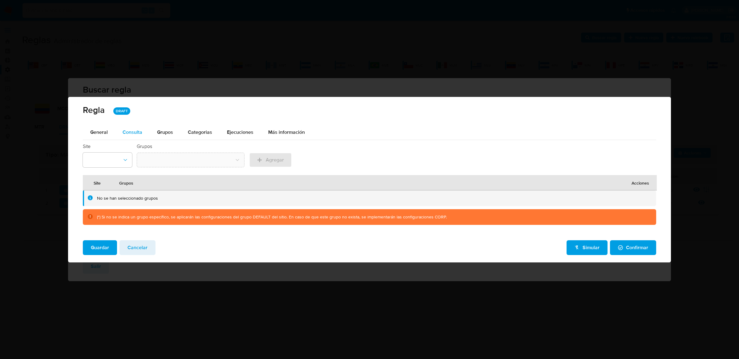
click at [128, 135] on div "Consulta" at bounding box center [133, 132] width 20 height 5
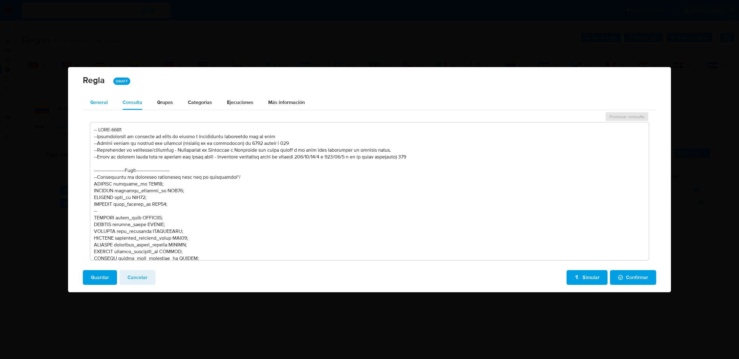
click at [94, 108] on div "General" at bounding box center [99, 102] width 18 height 15
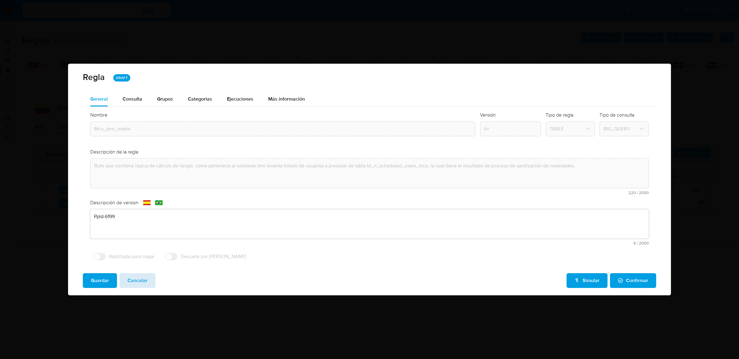
click at [135, 285] on span "Cancelar" at bounding box center [137, 281] width 20 height 14
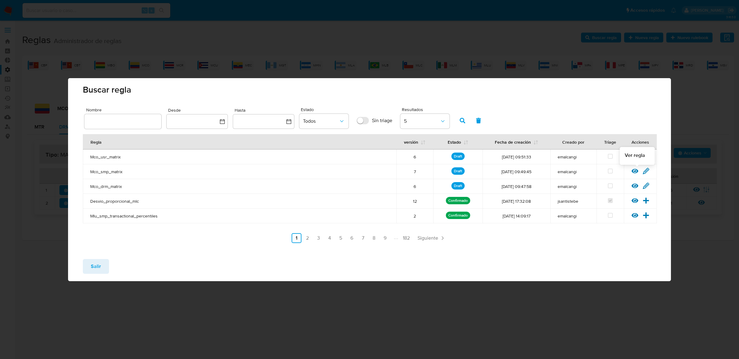
click at [636, 170] on icon at bounding box center [634, 171] width 7 height 5
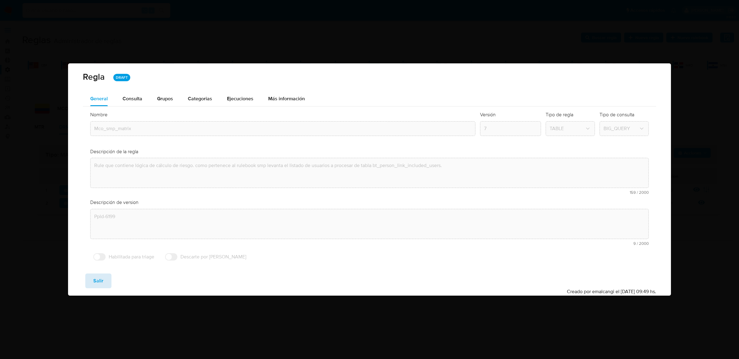
click at [94, 282] on span "Salir" at bounding box center [98, 281] width 10 height 14
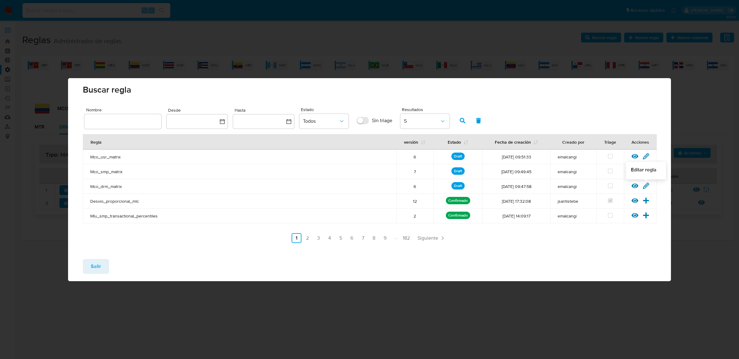
click at [648, 185] on icon at bounding box center [646, 186] width 6 height 6
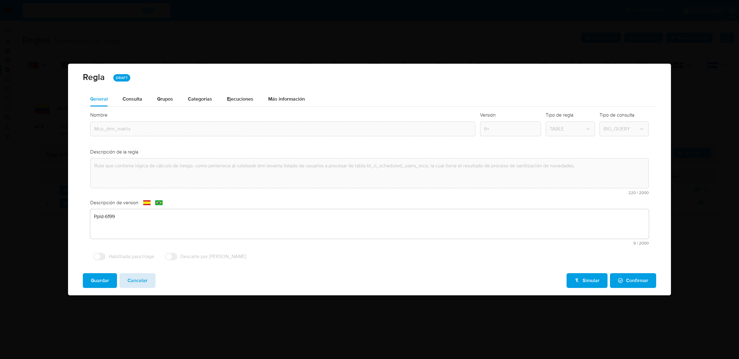
click at [142, 280] on span "Cancelar" at bounding box center [137, 281] width 20 height 14
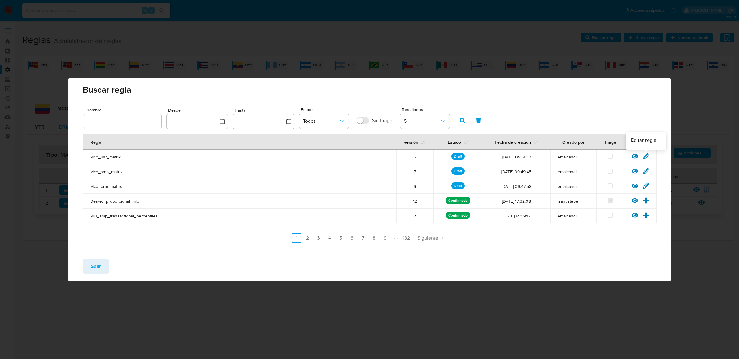
click at [643, 155] on icon at bounding box center [645, 156] width 7 height 7
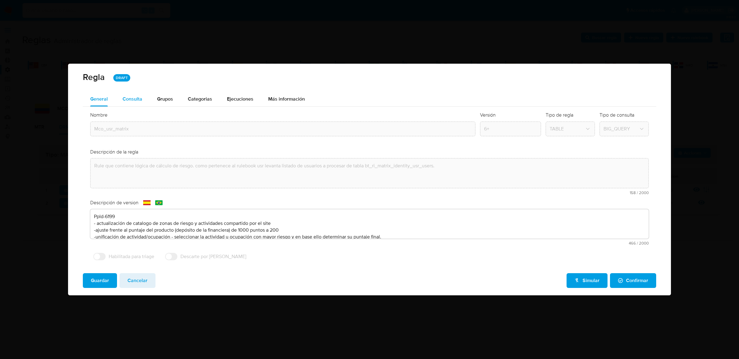
click at [131, 99] on div "Consulta" at bounding box center [133, 99] width 20 height 5
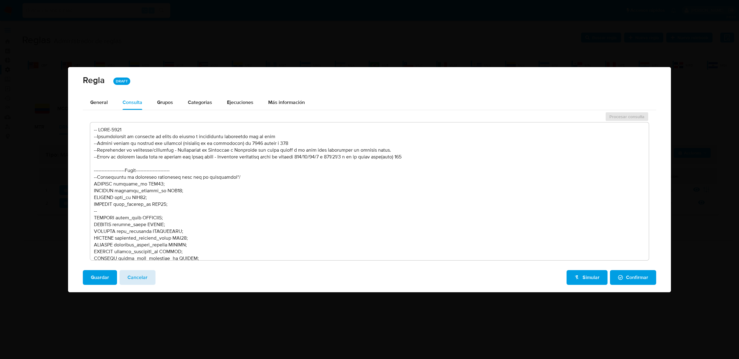
click at [133, 274] on span "Cancelar" at bounding box center [137, 278] width 20 height 14
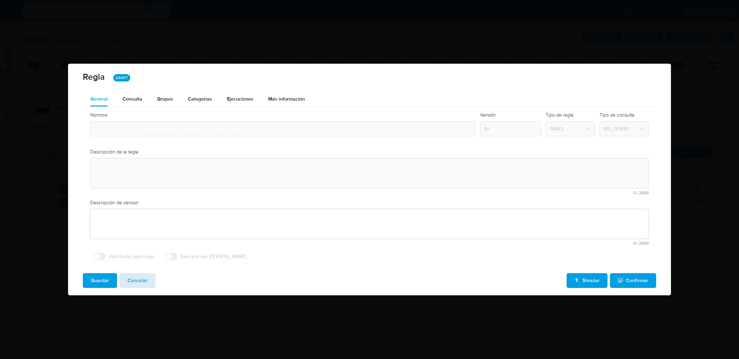
type input "Mco_usr_matrix"
type textarea "Rule que contiene lógica de cálculo de riesgo. como pertenece al rulebook usr l…"
type textarea "Ppld-6199 - actualización de catalogo de zonas de riesgo y actividades comparti…"
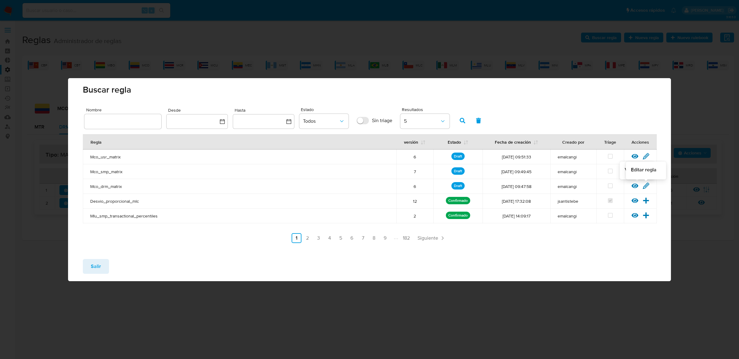
click at [645, 186] on icon at bounding box center [645, 186] width 7 height 7
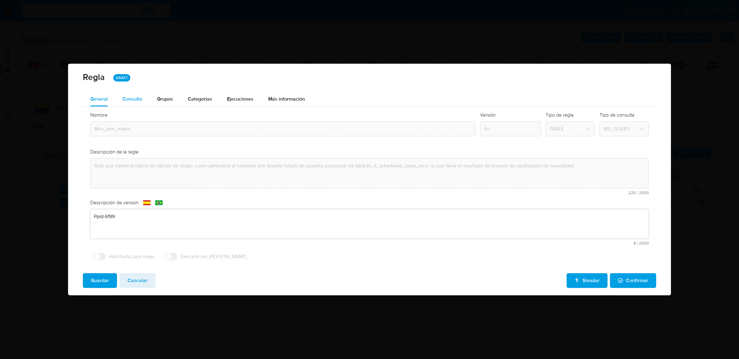
click at [124, 93] on div "Consulta" at bounding box center [133, 99] width 20 height 15
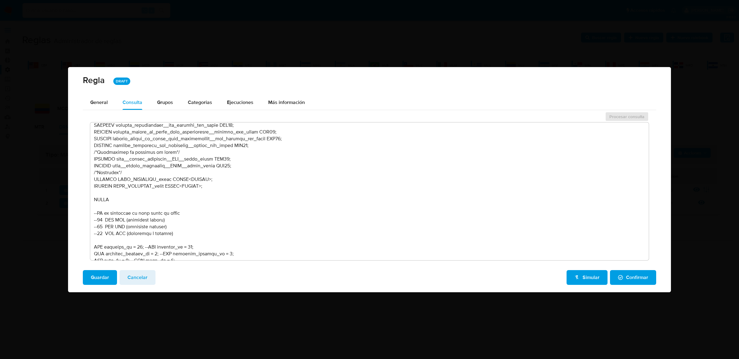
scroll to position [250, 0]
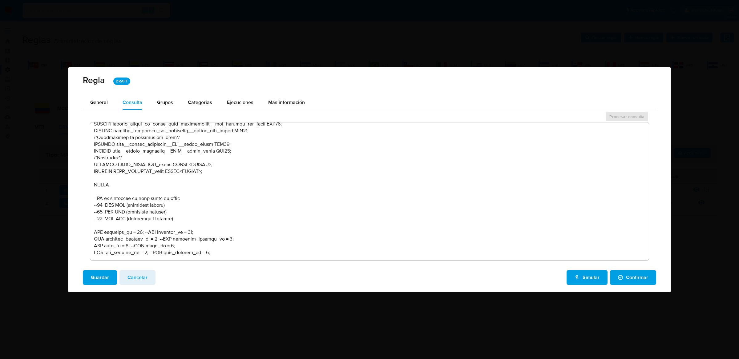
click at [239, 110] on div "General Consulta Parametros Evidencias Grupos Categorias Ejecuciones Más inform…" at bounding box center [369, 180] width 573 height 170
click at [240, 107] on div "Ejecuciones" at bounding box center [240, 102] width 26 height 15
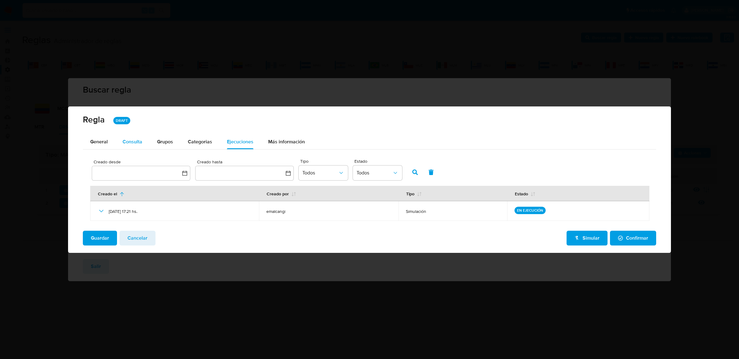
click at [136, 144] on div "Consulta" at bounding box center [133, 141] width 20 height 5
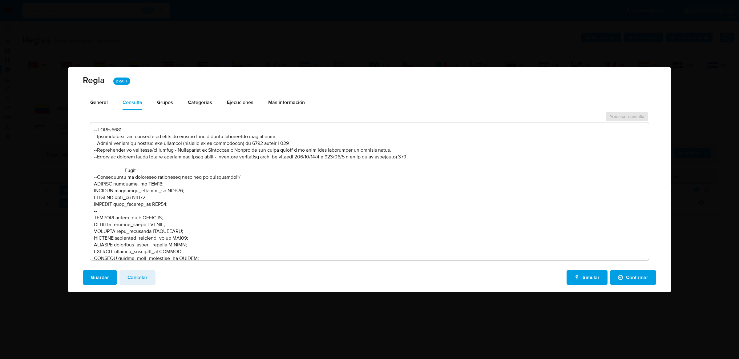
scroll to position [1, 0]
click at [162, 163] on textarea at bounding box center [369, 192] width 558 height 138
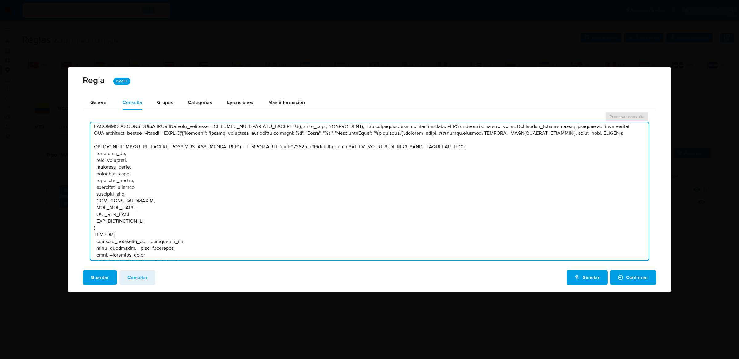
scroll to position [12041, 0]
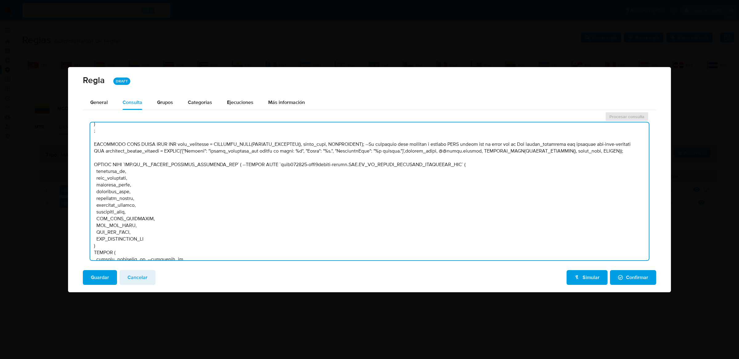
drag, startPoint x: 124, startPoint y: 159, endPoint x: 232, endPoint y: 156, distance: 108.1
click at [232, 156] on textarea at bounding box center [369, 192] width 558 height 138
drag, startPoint x: 237, startPoint y: 159, endPoint x: 123, endPoint y: 162, distance: 114.5
click at [123, 162] on textarea at bounding box center [369, 192] width 558 height 138
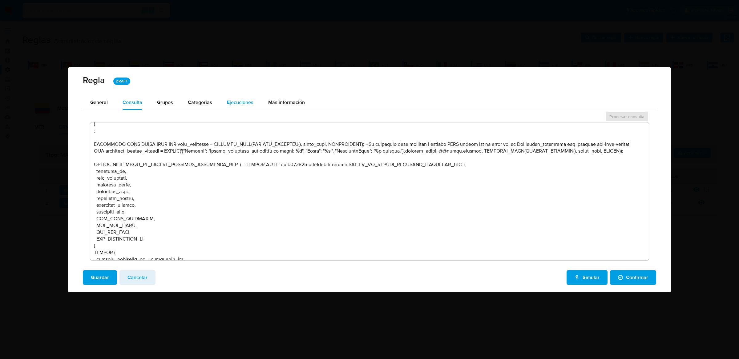
click at [225, 108] on button "Ejecuciones" at bounding box center [239, 102] width 41 height 15
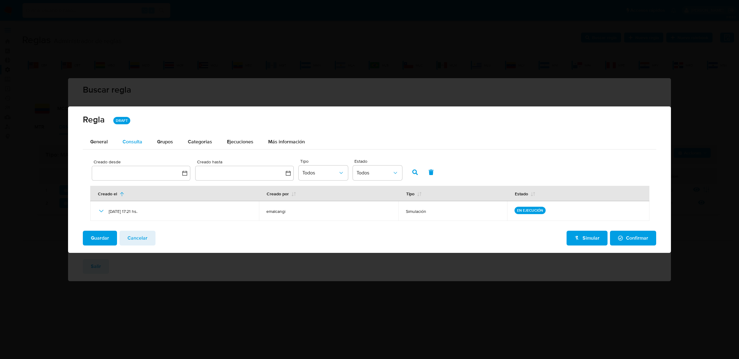
click at [140, 139] on div "Consulta" at bounding box center [133, 141] width 20 height 5
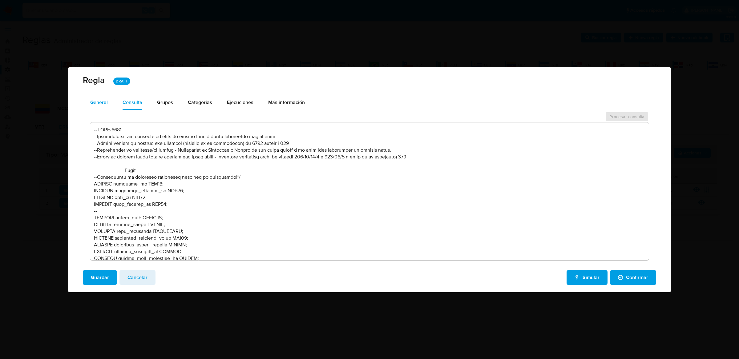
click at [99, 106] on div "General" at bounding box center [99, 102] width 18 height 15
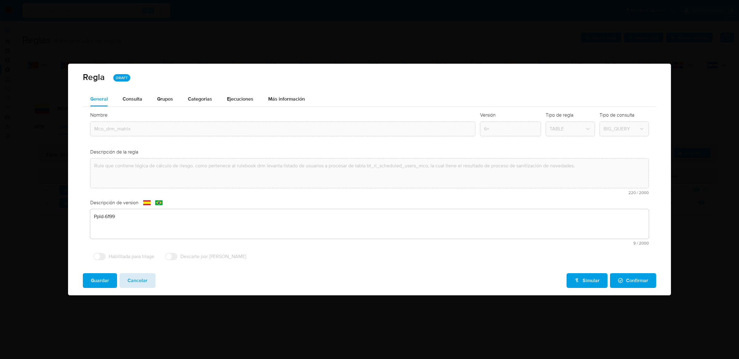
click at [143, 279] on span "Cancelar" at bounding box center [137, 281] width 20 height 14
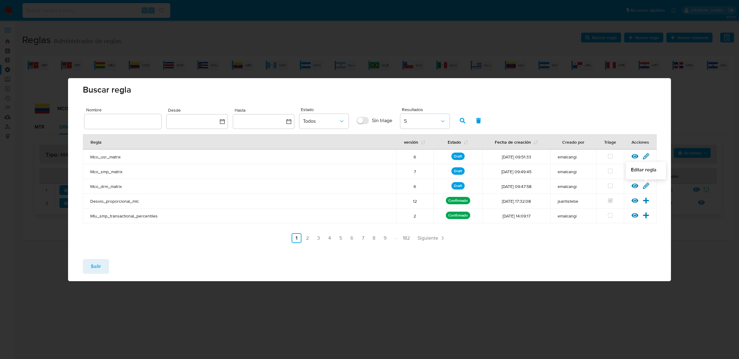
click at [644, 184] on icon at bounding box center [645, 186] width 7 height 7
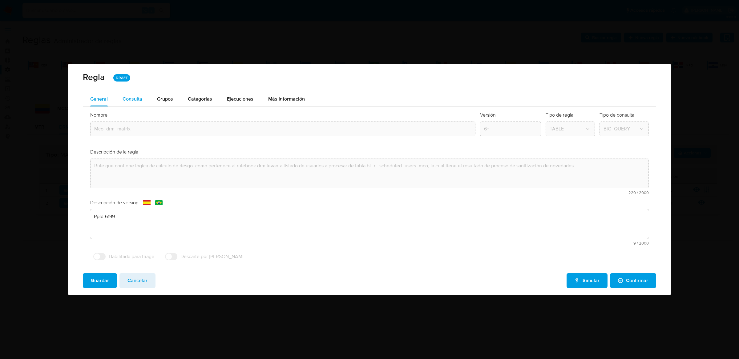
click at [136, 93] on div "Consulta" at bounding box center [133, 99] width 20 height 15
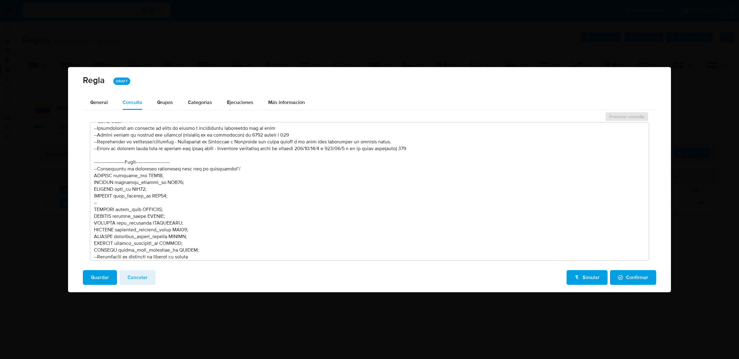
scroll to position [9, 0]
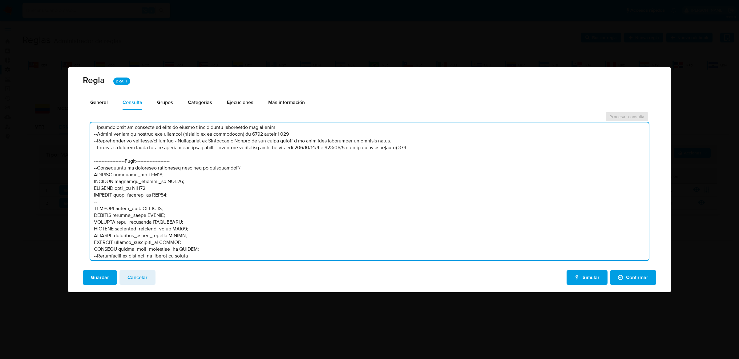
click at [230, 217] on textarea at bounding box center [369, 192] width 558 height 138
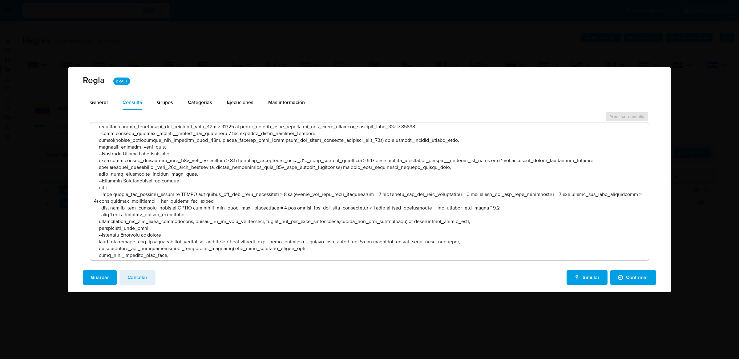
scroll to position [8983, 0]
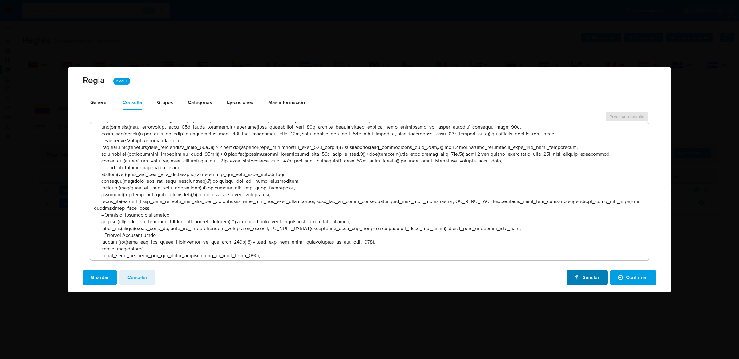
click at [584, 279] on span "Simular" at bounding box center [586, 278] width 25 height 14
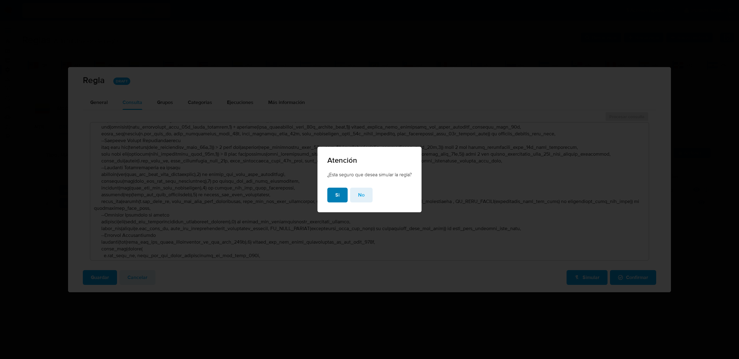
click at [340, 201] on button "Si" at bounding box center [337, 195] width 20 height 15
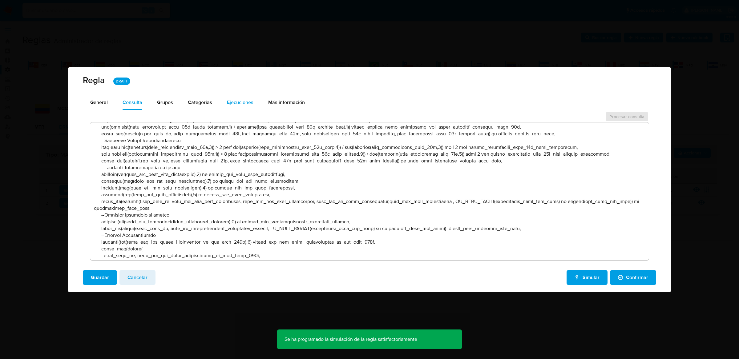
click at [245, 99] on span "Ejecuciones" at bounding box center [240, 102] width 26 height 7
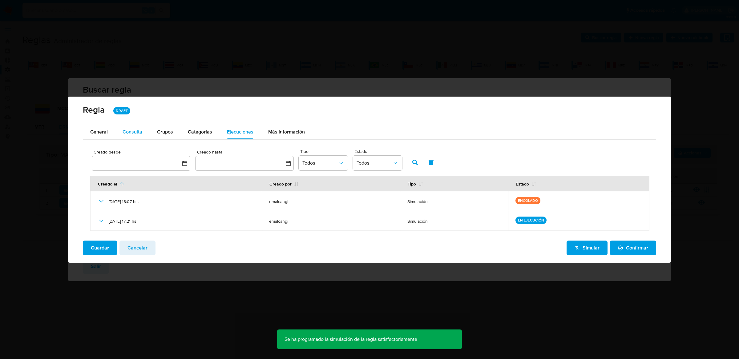
click at [139, 126] on div "Consulta" at bounding box center [133, 132] width 20 height 15
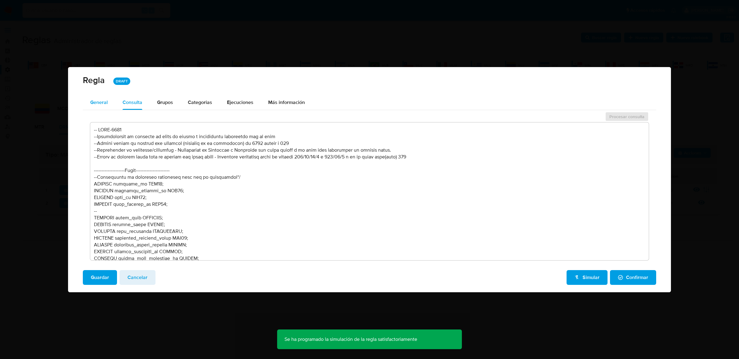
click at [105, 105] on span "General" at bounding box center [99, 102] width 18 height 7
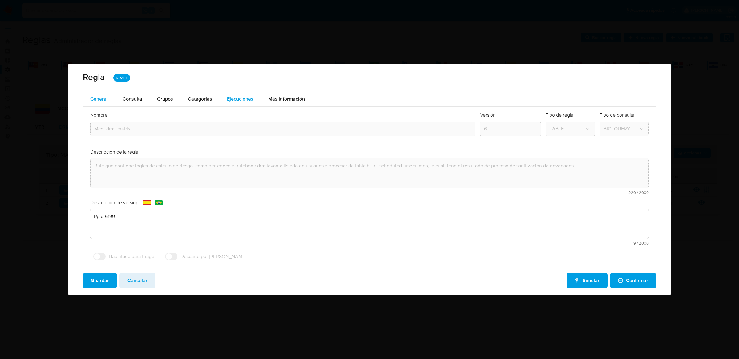
click at [237, 99] on span "Ejecuciones" at bounding box center [240, 98] width 26 height 7
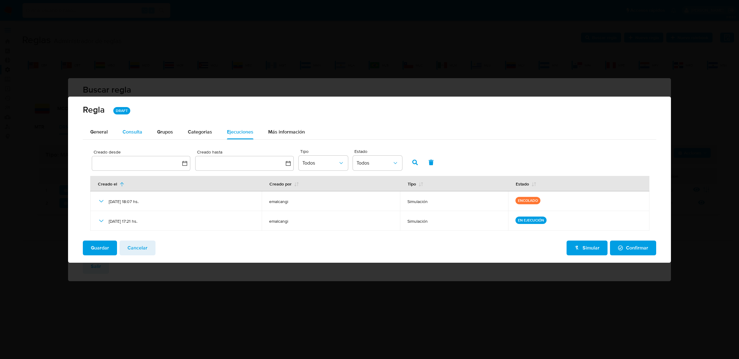
click at [138, 126] on div "Consulta" at bounding box center [133, 132] width 20 height 15
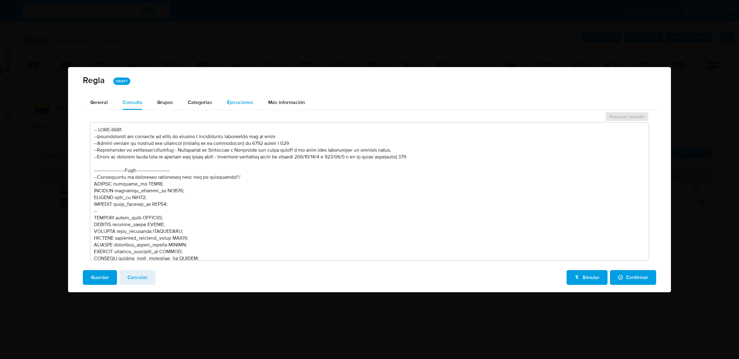
click at [240, 107] on div "Ejecuciones" at bounding box center [240, 102] width 26 height 15
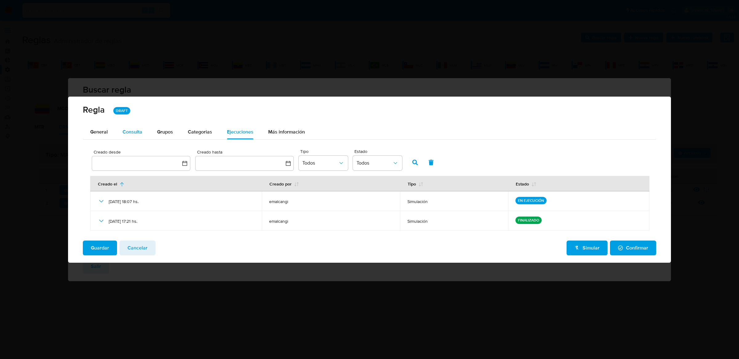
click at [129, 132] on div "Consulta" at bounding box center [133, 132] width 20 height 5
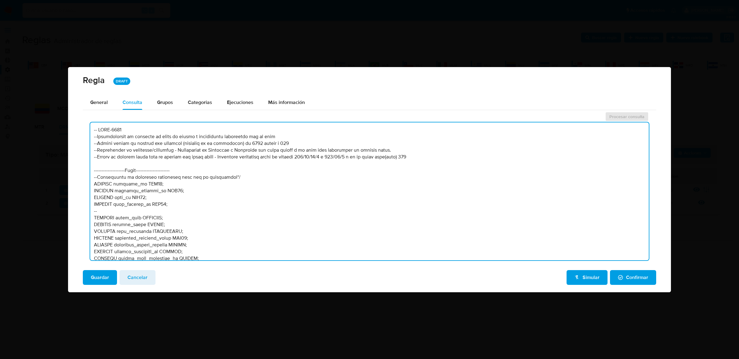
click at [174, 190] on textarea at bounding box center [369, 192] width 558 height 138
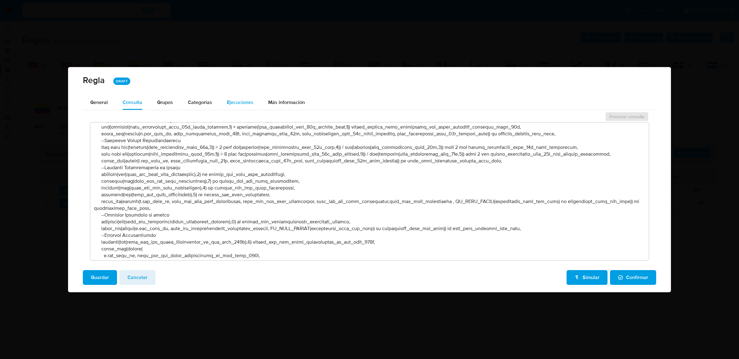
click at [247, 103] on span "Ejecuciones" at bounding box center [240, 102] width 26 height 7
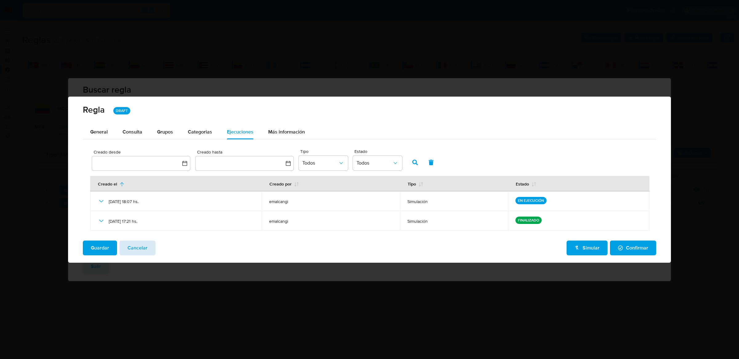
click at [147, 249] on button "Cancelar" at bounding box center [137, 248] width 36 height 15
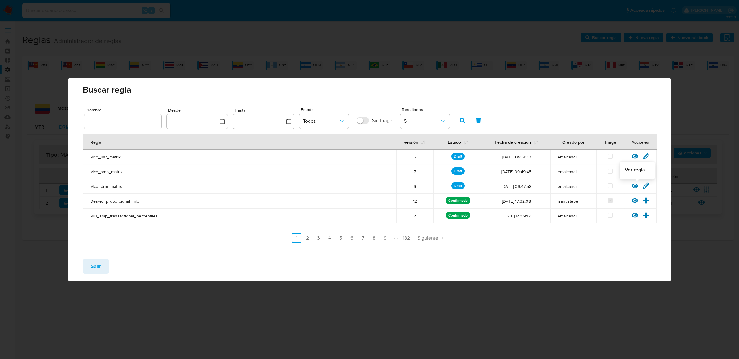
click at [635, 186] on icon at bounding box center [634, 185] width 7 height 5
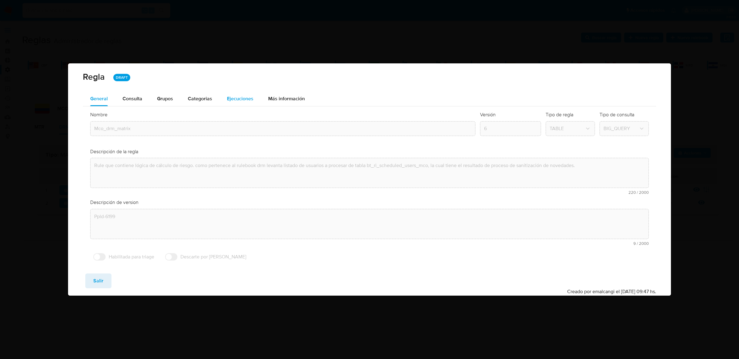
click at [227, 95] on span "Ejecuciones" at bounding box center [240, 98] width 26 height 7
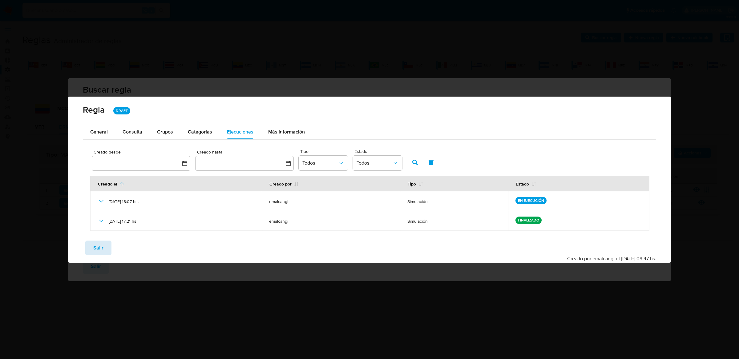
click at [105, 245] on button "Salir" at bounding box center [98, 248] width 26 height 15
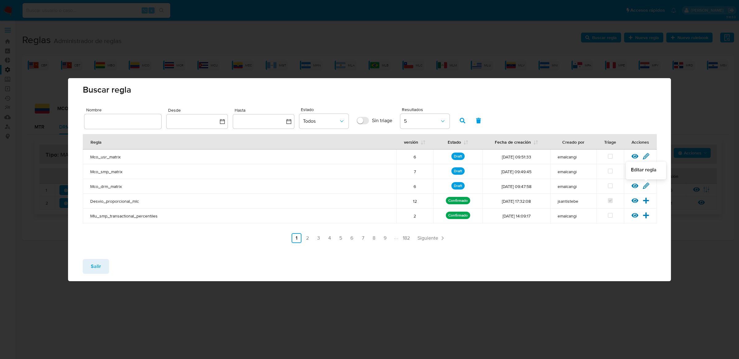
click at [646, 185] on icon at bounding box center [645, 186] width 7 height 7
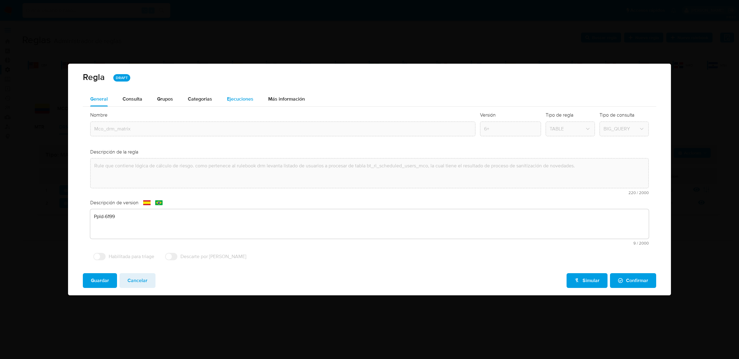
click at [252, 102] on button "Ejecuciones" at bounding box center [239, 99] width 41 height 15
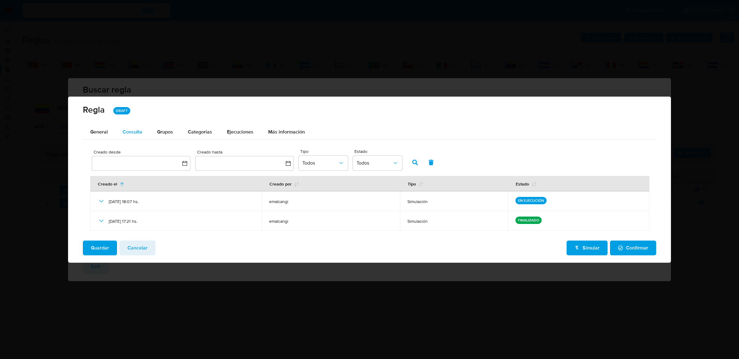
click at [134, 139] on div "Consulta" at bounding box center [133, 132] width 20 height 15
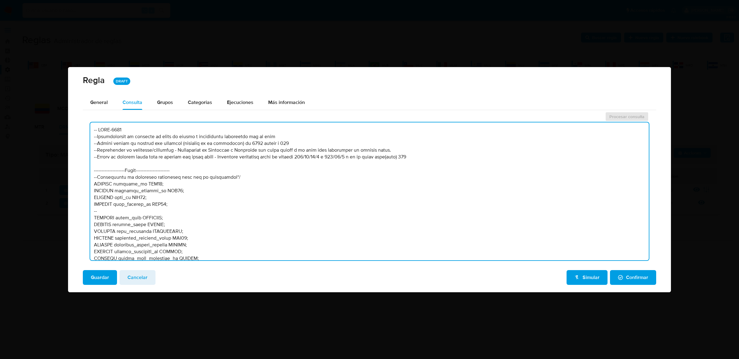
click at [174, 211] on textarea at bounding box center [369, 192] width 558 height 138
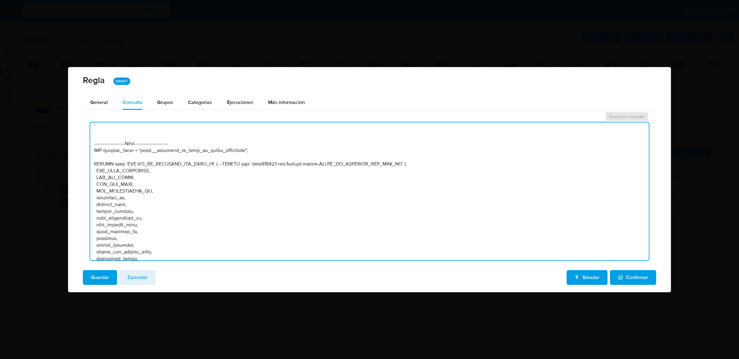
scroll to position [11399, 0]
drag, startPoint x: 208, startPoint y: 159, endPoint x: 122, endPoint y: 159, distance: 85.6
click at [122, 159] on textarea at bounding box center [369, 192] width 558 height 138
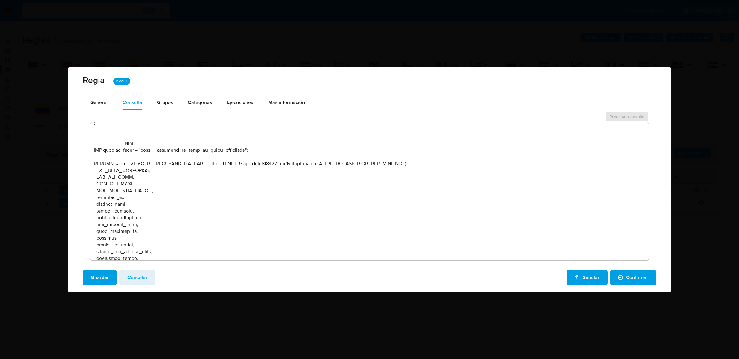
click at [429, 163] on textarea at bounding box center [369, 192] width 558 height 138
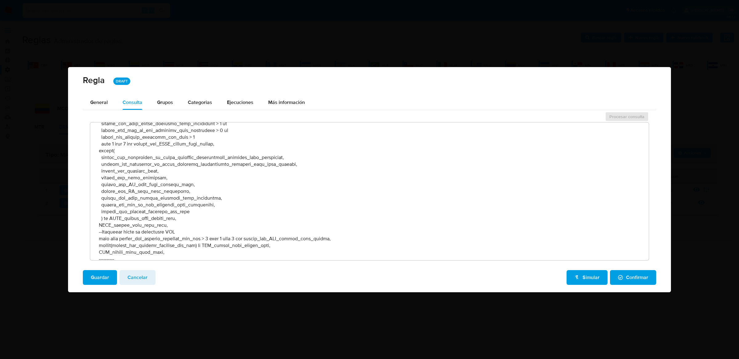
scroll to position [8398, 0]
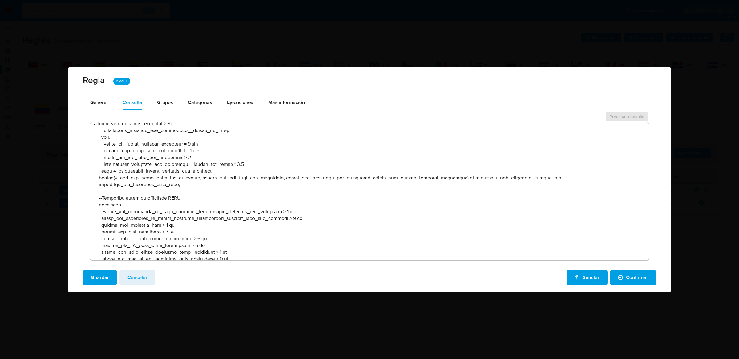
click at [224, 158] on textarea at bounding box center [369, 192] width 558 height 138
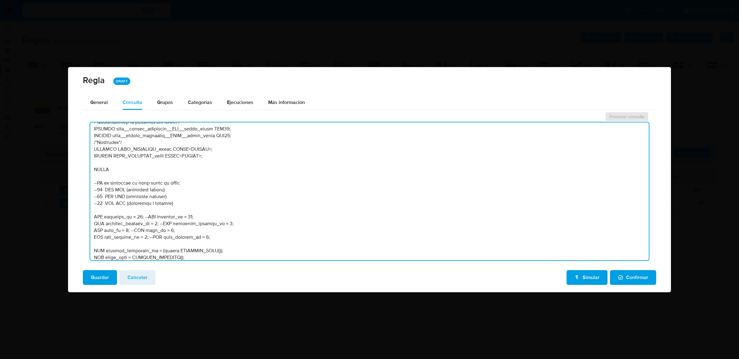
scroll to position [292, 0]
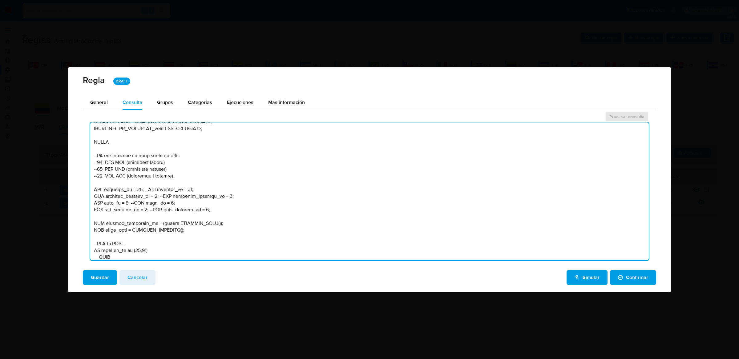
drag, startPoint x: 215, startPoint y: 211, endPoint x: 61, endPoint y: 187, distance: 155.2
click at [61, 187] on div "Regla DRAFT General Consulta Parametros Evidencias Grupos Categorias Ejecucione…" at bounding box center [369, 179] width 739 height 359
paste textarea ":rulebook_id; --SET rulebook_id = 54; SET rulebook_version_id = :rulebook_versi…"
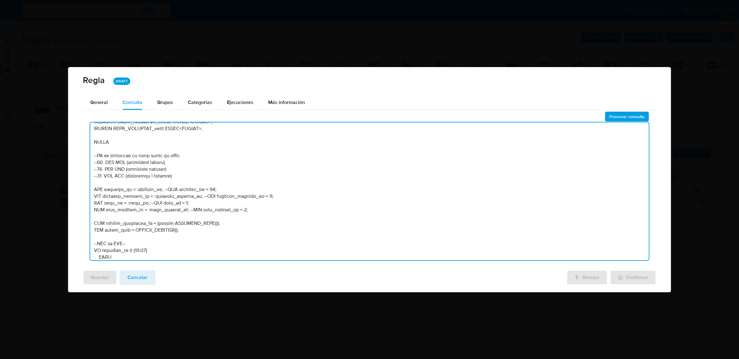
click at [210, 188] on textarea at bounding box center [369, 192] width 558 height 138
type textarea "-- PPLD-6199 --Actualización de catalogo de zonas de riesgo y actividades compa…"
click at [612, 114] on span "Procesar consulta" at bounding box center [626, 116] width 35 height 9
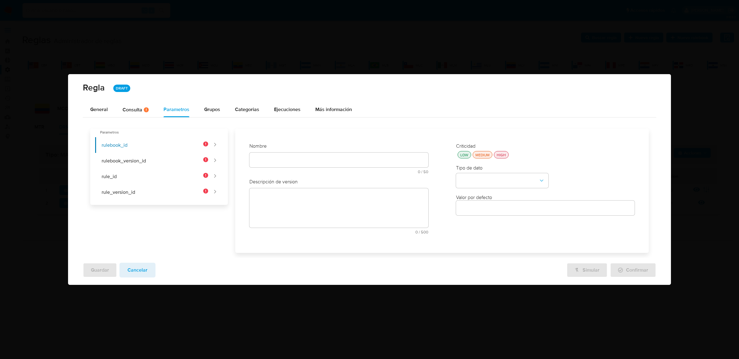
click at [257, 157] on div "Nombre text-es 0 / 50 50 caracteres restantes text-pt 0 / 50 50 caracteres rest…" at bounding box center [338, 161] width 179 height 36
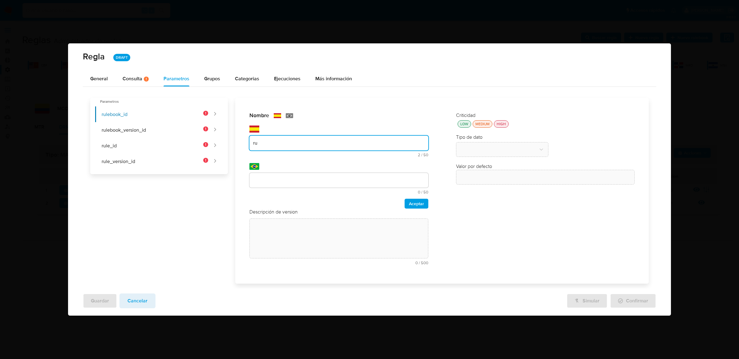
type input "r"
click at [281, 143] on input "Rulebook_id" at bounding box center [338, 143] width 179 height 8
type input "Rulebook_id"
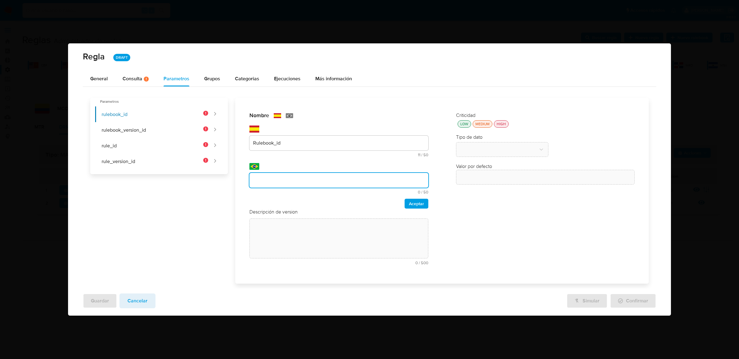
click at [279, 183] on input "text" at bounding box center [338, 180] width 179 height 8
type input "Rulebook_id"
click at [418, 204] on span "Aceptar" at bounding box center [416, 203] width 15 height 9
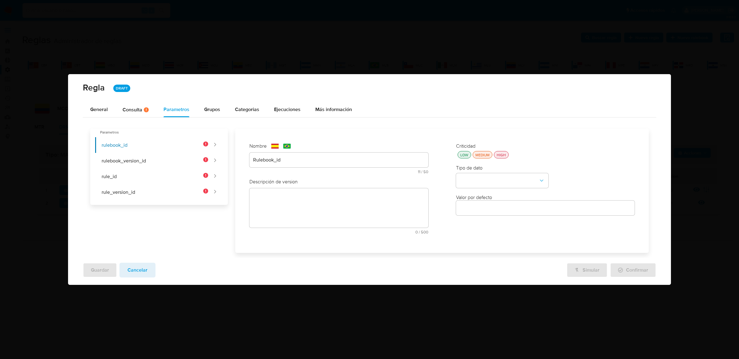
drag, startPoint x: 501, startPoint y: 153, endPoint x: 501, endPoint y: 159, distance: 6.8
click at [501, 153] on div "HIGH" at bounding box center [501, 154] width 12 height 5
click at [500, 183] on button "type-dropdown" at bounding box center [502, 180] width 92 height 15
click at [487, 256] on div "GLOBAL" at bounding box center [500, 254] width 81 height 15
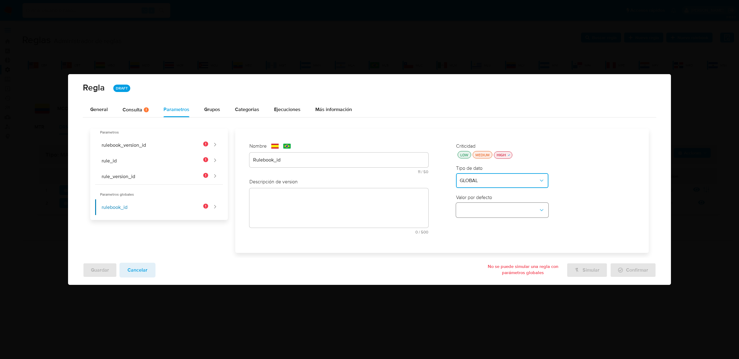
click at [502, 208] on button "global-dropdown" at bounding box center [502, 210] width 92 height 15
click at [499, 228] on div "RULEBOOK_ID" at bounding box center [500, 224] width 81 height 15
click at [401, 212] on div "Descripción de version text-es 0 / 500 500 caracteres restantes text-pt 0 / 500…" at bounding box center [338, 209] width 179 height 60
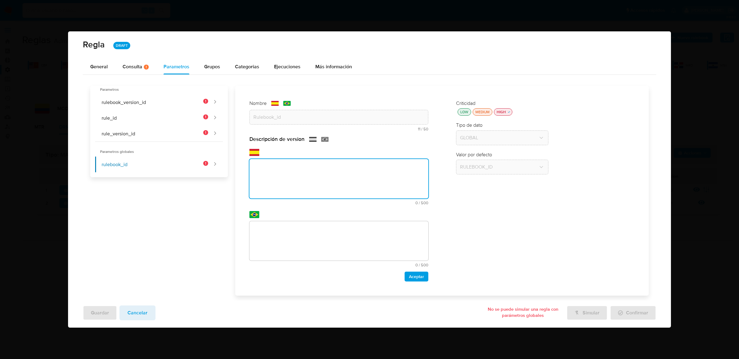
paste textarea "Id del rulebook donde se está ejecutando la regla"
type textarea "Id del rulebook donde se está ejecutando la regla"
click at [313, 225] on textarea at bounding box center [338, 240] width 179 height 39
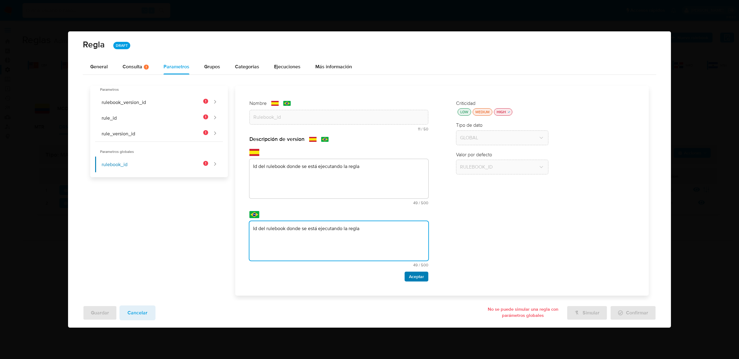
type textarea "Id del rulebook donde se está ejecutando la regla"
click at [424, 281] on span "Aceptar" at bounding box center [416, 276] width 15 height 9
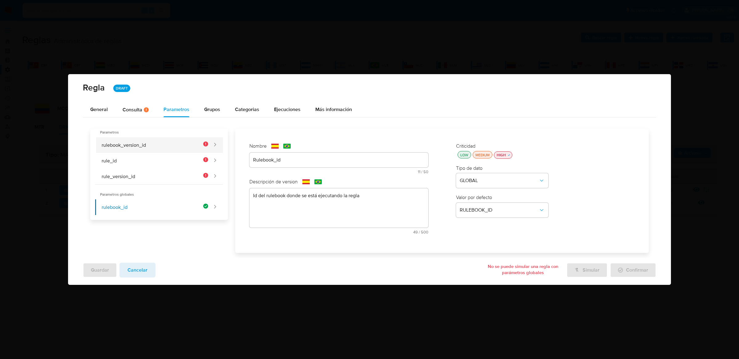
click at [173, 147] on button "rulebook_version_id" at bounding box center [151, 145] width 113 height 16
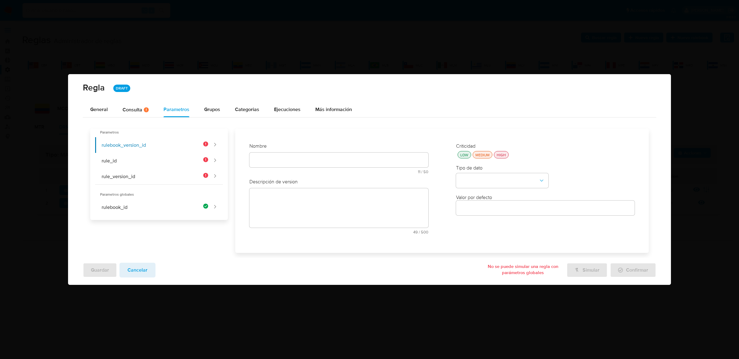
click at [328, 161] on div "Nombre text-es 11 / 50 39 caracteres restantes text-pt 11 / 50 39 caracteres re…" at bounding box center [338, 161] width 179 height 36
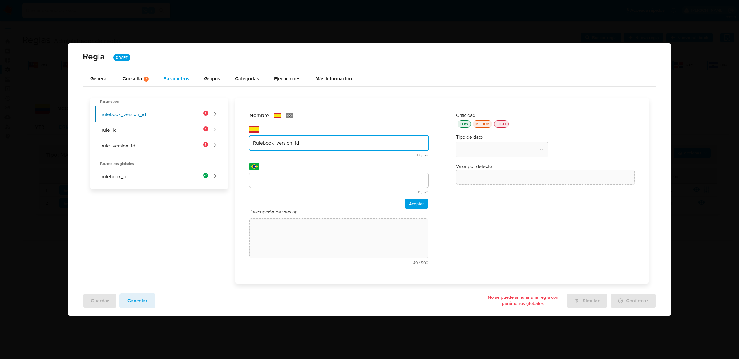
type input "Rulebook_version_id"
click at [327, 186] on div at bounding box center [338, 180] width 179 height 15
click at [329, 183] on input "text" at bounding box center [338, 180] width 179 height 8
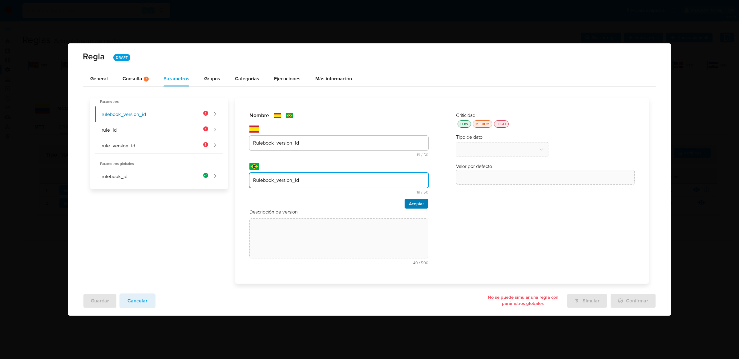
type input "Rulebook_version_id"
click at [414, 207] on span "Aceptar" at bounding box center [416, 203] width 15 height 9
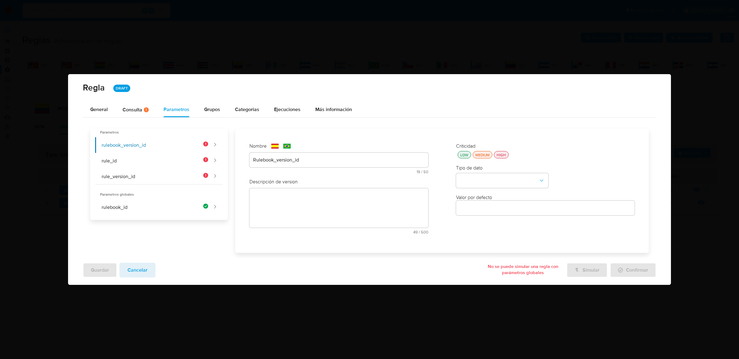
click at [276, 204] on div "text-es 49 / 500 451 caracteres restantes" at bounding box center [338, 211] width 179 height 46
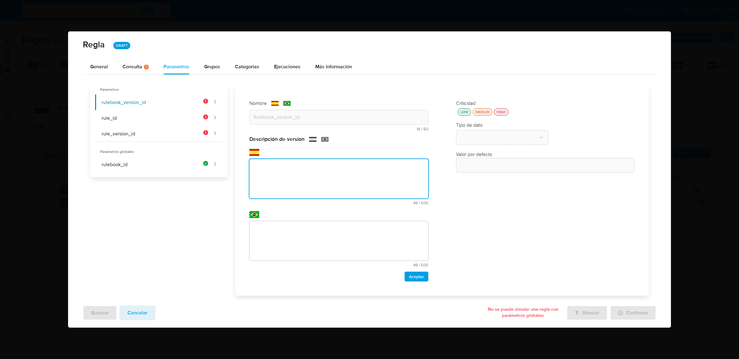
paste textarea "Id de versión del rulebook donde se está ejecutando la regla"
type textarea "Id de versión del rulebook donde se está ejecutando la regla"
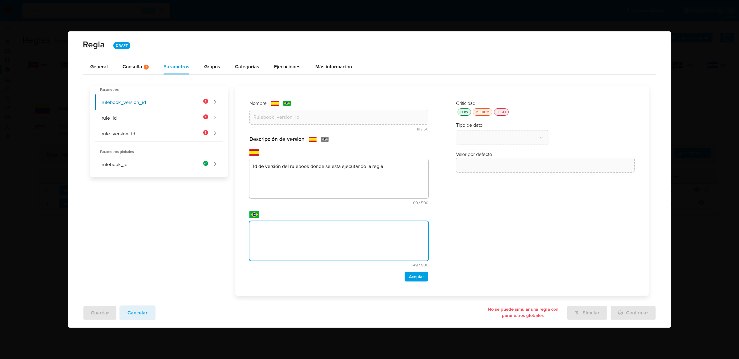
click at [356, 231] on textarea at bounding box center [338, 240] width 179 height 39
type textarea "Id de versión del rulebook donde se está ejecutando la regla"
click at [417, 277] on span "Aceptar" at bounding box center [416, 276] width 15 height 9
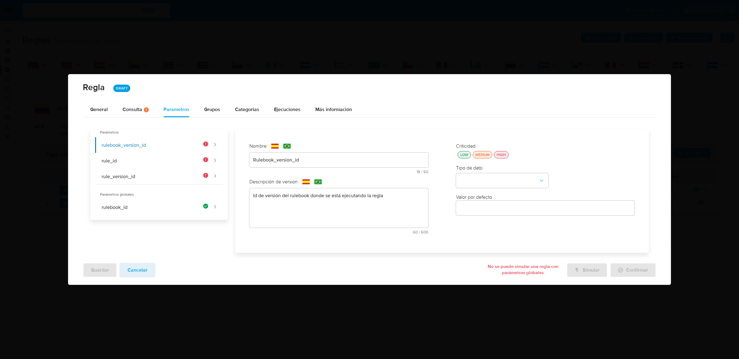
click at [509, 152] on div "LOW MEDIUM HIGH" at bounding box center [545, 154] width 179 height 7
click at [506, 156] on div "HIGH" at bounding box center [501, 154] width 12 height 5
click at [505, 175] on button "type-dropdown" at bounding box center [502, 180] width 92 height 15
click at [501, 181] on div "GLOBAL" at bounding box center [500, 180] width 81 height 15
click at [494, 211] on button "global-dropdown" at bounding box center [502, 210] width 92 height 15
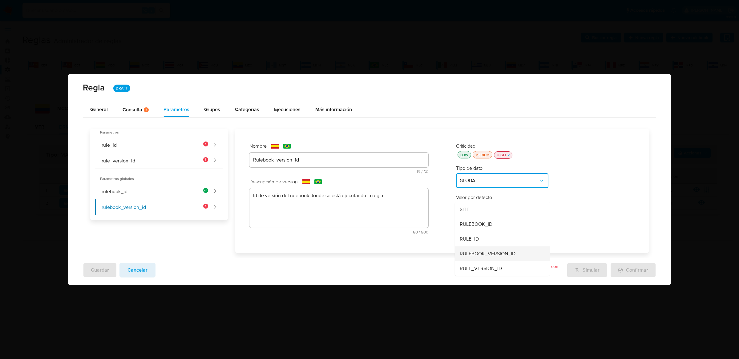
click at [493, 254] on span "RULEBOOK_VERSION_ID" at bounding box center [488, 254] width 56 height 6
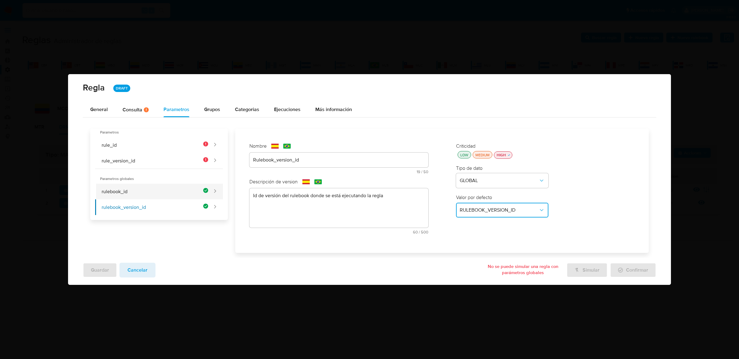
click at [191, 192] on button "rulebook_id" at bounding box center [151, 192] width 113 height 16
type input "Rulebook_id"
type textarea "Id del rulebook donde se está ejecutando la regla"
click at [191, 204] on button "rulebook_version_id" at bounding box center [151, 207] width 113 height 16
type input "Rulebook_version_id"
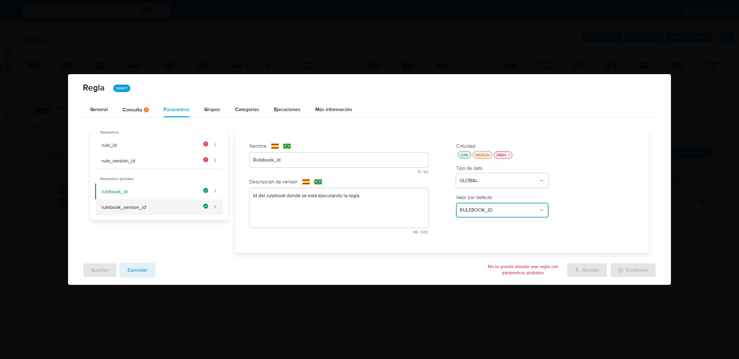
type textarea "Id de versión del rulebook donde se está ejecutando la regla"
click at [183, 148] on button "rule_id" at bounding box center [151, 145] width 113 height 16
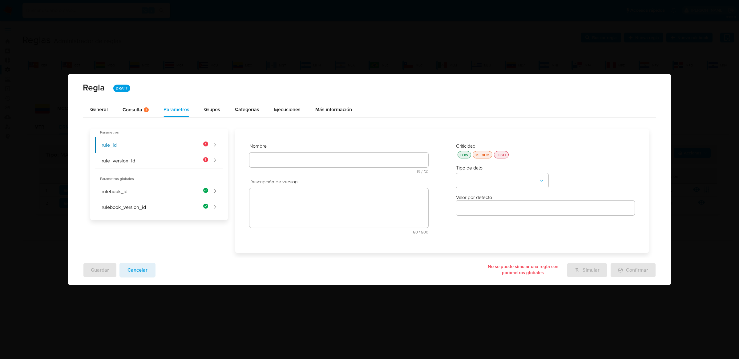
click at [299, 159] on div "Nombre text-es 19 / 50 31 caracteres restantes text-pt 19 / 50 31 caracteres re…" at bounding box center [338, 161] width 179 height 36
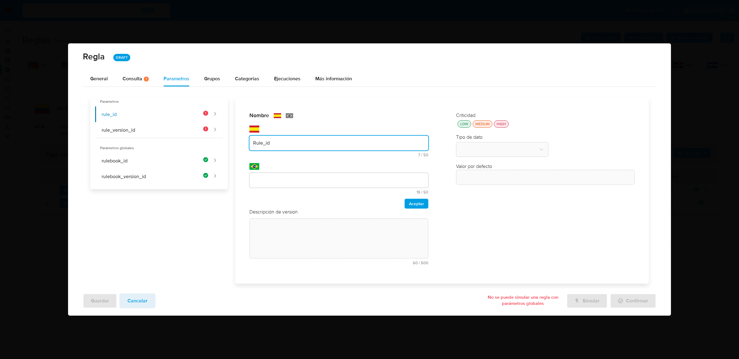
type input "Rule_id"
click at [300, 175] on div at bounding box center [338, 180] width 179 height 15
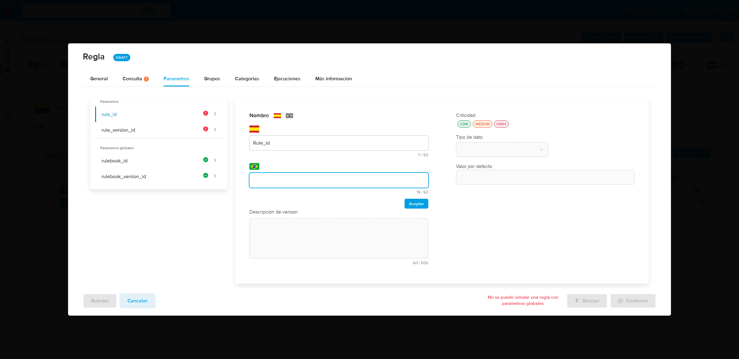
click at [299, 182] on input "text" at bounding box center [338, 180] width 179 height 8
type input "Rule_id"
click at [412, 206] on span "Aceptar" at bounding box center [416, 203] width 15 height 9
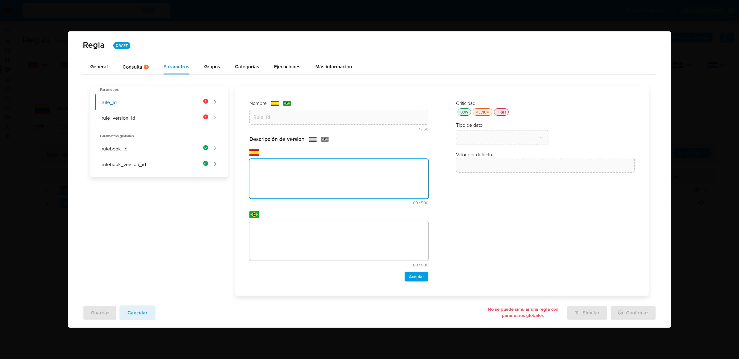
click at [291, 200] on div "text-es 60 / 500 440 caracteres restantes" at bounding box center [338, 182] width 179 height 46
paste textarea "Id de la regla que está ejecutándose"
type textarea "Id de la regla que está ejecutándose"
click at [302, 245] on textarea at bounding box center [338, 240] width 179 height 39
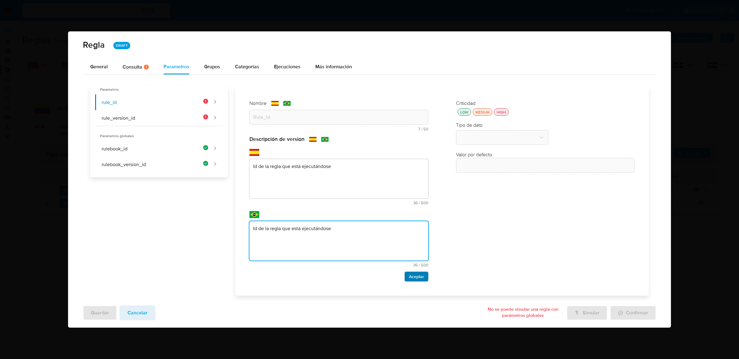
type textarea "Id de la regla que está ejecutándose"
click at [409, 276] on span "Aceptar" at bounding box center [416, 276] width 15 height 9
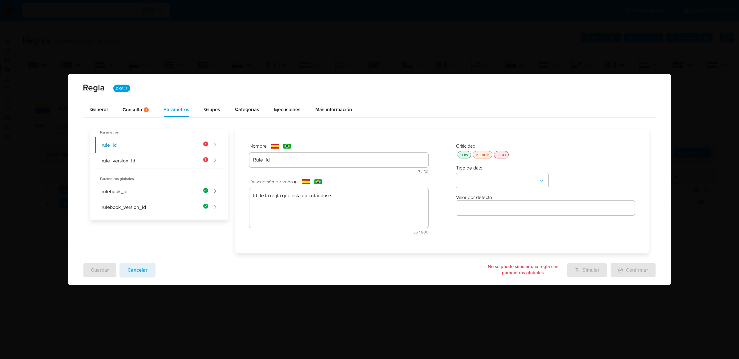
click at [506, 156] on div "HIGH" at bounding box center [501, 154] width 12 height 5
click at [502, 174] on button "type-dropdown" at bounding box center [502, 180] width 92 height 15
click at [501, 183] on div "GLOBAL" at bounding box center [500, 180] width 81 height 15
click at [494, 203] on button "global-dropdown" at bounding box center [502, 210] width 92 height 15
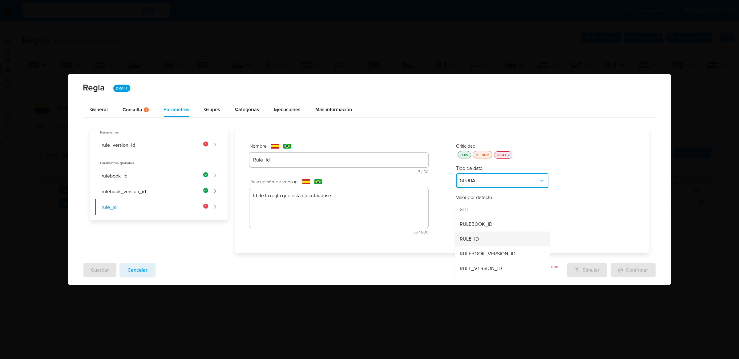
click at [488, 236] on div "RULE_ID" at bounding box center [500, 239] width 81 height 15
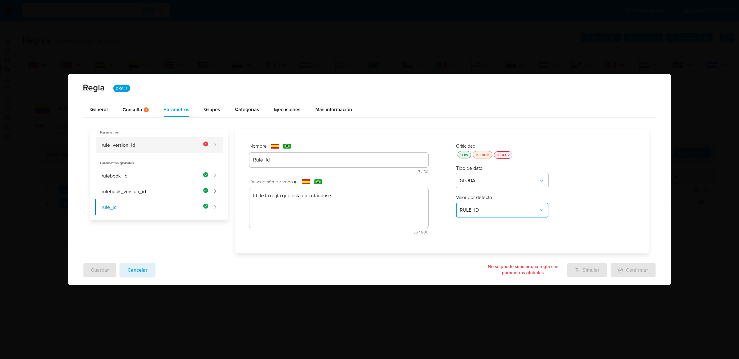
click at [164, 138] on button "rule_version_id" at bounding box center [151, 145] width 113 height 16
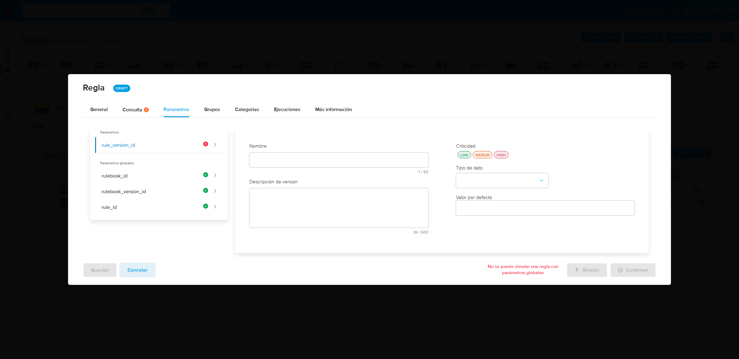
click at [268, 158] on div "Nombre text-es 7 / 50 43 caracteres restantes text-pt 7 / 50 43 caracteres rest…" at bounding box center [338, 161] width 179 height 36
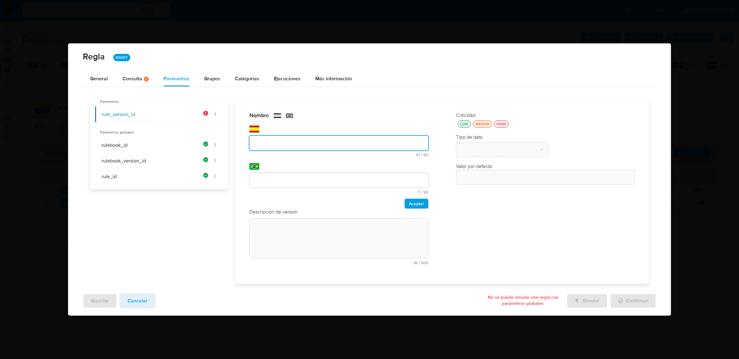
click at [284, 143] on input "text" at bounding box center [338, 143] width 179 height 8
type input "Rule_version_id"
click at [281, 177] on input "text" at bounding box center [338, 180] width 179 height 8
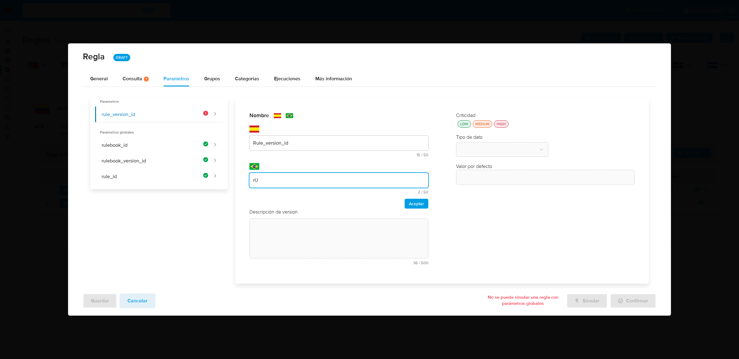
type input "r"
type input "Rule_version_id"
click at [409, 199] on span "Aceptar" at bounding box center [416, 203] width 15 height 9
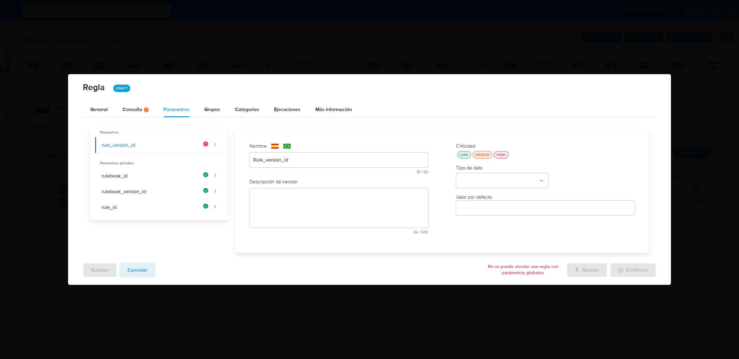
click at [370, 225] on div "Descripción de version text-es 36 / 500 464 caracteres restantes text-pt 36 / 5…" at bounding box center [338, 209] width 179 height 60
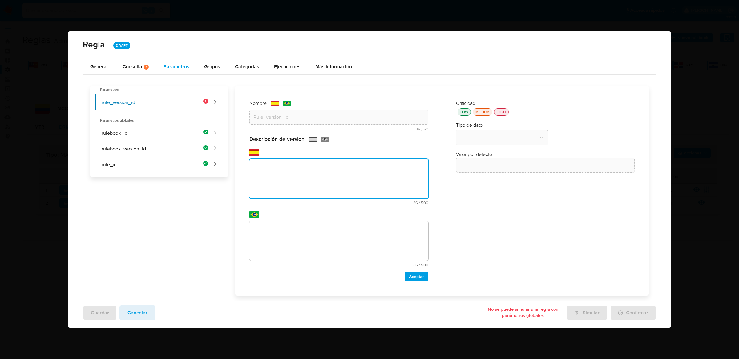
paste textarea "Id de versión de la regla que está ejecutándose"
type textarea "Id de versión de la regla que está ejecutándose"
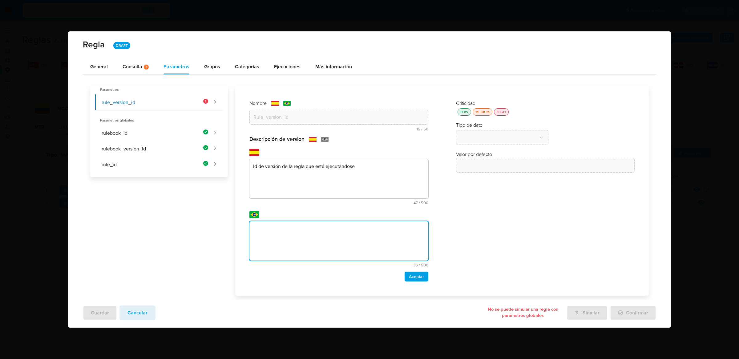
click at [368, 250] on textarea at bounding box center [338, 240] width 179 height 39
type textarea "Id de versión de la regla que está ejecutándose"
click at [501, 111] on div "HIGH" at bounding box center [501, 111] width 12 height 5
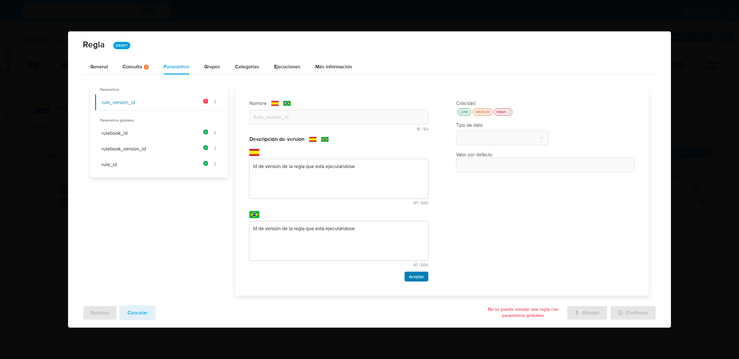
click at [418, 279] on span "Aceptar" at bounding box center [416, 276] width 15 height 9
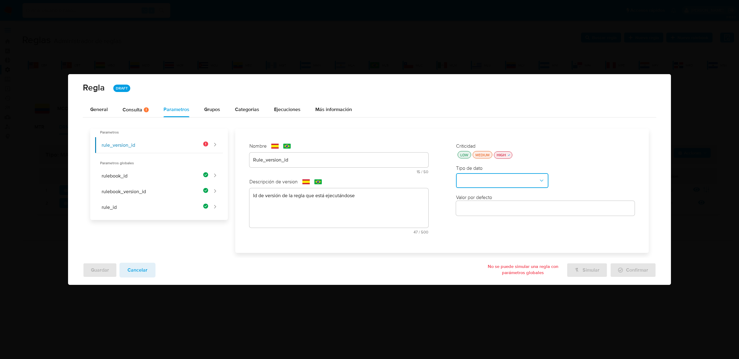
click at [499, 181] on button "type-dropdown" at bounding box center [502, 180] width 92 height 15
click at [497, 181] on div "GLOBAL" at bounding box center [500, 180] width 81 height 15
click at [497, 207] on button "global-dropdown" at bounding box center [502, 210] width 92 height 15
click at [488, 267] on span "RULE_VERSION_ID" at bounding box center [481, 268] width 42 height 6
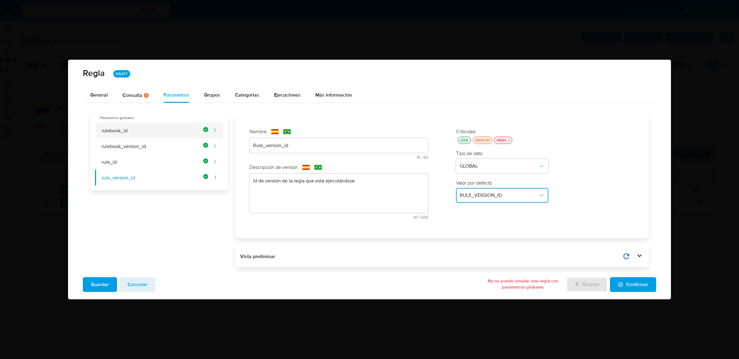
click at [169, 129] on button "rulebook_id" at bounding box center [151, 131] width 113 height 16
type input "Rulebook_id"
type textarea "Id del rulebook donde se está ejecutando la regla"
click at [168, 143] on button "rulebook_version_id" at bounding box center [151, 147] width 113 height 16
type input "Rulebook_version_id"
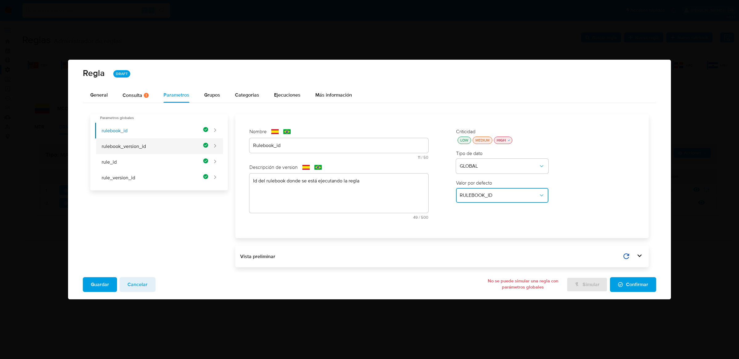
type textarea "Id de versión del rulebook donde se está ejecutando la regla"
click at [166, 158] on button "rule_id" at bounding box center [151, 162] width 113 height 16
type input "Rule_id"
type textarea "Id de la regla que está ejecutándose"
click at [166, 171] on button "rule_version_id" at bounding box center [151, 178] width 113 height 16
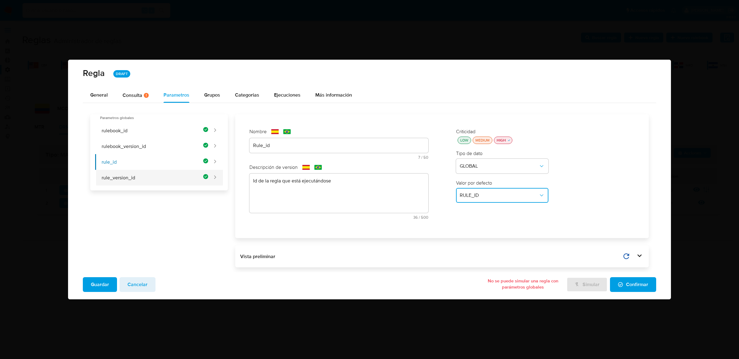
type input "Rule_version_id"
type textarea "Id de versión de la regla que está ejecutándose"
click at [167, 161] on button "rule_id" at bounding box center [151, 162] width 113 height 16
type input "Rule_id"
type textarea "Id de la regla que está ejecutándose"
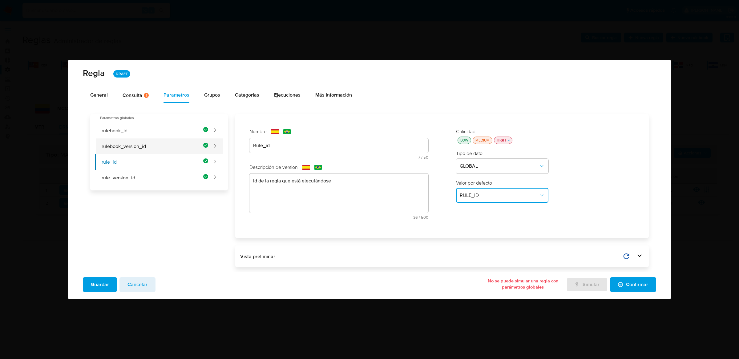
click at [171, 142] on button "rulebook_version_id" at bounding box center [151, 147] width 113 height 16
type input "Rulebook_version_id"
type textarea "Id de versión del rulebook donde se está ejecutando la regla"
click at [173, 134] on button "rulebook_id" at bounding box center [151, 131] width 113 height 16
type input "Rulebook_id"
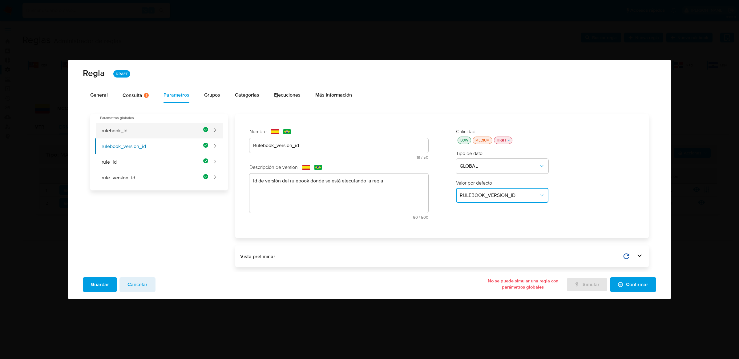
type textarea "Id del rulebook donde se está ejecutando la regla"
click at [139, 97] on div "Consulta Hay posibles errores en la consulta ( 8 )" at bounding box center [136, 95] width 26 height 5
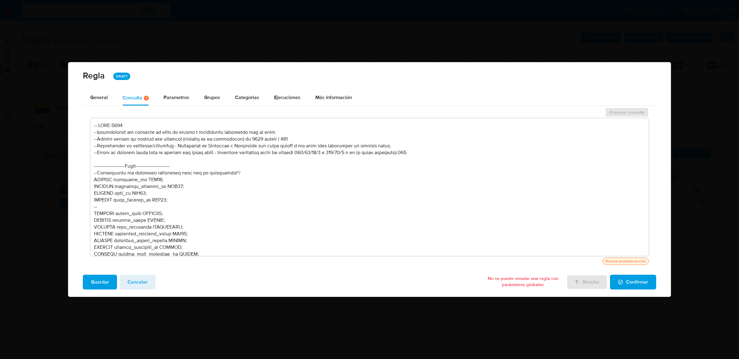
click at [104, 282] on span "Guardar" at bounding box center [100, 283] width 18 height 14
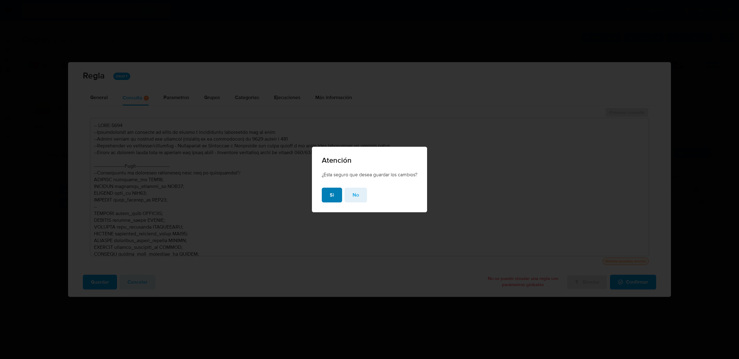
click at [326, 195] on button "Si" at bounding box center [332, 195] width 20 height 15
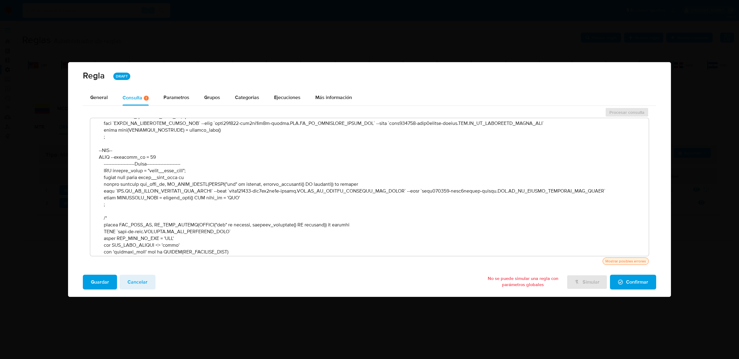
scroll to position [510, 0]
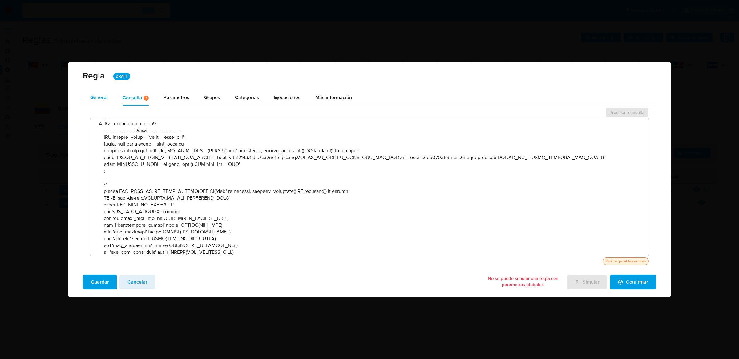
click at [105, 99] on span "General" at bounding box center [99, 97] width 18 height 7
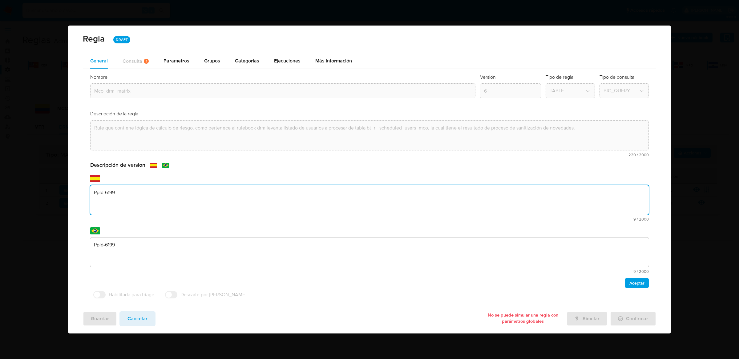
click at [264, 217] on div "text-es Ppld-6199 9 / 2000 1991 caracteres restantes" at bounding box center [369, 203] width 558 height 36
click at [264, 217] on span "9 / 2000" at bounding box center [370, 219] width 557 height 4
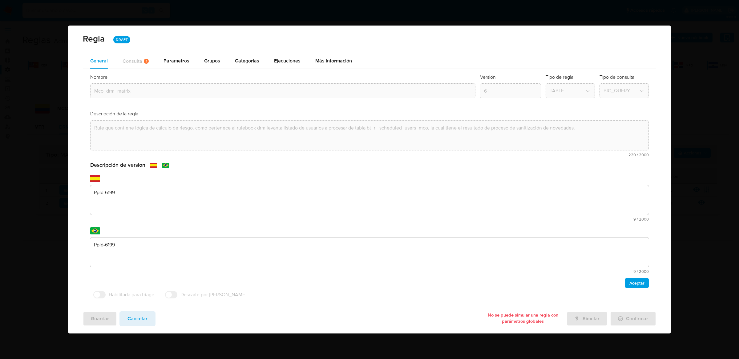
click at [234, 208] on textarea "Ppld-6199" at bounding box center [369, 200] width 558 height 30
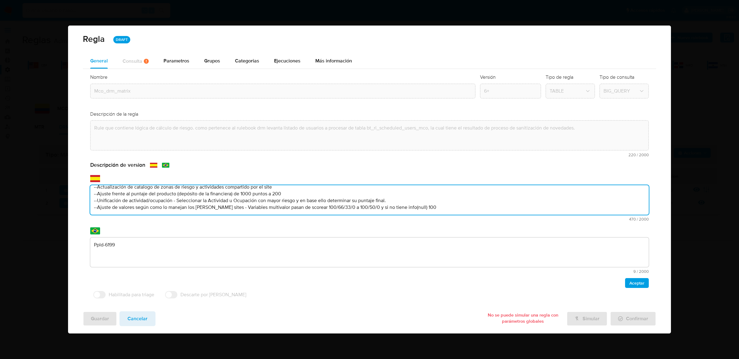
scroll to position [0, 0]
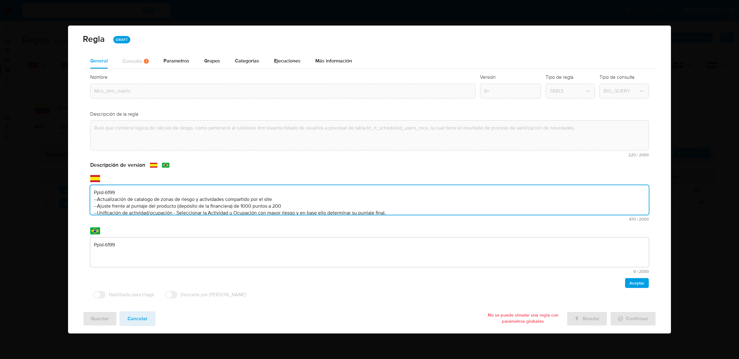
type textarea "Ppld-6199 --Actualización de catalogo de zonas de riesgo y actividades comparti…"
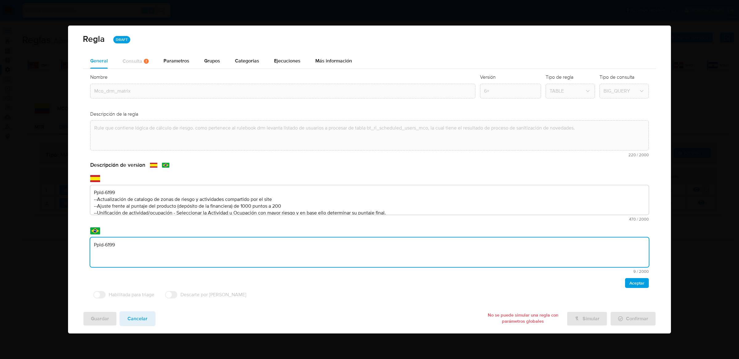
click at [223, 239] on textarea "Ppld-6199" at bounding box center [369, 253] width 558 height 30
click at [224, 242] on textarea "Ppld-6199" at bounding box center [369, 253] width 558 height 30
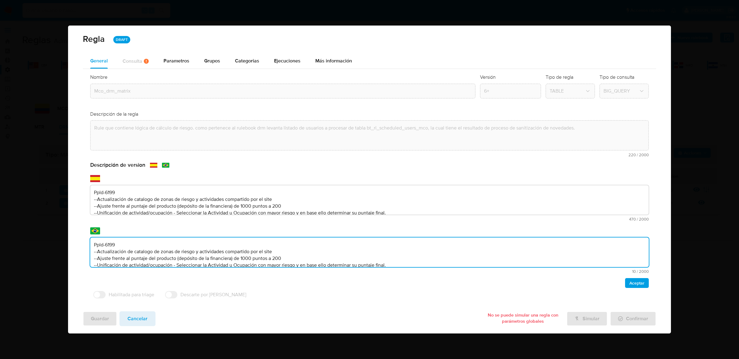
scroll to position [15, 0]
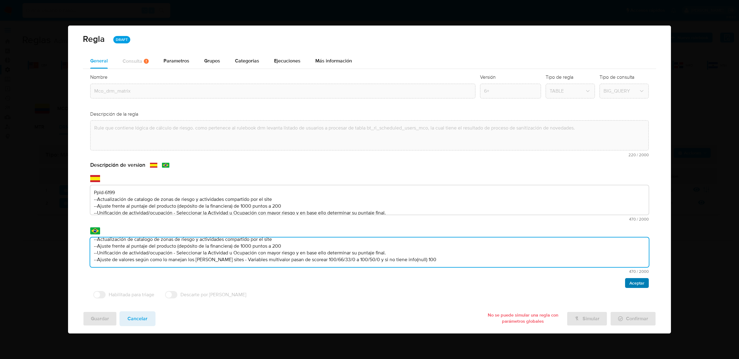
type textarea "Ppld-6199 --Actualización de catalogo de zonas de riesgo y actividades comparti…"
click at [641, 284] on span "Aceptar" at bounding box center [636, 283] width 15 height 9
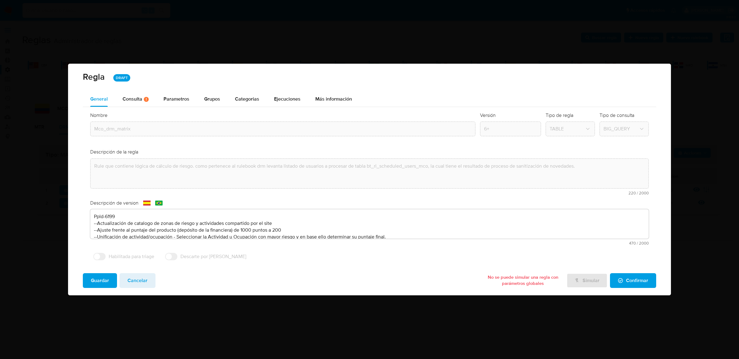
click at [110, 284] on button "Guardar" at bounding box center [100, 280] width 34 height 15
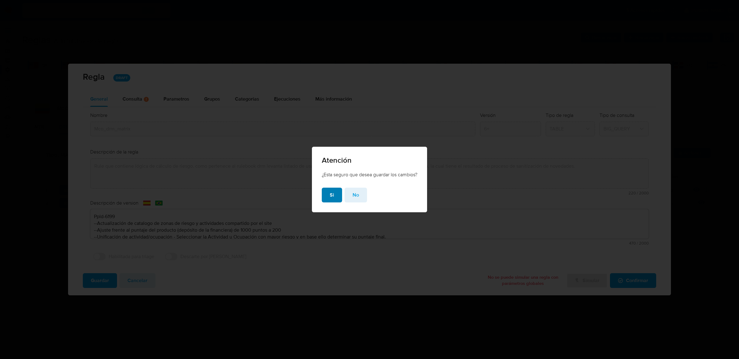
click at [332, 192] on span "Si" at bounding box center [332, 195] width 4 height 14
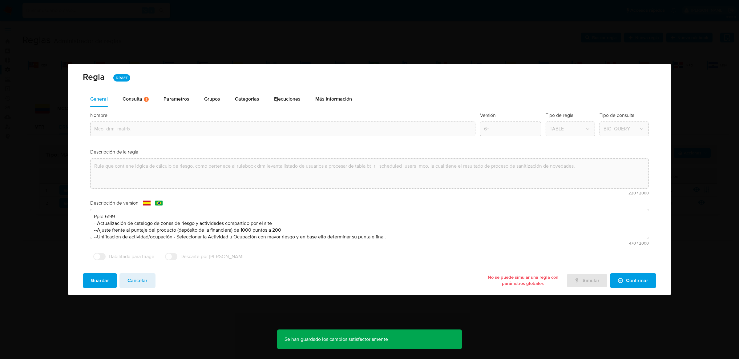
click at [650, 278] on button "Confirmar" at bounding box center [633, 280] width 46 height 15
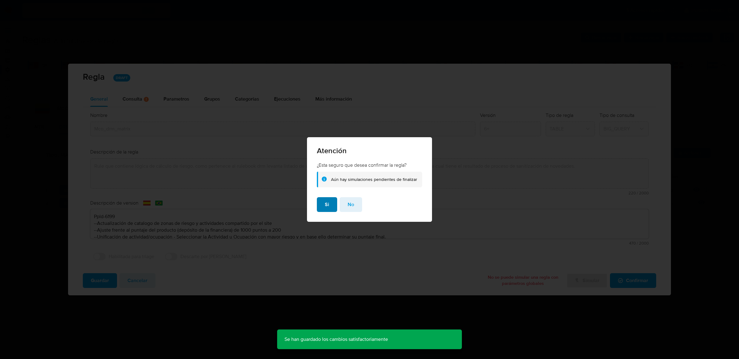
click at [330, 203] on button "Si" at bounding box center [327, 204] width 20 height 15
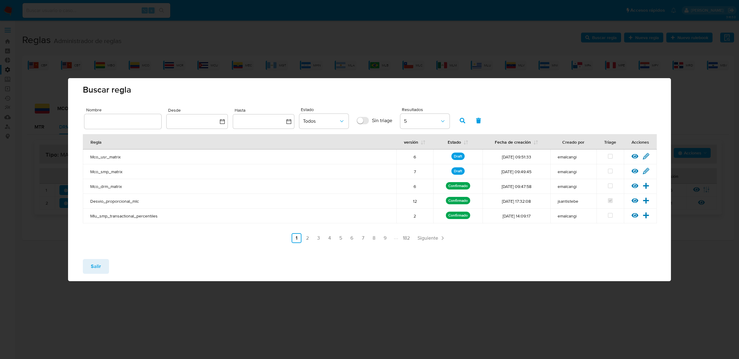
click at [95, 268] on span "Salir" at bounding box center [96, 267] width 10 height 14
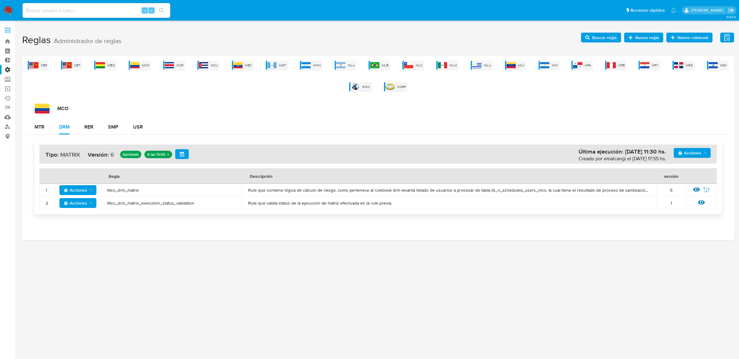
click at [81, 189] on span "Acciones" at bounding box center [75, 190] width 23 height 10
click at [80, 206] on button "Deshabilitar" at bounding box center [77, 206] width 55 height 15
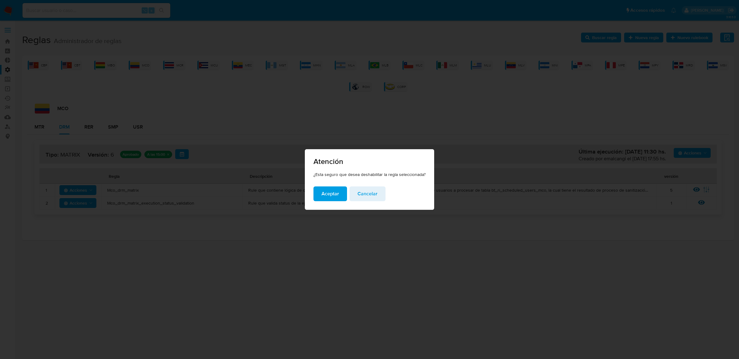
click at [333, 197] on span "Aceptar" at bounding box center [330, 194] width 18 height 14
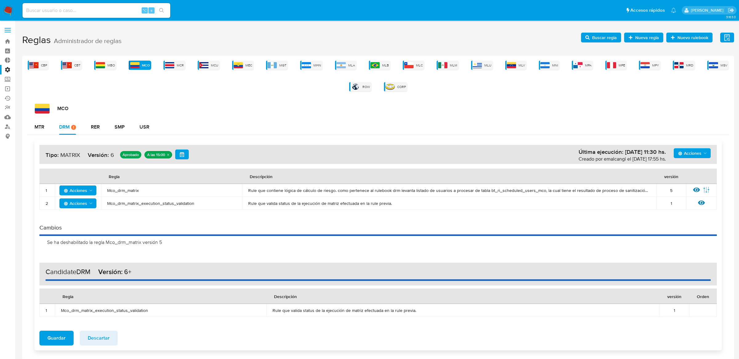
scroll to position [27, 0]
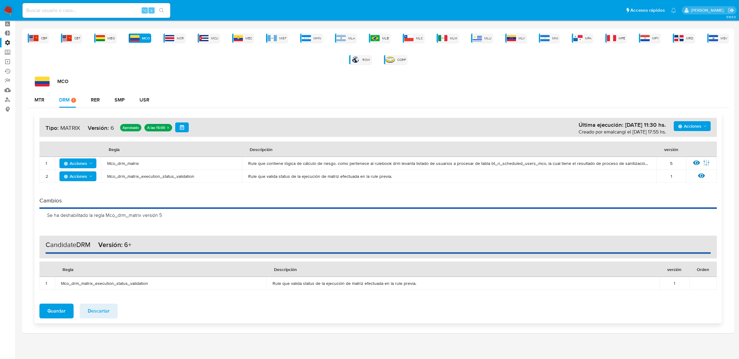
click at [698, 128] on span "Acciones" at bounding box center [689, 126] width 23 height 10
click at [693, 139] on button "Agregar reglas" at bounding box center [691, 141] width 55 height 15
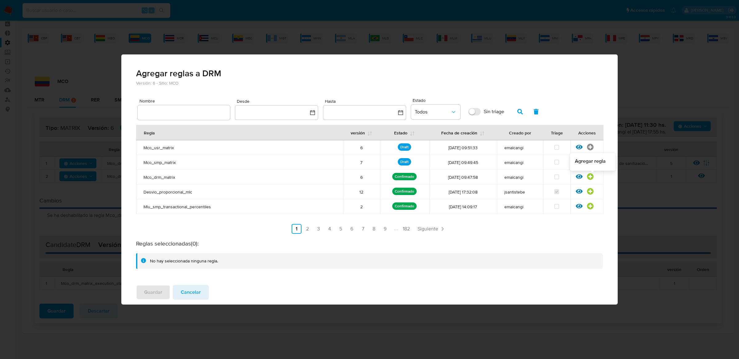
click at [591, 178] on icon at bounding box center [590, 177] width 6 height 6
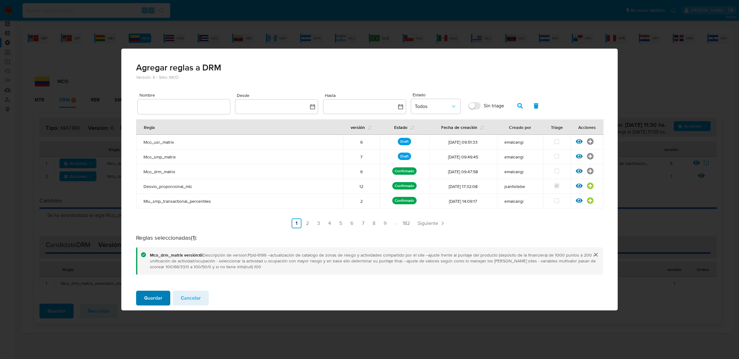
click at [159, 300] on span "Guardar" at bounding box center [153, 299] width 18 height 14
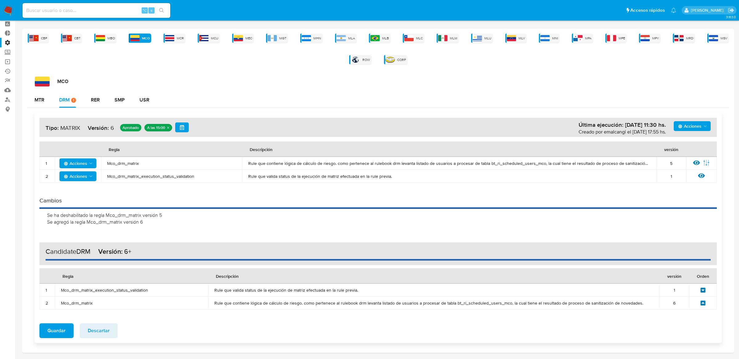
click at [702, 303] on icon at bounding box center [702, 303] width 5 height 5
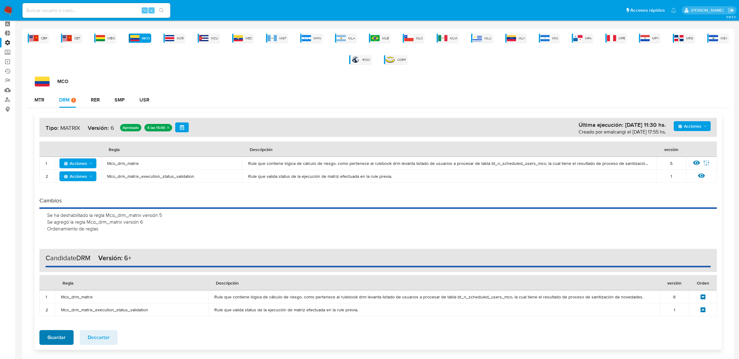
click at [68, 332] on button "Guardar" at bounding box center [56, 337] width 34 height 15
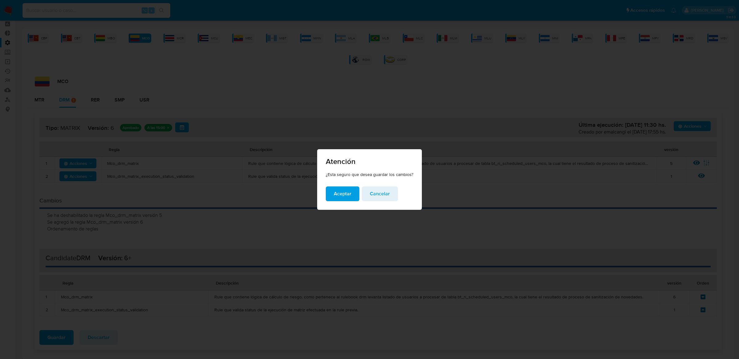
click at [345, 198] on span "Aceptar" at bounding box center [343, 194] width 18 height 14
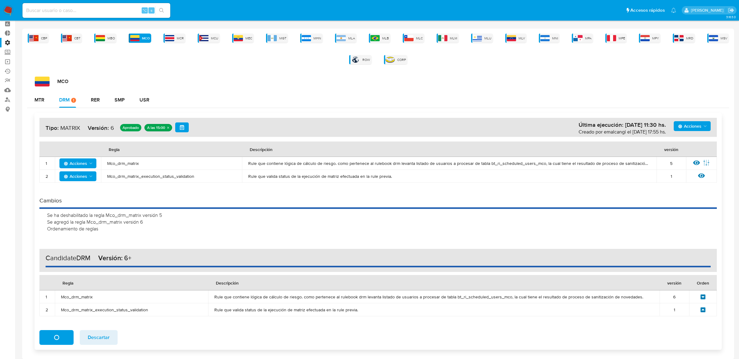
scroll to position [0, 0]
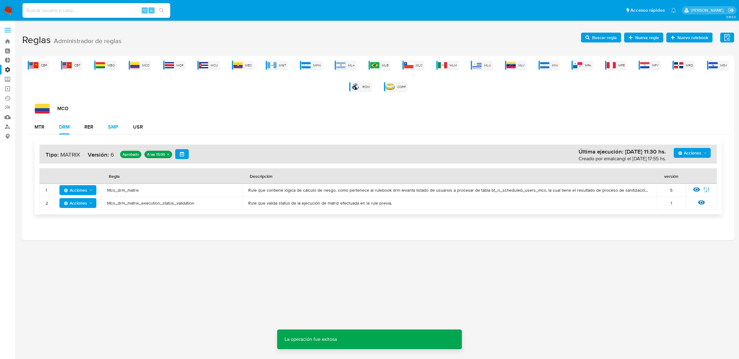
click at [109, 127] on div "SMP" at bounding box center [113, 127] width 10 height 5
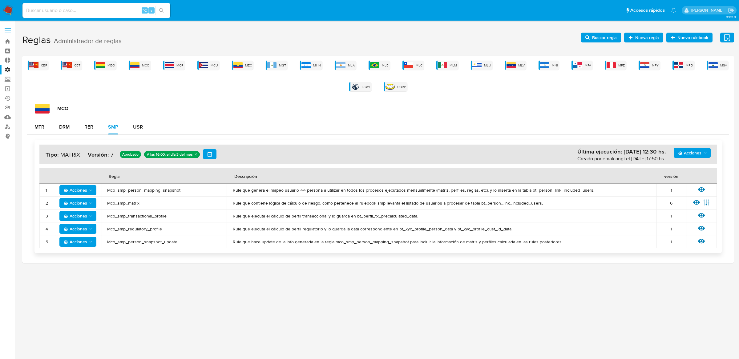
click at [299, 106] on div "MCO" at bounding box center [382, 109] width 694 height 10
click at [608, 37] on span "Buscar regla" at bounding box center [604, 38] width 25 height 10
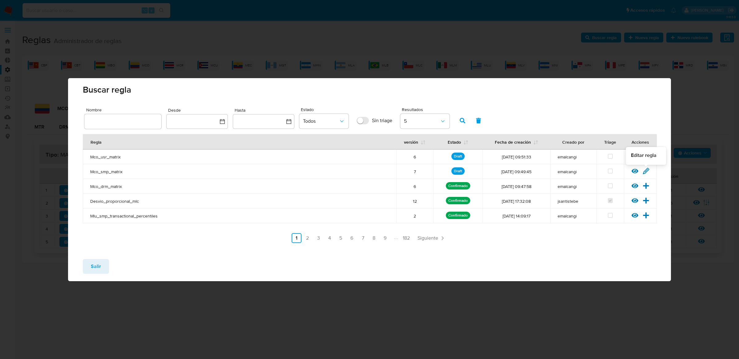
click at [643, 171] on icon at bounding box center [645, 171] width 7 height 7
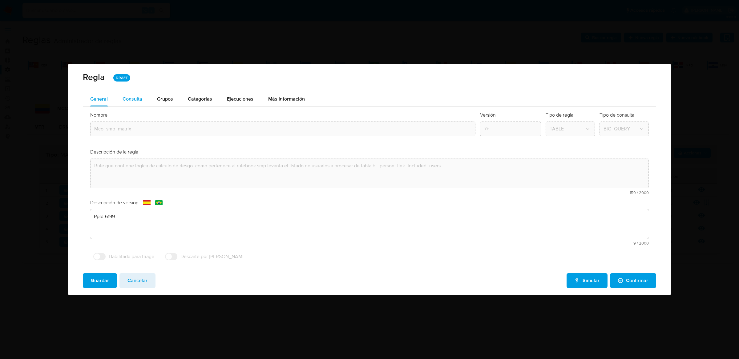
click at [134, 99] on div "Consulta" at bounding box center [133, 99] width 20 height 5
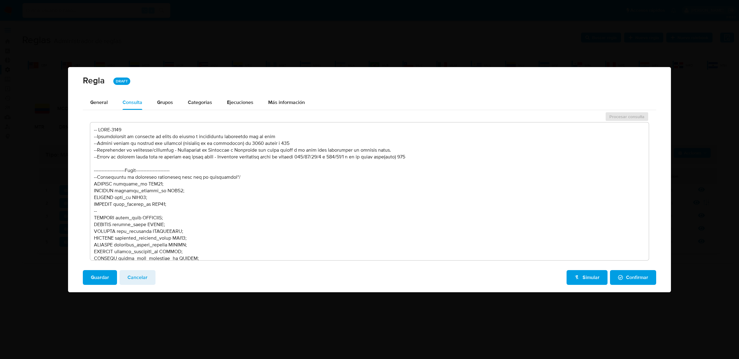
click at [180, 187] on textarea at bounding box center [369, 192] width 558 height 138
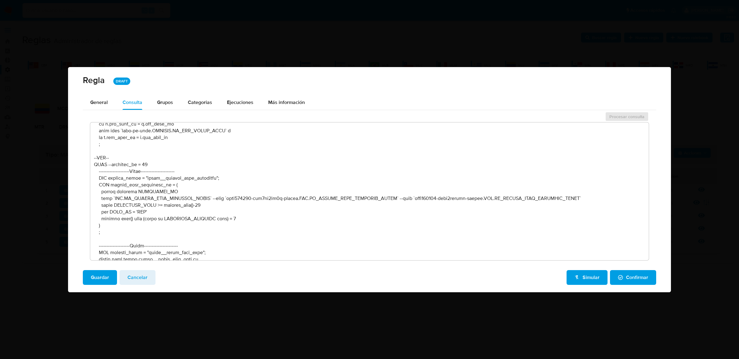
scroll to position [1144, 0]
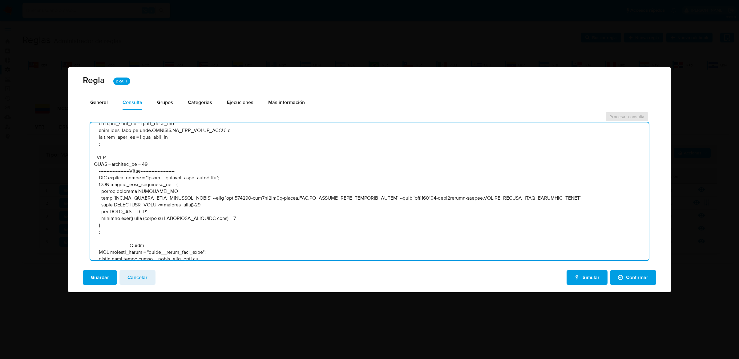
click at [211, 199] on textarea at bounding box center [369, 192] width 558 height 138
drag, startPoint x: 210, startPoint y: 197, endPoint x: 113, endPoint y: 196, distance: 96.4
click at [113, 196] on textarea at bounding box center [369, 192] width 558 height 138
click at [218, 206] on textarea at bounding box center [369, 192] width 558 height 138
drag, startPoint x: 224, startPoint y: 198, endPoint x: 390, endPoint y: 198, distance: 166.5
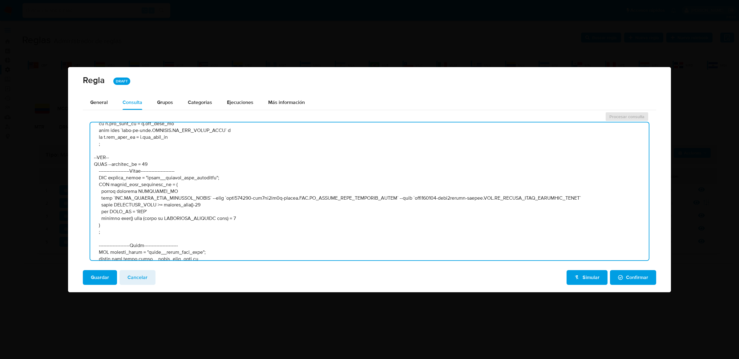
click at [390, 198] on textarea at bounding box center [369, 192] width 558 height 138
drag, startPoint x: 117, startPoint y: 203, endPoint x: 212, endPoint y: 207, distance: 95.8
click at [213, 207] on textarea at bounding box center [369, 192] width 558 height 138
click at [234, 211] on textarea at bounding box center [369, 192] width 558 height 138
drag, startPoint x: 407, startPoint y: 198, endPoint x: 571, endPoint y: 195, distance: 163.5
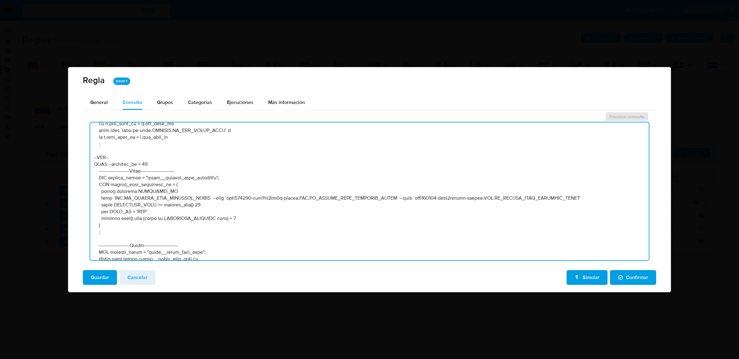
click at [571, 195] on textarea at bounding box center [369, 192] width 558 height 138
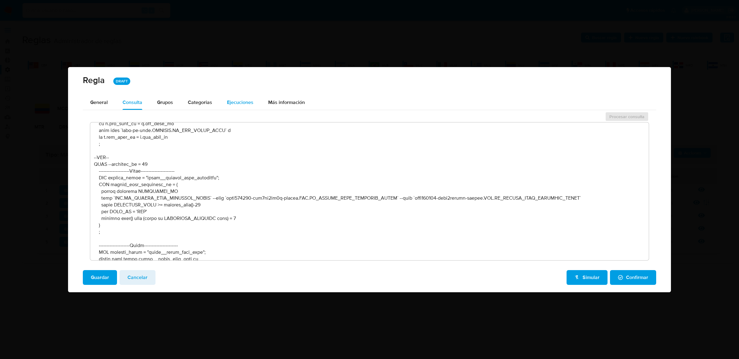
click at [228, 104] on span "Ejecuciones" at bounding box center [240, 102] width 26 height 7
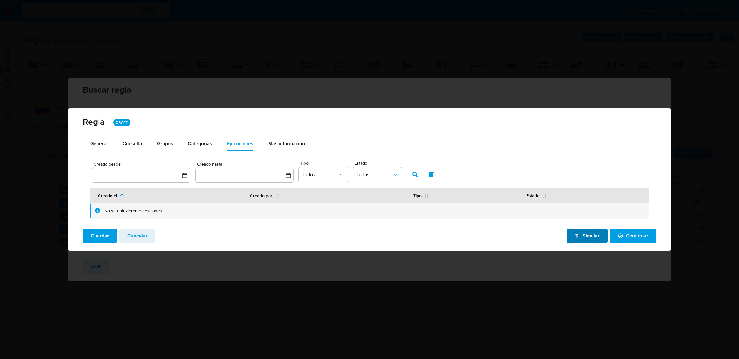
click at [585, 232] on span "Simular" at bounding box center [586, 236] width 25 height 14
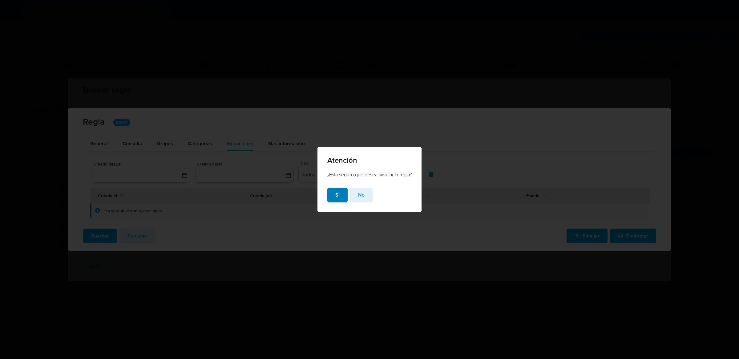
click at [329, 195] on button "Si" at bounding box center [337, 195] width 20 height 15
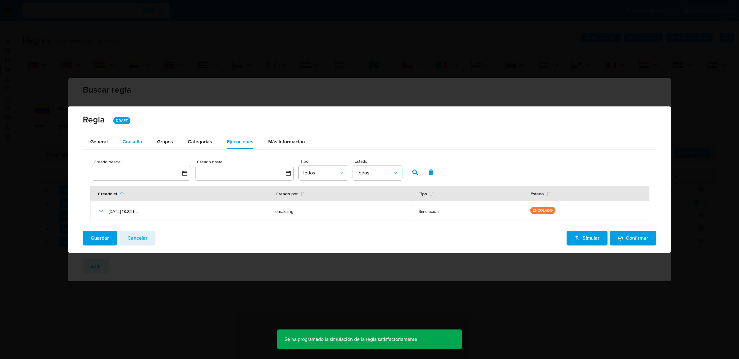
click at [141, 145] on div "Consulta" at bounding box center [133, 142] width 20 height 15
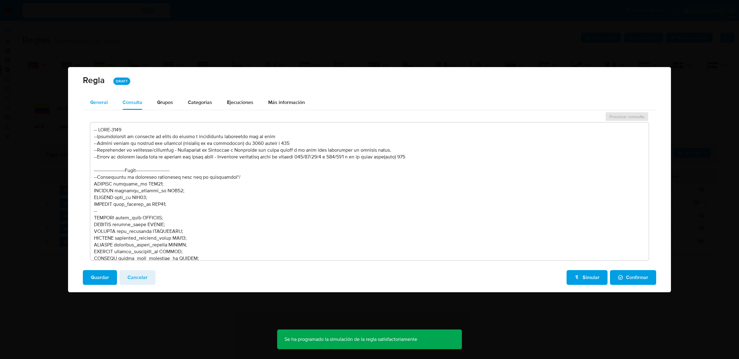
click at [107, 103] on span "General" at bounding box center [99, 102] width 18 height 7
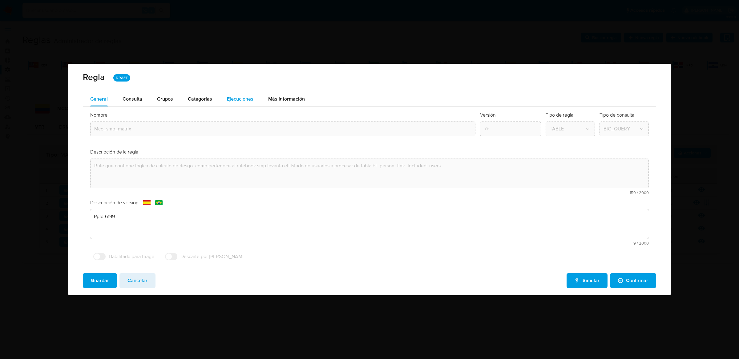
click at [249, 96] on span "Ejecuciones" at bounding box center [240, 98] width 26 height 7
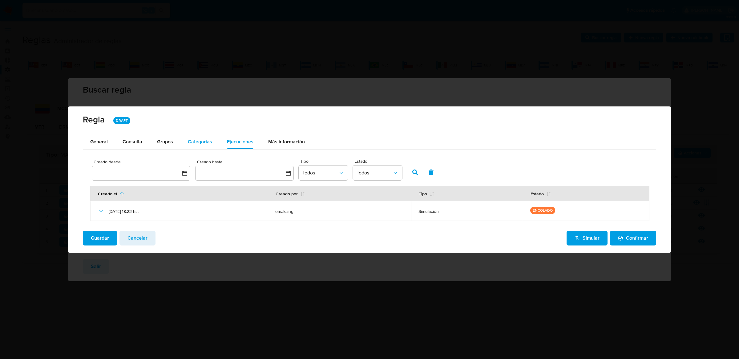
click at [210, 145] on div "Categorias" at bounding box center [200, 142] width 24 height 15
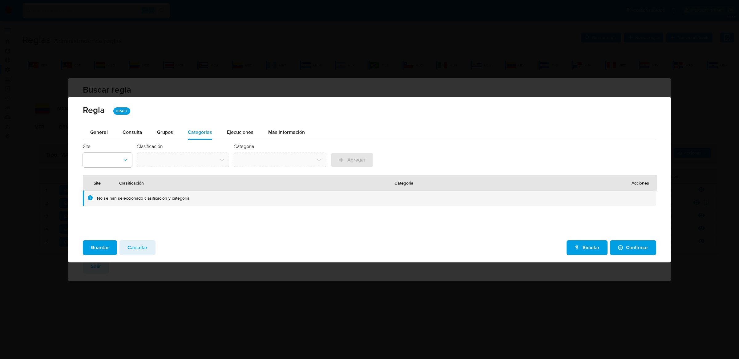
click at [239, 140] on div "General Consulta Parametros Evidencias Grupos Categorias Ejecuciones Más inform…" at bounding box center [369, 180] width 573 height 111
click at [239, 138] on div "Ejecuciones" at bounding box center [240, 132] width 26 height 15
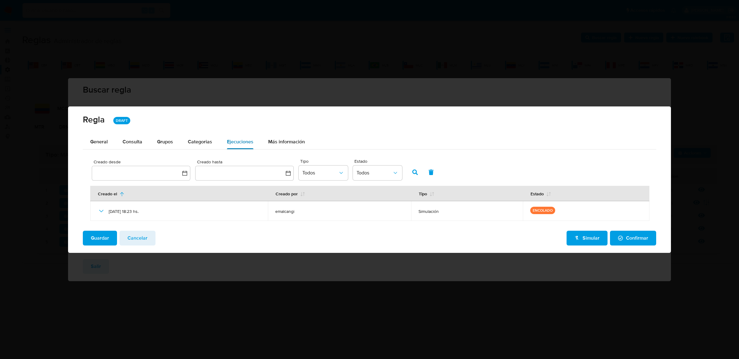
click at [222, 138] on button "Ejecuciones" at bounding box center [239, 142] width 41 height 15
click at [208, 140] on span "Categorias" at bounding box center [200, 141] width 24 height 7
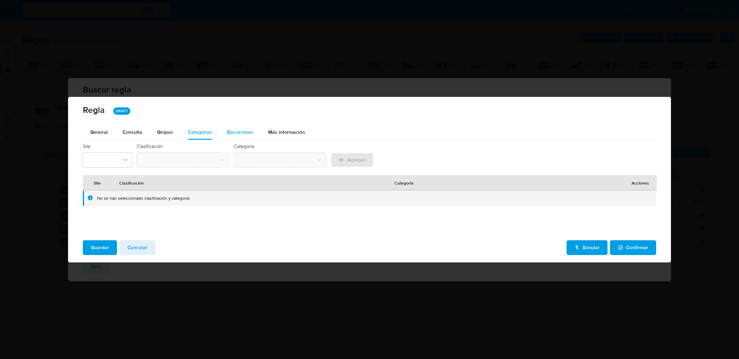
click at [238, 132] on span "Ejecuciones" at bounding box center [240, 132] width 26 height 7
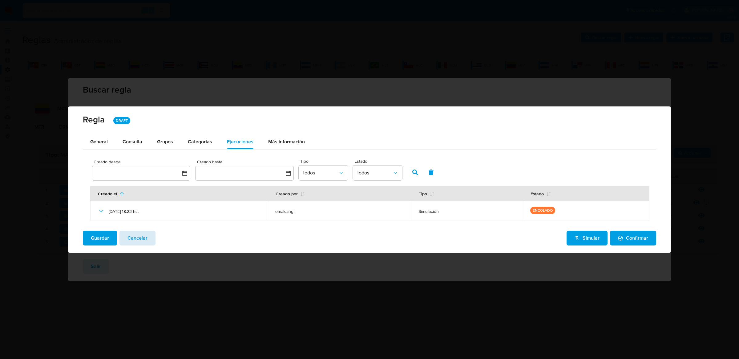
click at [148, 231] on button "Cancelar" at bounding box center [137, 238] width 36 height 15
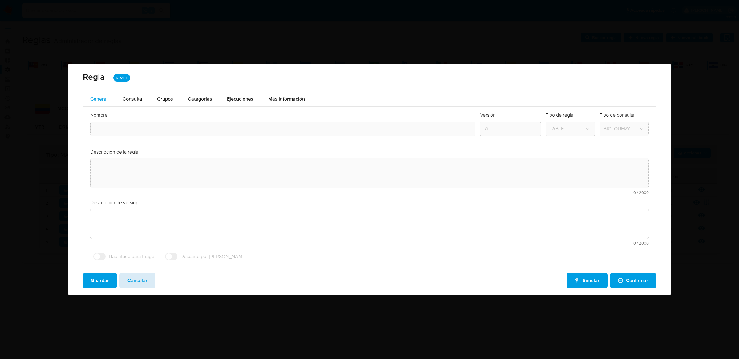
type input "Mco_smp_matrix"
type textarea "Rule que contiene lógica de cálculo de riesgo. como pertenece al rulebook smp l…"
type textarea "Ppld-6199"
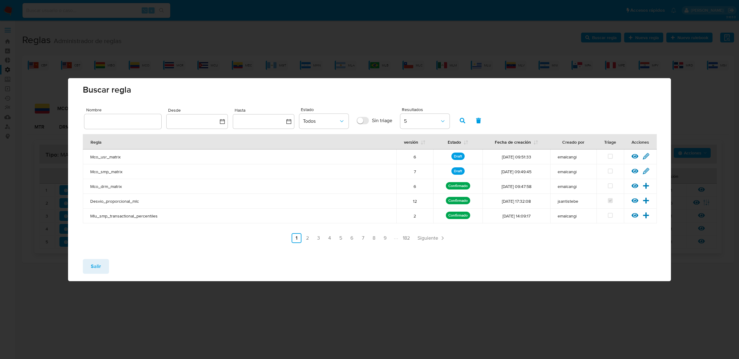
click at [635, 174] on div at bounding box center [636, 173] width 11 height 6
click at [635, 171] on icon at bounding box center [634, 171] width 7 height 5
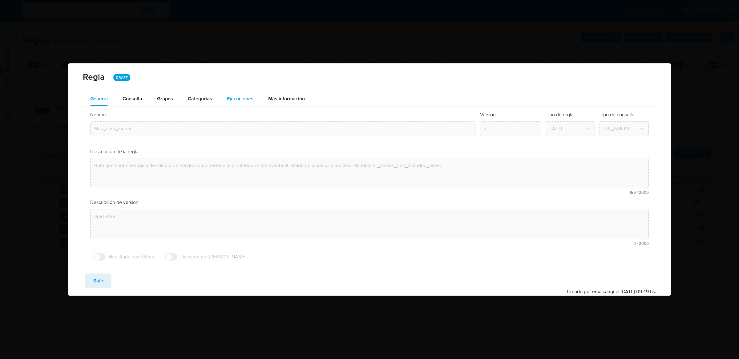
click at [233, 100] on span "Ejecuciones" at bounding box center [240, 98] width 26 height 7
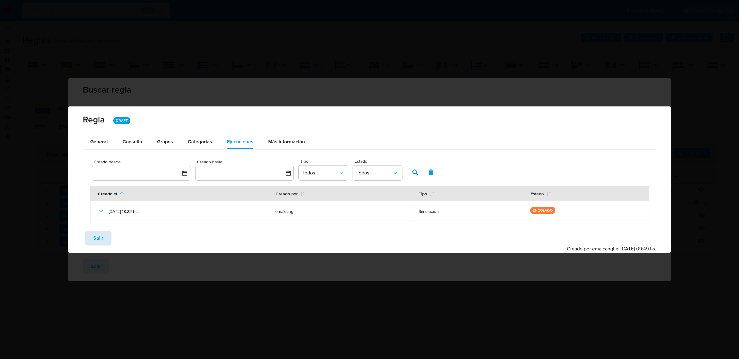
click at [101, 243] on span "Salir" at bounding box center [98, 239] width 10 height 14
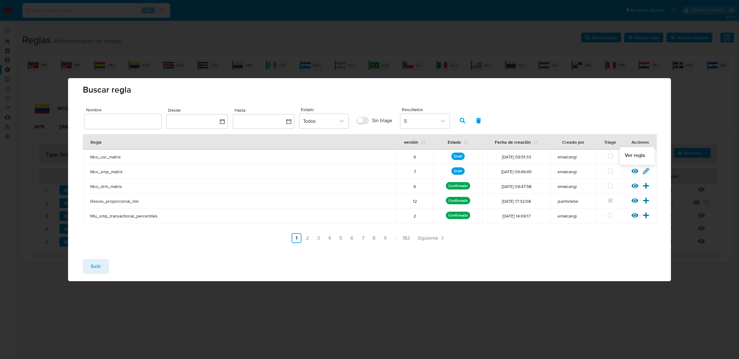
click at [633, 174] on icon at bounding box center [634, 171] width 7 height 7
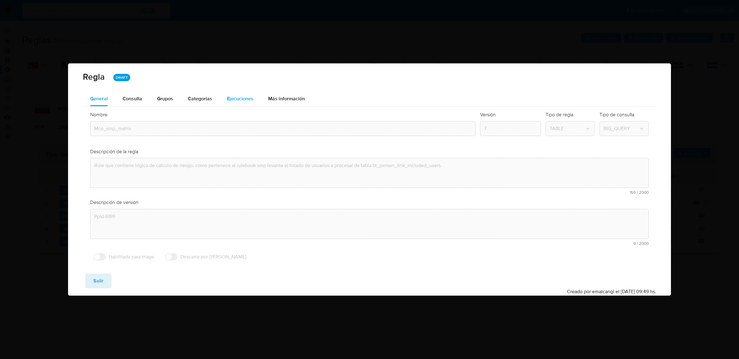
click at [236, 105] on div "Ejecuciones" at bounding box center [240, 98] width 26 height 15
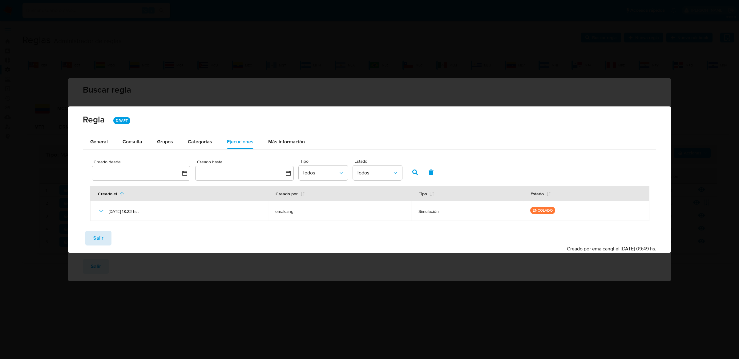
click at [106, 235] on button "Salir" at bounding box center [98, 238] width 26 height 15
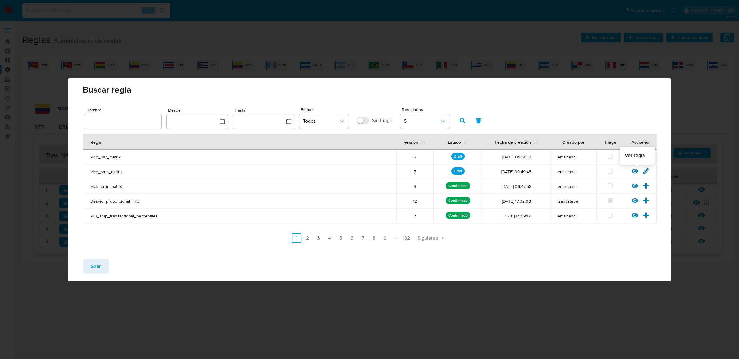
click at [633, 174] on icon at bounding box center [634, 171] width 7 height 7
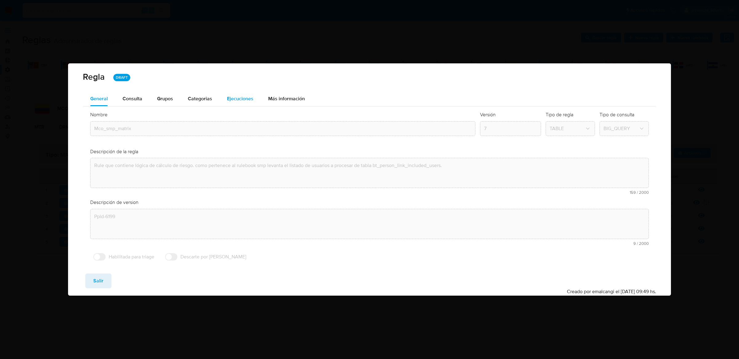
click at [250, 103] on div "Ejecuciones" at bounding box center [240, 98] width 26 height 15
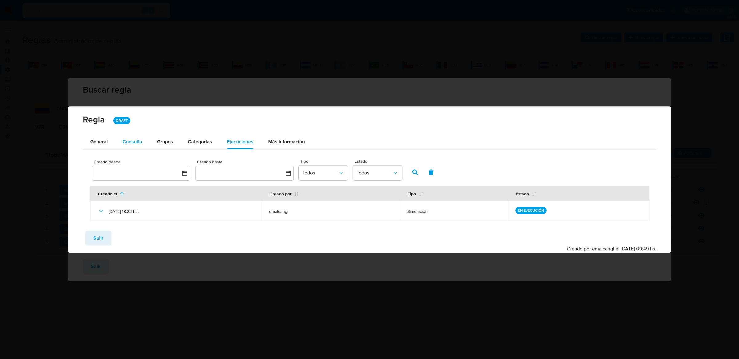
click at [137, 139] on div "Consulta" at bounding box center [133, 141] width 20 height 5
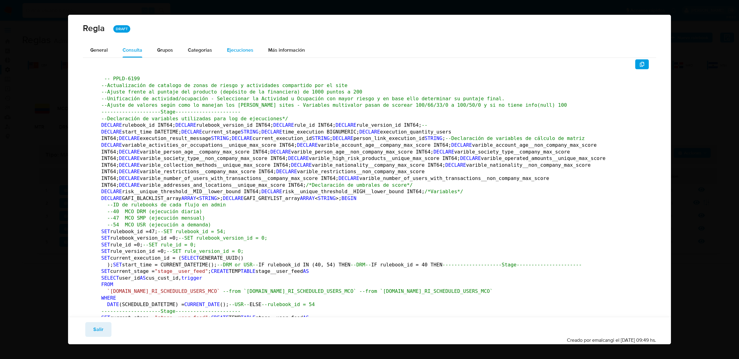
click at [247, 52] on span "Ejecuciones" at bounding box center [240, 49] width 26 height 7
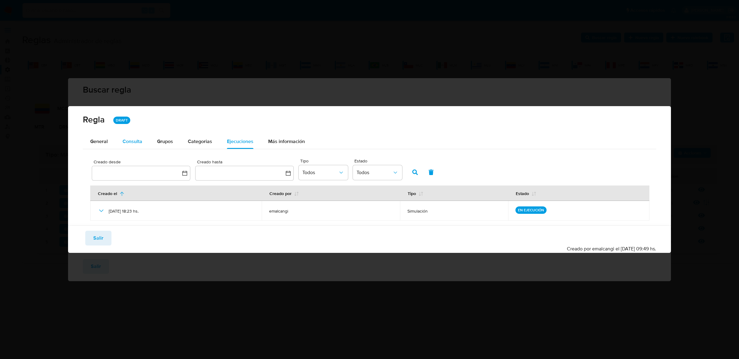
click at [142, 144] on button "Consulta" at bounding box center [132, 141] width 34 height 15
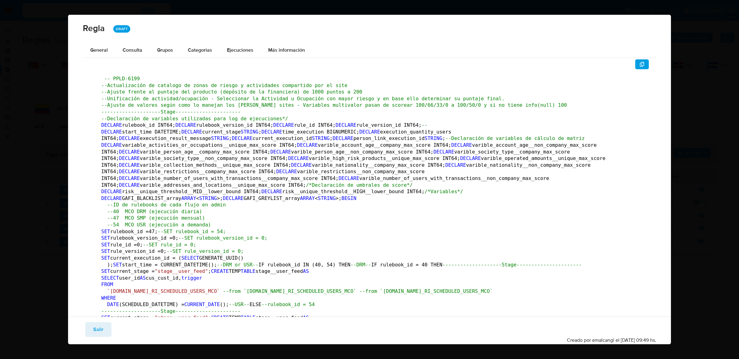
click at [94, 321] on div "Guardar Salir Simular Confirmar Creado por emalcangi el 13/10/2025 09:49 hs." at bounding box center [369, 330] width 603 height 27
click at [107, 51] on span "General" at bounding box center [99, 49] width 18 height 7
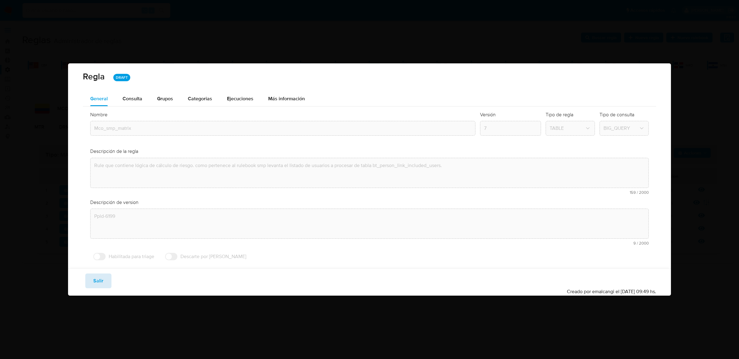
click at [101, 275] on span "Salir" at bounding box center [98, 281] width 10 height 14
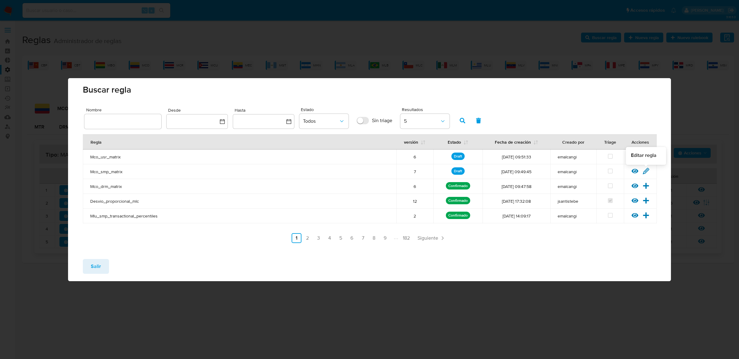
click at [643, 169] on icon at bounding box center [645, 171] width 7 height 7
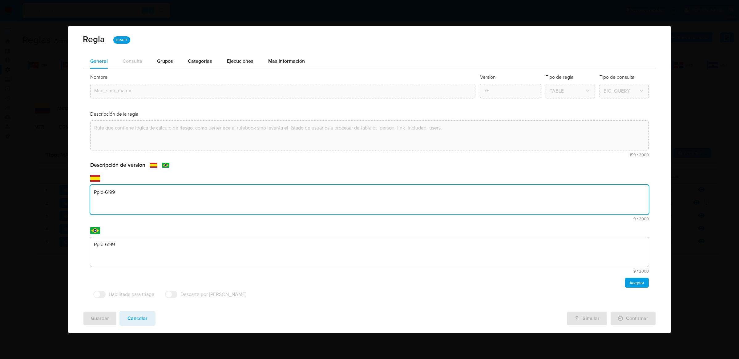
drag, startPoint x: 152, startPoint y: 221, endPoint x: 49, endPoint y: 199, distance: 105.5
click at [49, 199] on div "Regla DRAFT General Consulta Parametros Evidencias Grupos Categorias Ejecucione…" at bounding box center [369, 179] width 739 height 359
click at [141, 187] on textarea "Ppld-6199" at bounding box center [369, 200] width 558 height 30
click at [140, 192] on textarea "Ppld-6199" at bounding box center [369, 200] width 558 height 30
drag, startPoint x: 136, startPoint y: 198, endPoint x: 90, endPoint y: 190, distance: 46.2
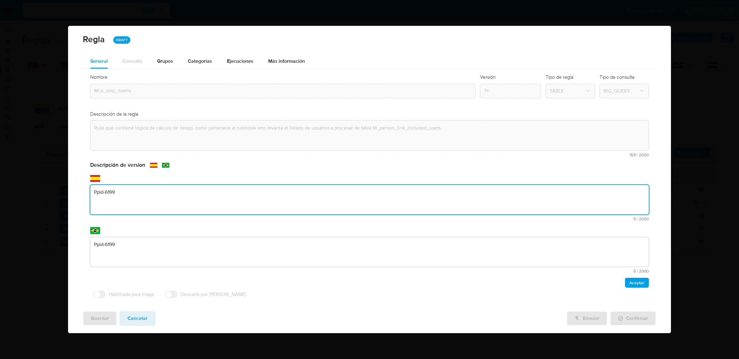
click at [90, 190] on textarea "Ppld-6199" at bounding box center [369, 200] width 558 height 30
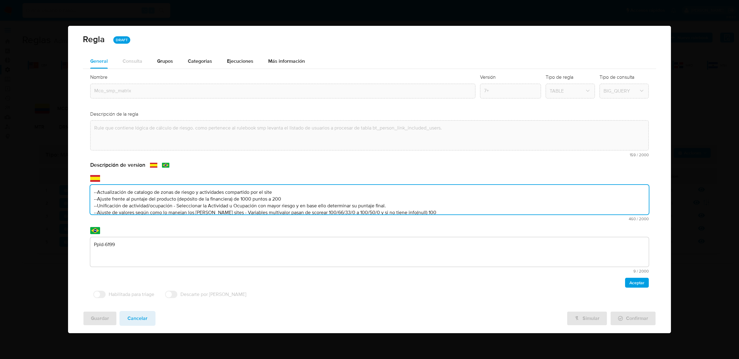
scroll to position [9, 0]
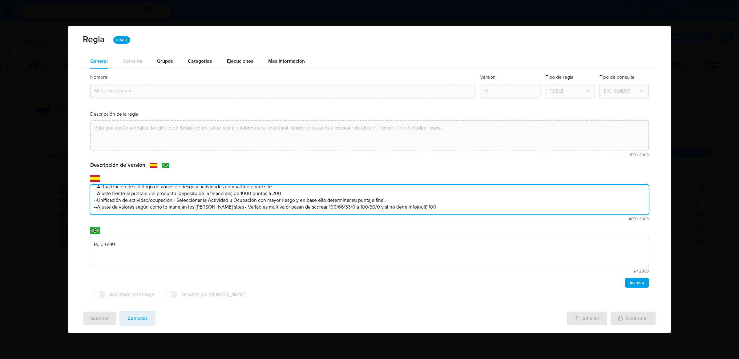
type textarea "--Actualización de catalogo de zonas de riesgo y actividades compartido por el …"
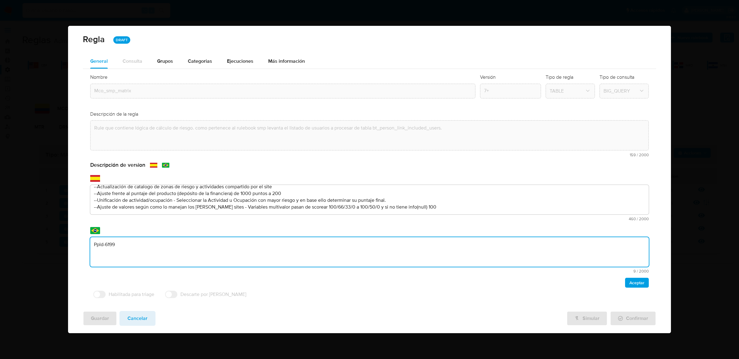
drag, startPoint x: 142, startPoint y: 252, endPoint x: 80, endPoint y: 244, distance: 62.8
click at [80, 244] on div "General Consulta Parametros Evidencias Grupos Categorias Ejecuciones Más inform…" at bounding box center [369, 180] width 603 height 253
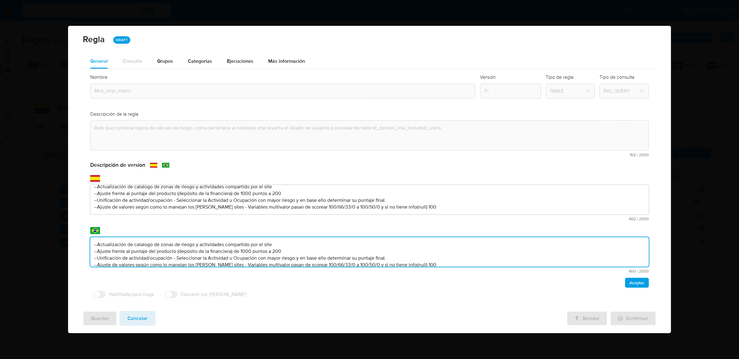
scroll to position [8, 0]
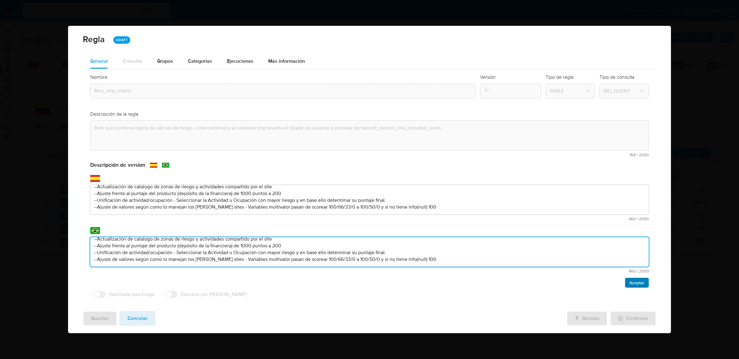
type textarea "--Actualización de catalogo de zonas de riesgo y actividades compartido por el …"
click at [629, 281] on span "Aceptar" at bounding box center [636, 283] width 15 height 9
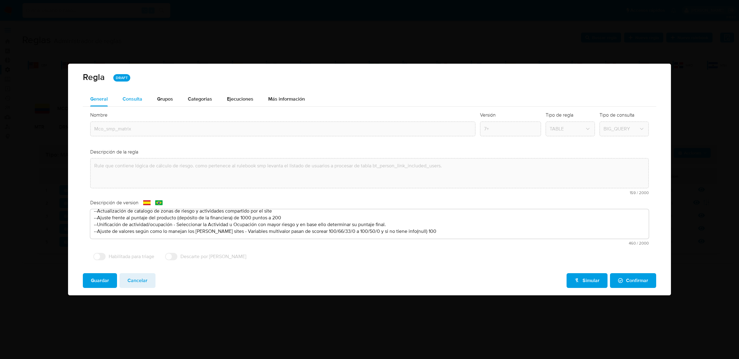
click at [130, 97] on div "Consulta" at bounding box center [133, 99] width 20 height 5
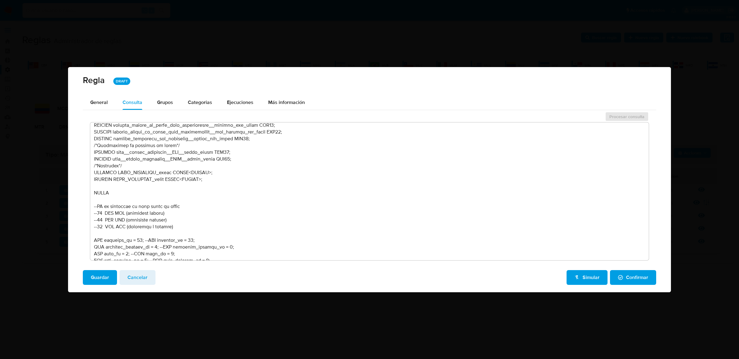
scroll to position [271, 0]
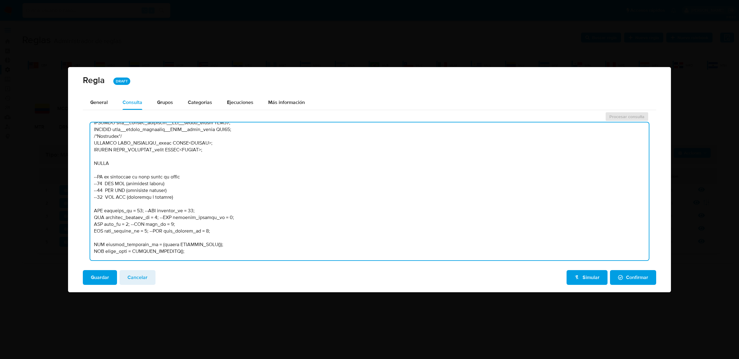
drag, startPoint x: 213, startPoint y: 232, endPoint x: 90, endPoint y: 209, distance: 124.9
click at [90, 209] on textarea at bounding box center [369, 192] width 558 height 138
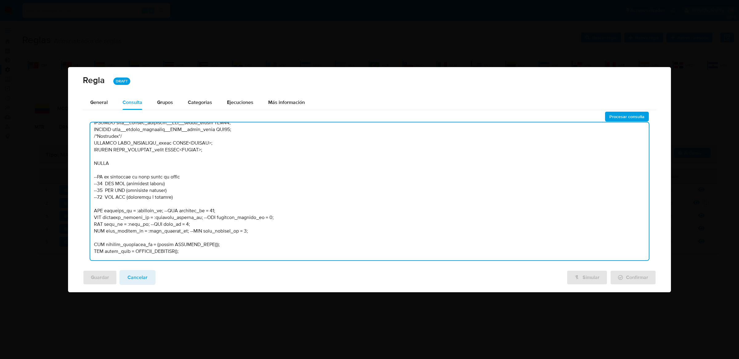
click at [208, 210] on textarea at bounding box center [369, 192] width 558 height 138
type textarea "-- PPLD-6199 --Actualización de catalogo de zonas de riesgo y actividades compa…"
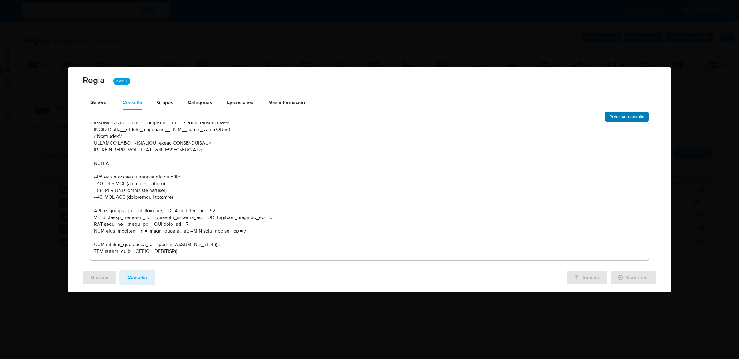
click at [636, 118] on span "Procesar consulta" at bounding box center [626, 116] width 35 height 9
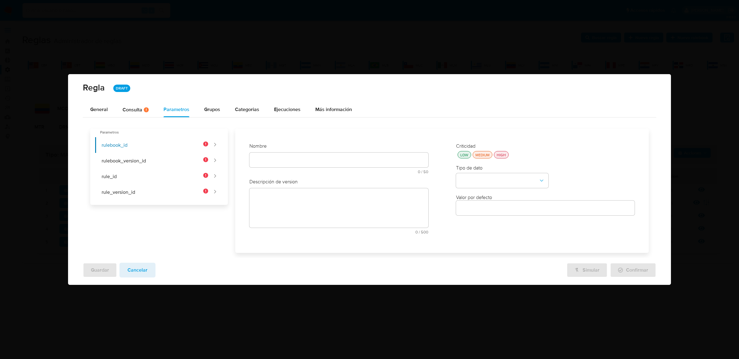
click at [281, 159] on div "Nombre text-es 0 / 50 50 caracteres restantes text-pt 0 / 50 50 caracteres rest…" at bounding box center [338, 161] width 179 height 36
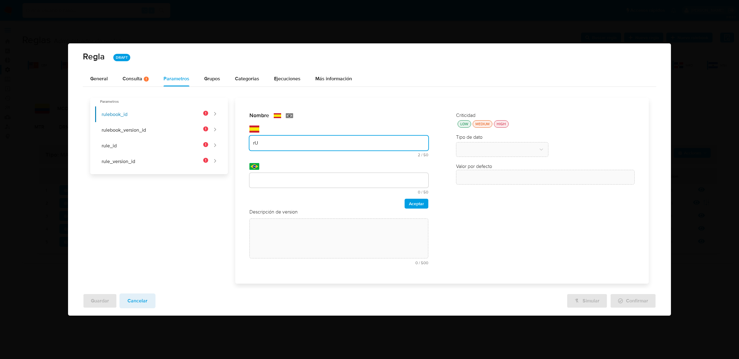
type input "r"
click at [271, 144] on input "Rulebook_id" at bounding box center [338, 143] width 179 height 8
type input "Rulebook_id"
click at [273, 175] on div at bounding box center [338, 180] width 179 height 15
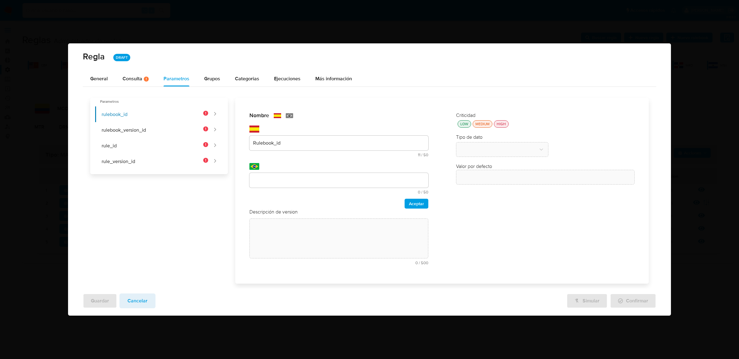
click at [273, 175] on div at bounding box center [338, 180] width 179 height 15
click at [273, 182] on input "text" at bounding box center [338, 180] width 179 height 8
type input "Rulebook_id"
click at [416, 206] on span "Aceptar" at bounding box center [416, 203] width 15 height 9
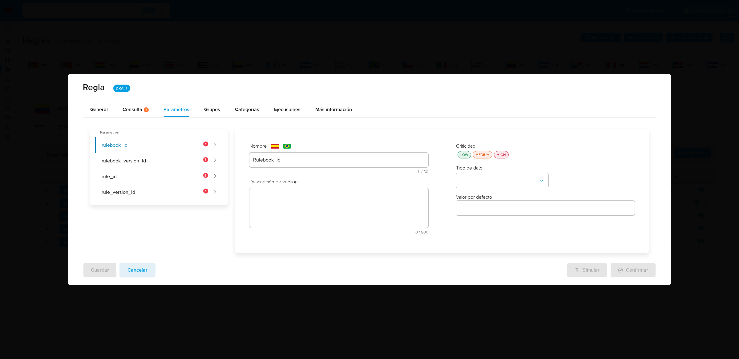
click at [397, 212] on div "Descripción de version text-es 0 / 500 500 caracteres restantes text-pt 0 / 500…" at bounding box center [338, 209] width 179 height 60
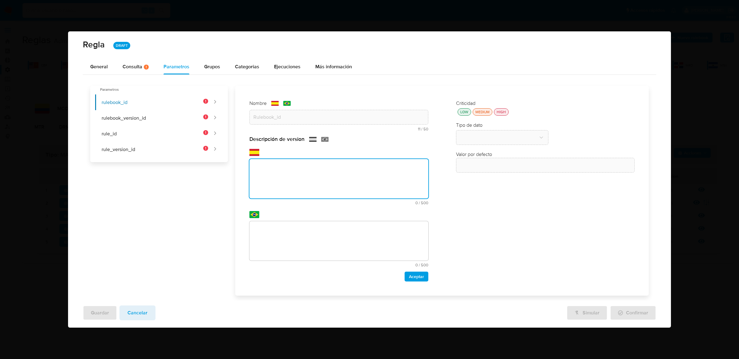
paste textarea "Id del rulebook donde se está ejecutando la regla"
type textarea "Id del rulebook donde se está ejecutando la regla"
click at [395, 240] on textarea at bounding box center [338, 240] width 179 height 39
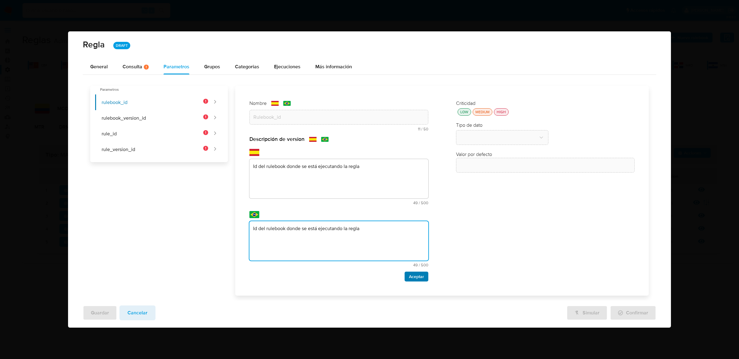
type textarea "Id del rulebook donde se está ejecutando la regla"
click at [424, 278] on span "Aceptar" at bounding box center [416, 276] width 15 height 9
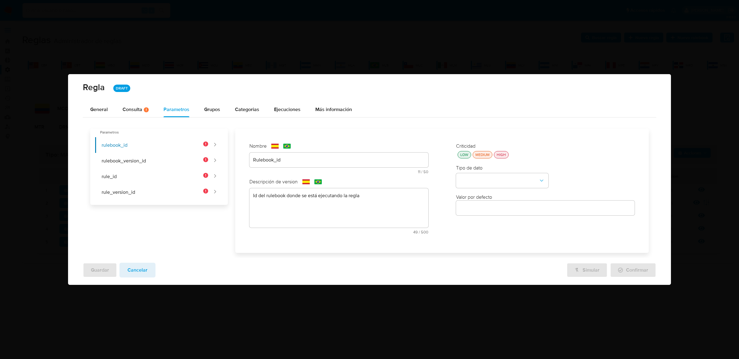
click at [502, 155] on div "HIGH" at bounding box center [501, 154] width 12 height 5
click at [491, 174] on button "type-dropdown" at bounding box center [502, 180] width 92 height 15
click at [482, 254] on div "GLOBAL" at bounding box center [500, 254] width 81 height 15
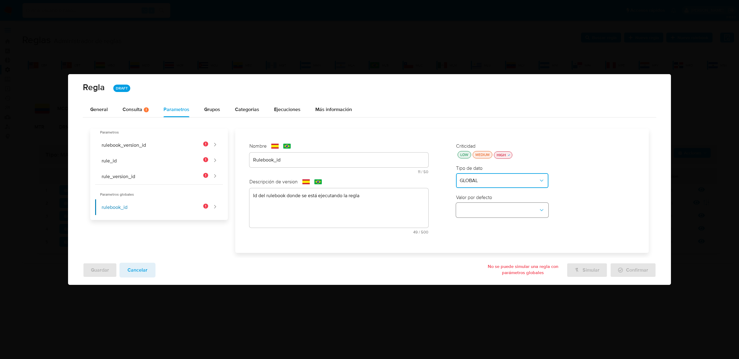
click at [495, 212] on button "global-dropdown" at bounding box center [502, 210] width 92 height 15
click at [488, 227] on span "RULEBOOK_ID" at bounding box center [476, 224] width 33 height 6
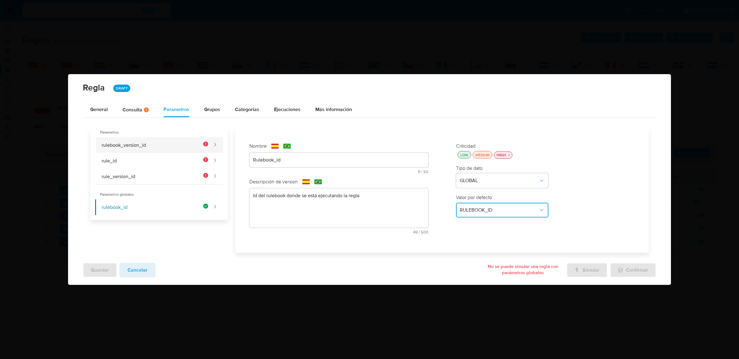
click at [193, 148] on button "rulebook_version_id" at bounding box center [151, 145] width 113 height 16
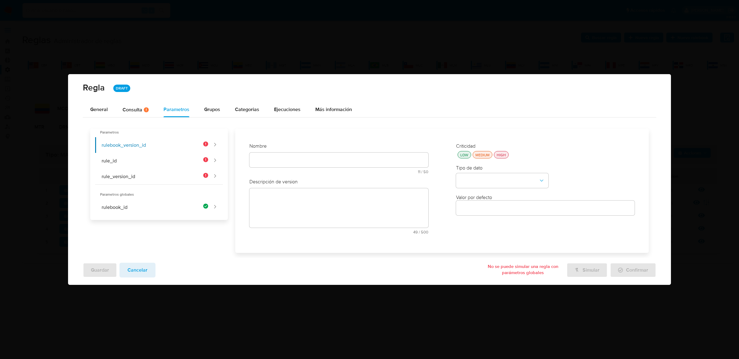
click at [278, 163] on div "Nombre text-es 11 / 50 39 caracteres restantes text-pt 11 / 50 39 caracteres re…" at bounding box center [338, 161] width 179 height 36
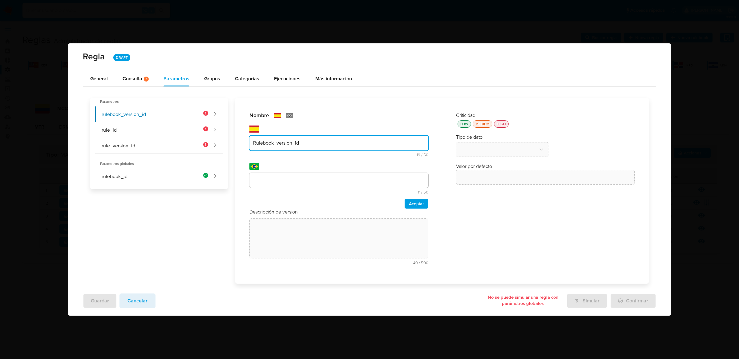
type input "Rulebook_version_id"
click at [280, 183] on input "text" at bounding box center [338, 180] width 179 height 8
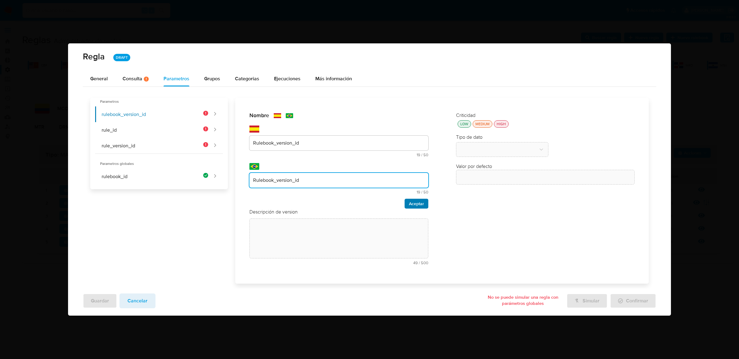
type input "Rulebook_version_id"
click at [415, 206] on span "Aceptar" at bounding box center [416, 203] width 15 height 9
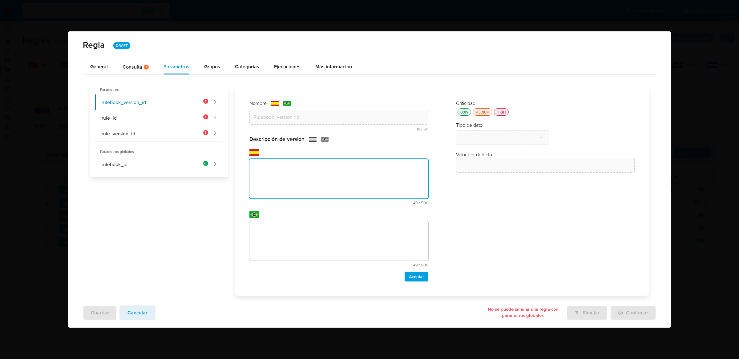
click at [350, 199] on div "text-es 49 / 500 451 caracteres restantes" at bounding box center [338, 182] width 179 height 46
paste textarea "Id de versión del rulebook donde se está ejecutando la regla"
type textarea "Id de versión del rulebook donde se está ejecutando la regla"
click at [349, 242] on textarea at bounding box center [338, 240] width 179 height 39
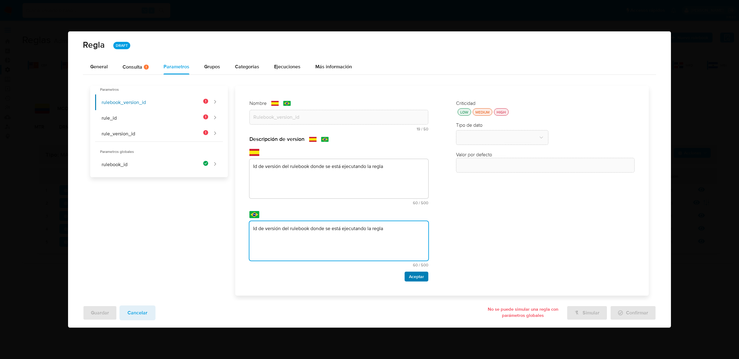
type textarea "Id de versión del rulebook donde se está ejecutando la regla"
click at [415, 276] on span "Aceptar" at bounding box center [416, 276] width 15 height 9
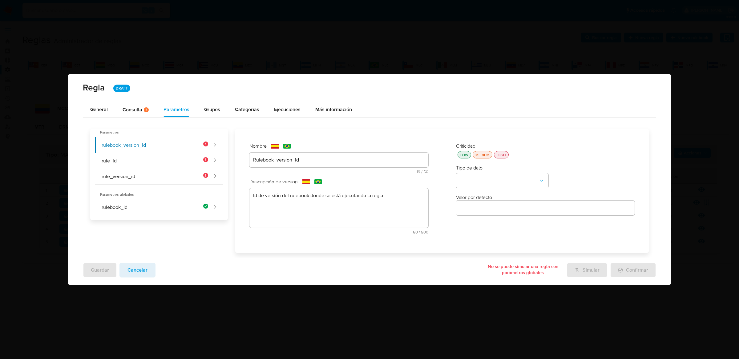
click at [505, 154] on div "HIGH" at bounding box center [501, 154] width 12 height 5
click at [502, 175] on button "type-dropdown" at bounding box center [502, 180] width 92 height 15
click at [502, 175] on div "GLOBAL" at bounding box center [500, 180] width 81 height 15
click at [500, 205] on button "global-dropdown" at bounding box center [502, 210] width 92 height 15
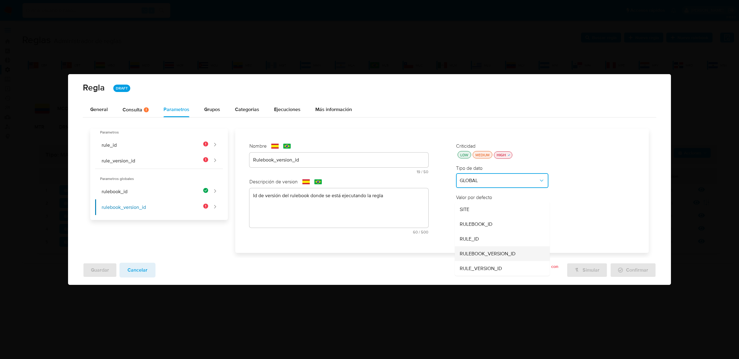
click at [493, 254] on span "RULEBOOK_VERSION_ID" at bounding box center [488, 254] width 56 height 6
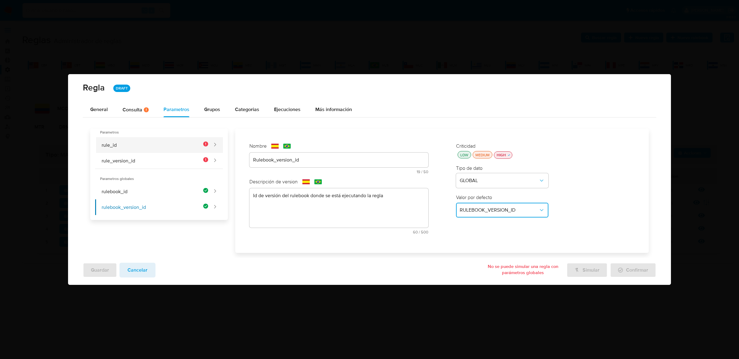
click at [161, 149] on button "rule_id" at bounding box center [151, 145] width 113 height 16
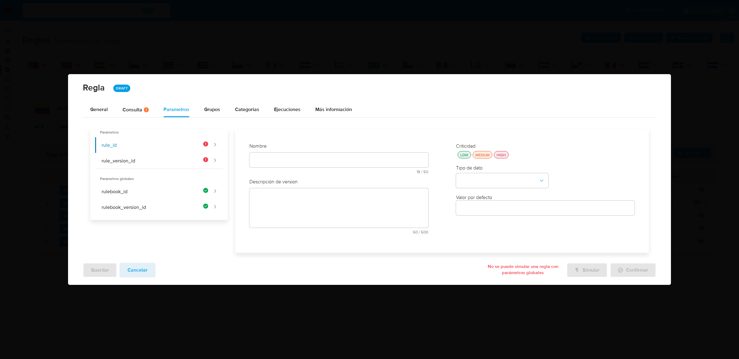
click at [264, 161] on div "Nombre text-es 19 / 50 31 caracteres restantes text-pt 19 / 50 31 caracteres re…" at bounding box center [338, 161] width 179 height 36
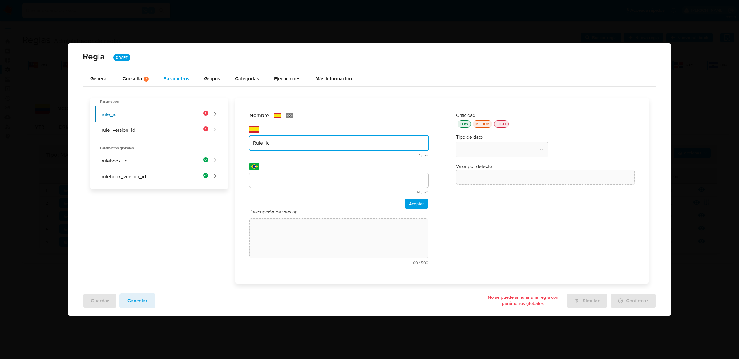
type input "Rule_id"
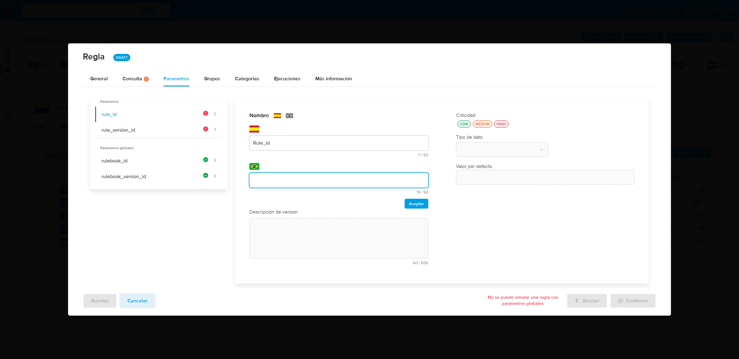
click at [267, 180] on input "text" at bounding box center [338, 180] width 179 height 8
type input "Rule_id"
click at [417, 203] on span "Aceptar" at bounding box center [416, 203] width 15 height 9
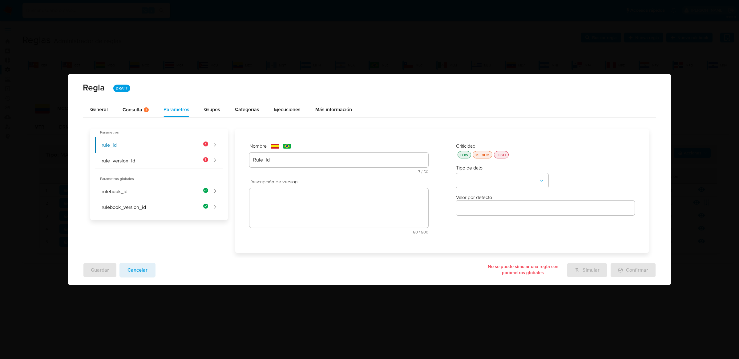
click at [339, 194] on textarea at bounding box center [338, 207] width 179 height 39
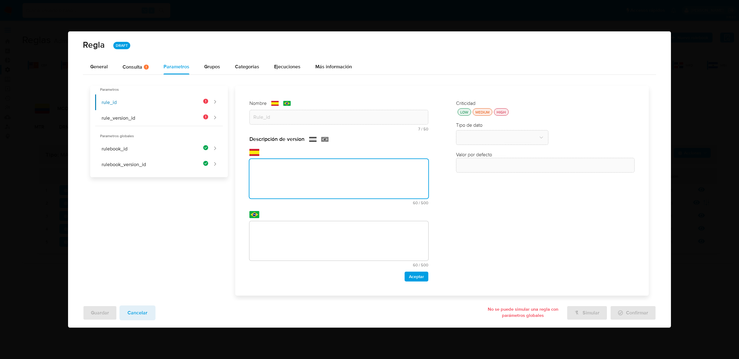
paste textarea "Id de la regla que está ejecutándose"
type textarea "Id de la regla que está ejecutándose"
click at [340, 247] on textarea at bounding box center [338, 240] width 179 height 39
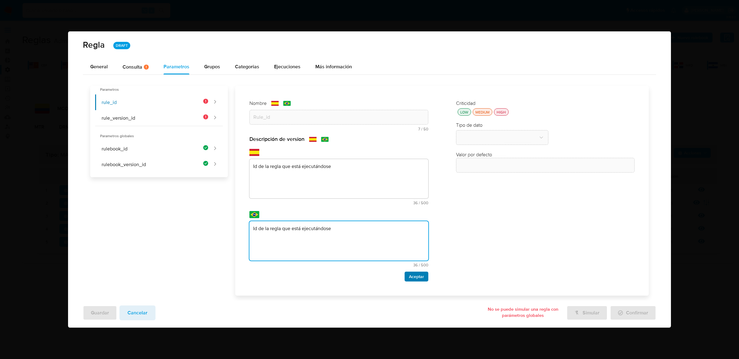
type textarea "Id de la regla que está ejecutándose"
click at [423, 274] on span "Aceptar" at bounding box center [416, 276] width 15 height 9
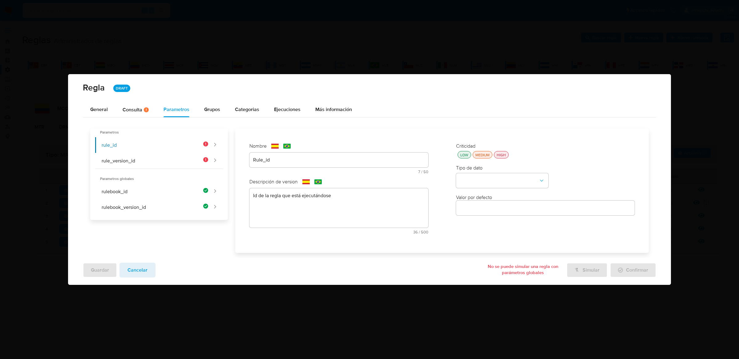
click at [507, 151] on button "HIGH" at bounding box center [501, 154] width 15 height 7
click at [506, 176] on button "type-dropdown" at bounding box center [502, 180] width 92 height 15
click at [503, 185] on div "GLOBAL" at bounding box center [500, 180] width 81 height 15
click at [501, 205] on button "global-dropdown" at bounding box center [502, 210] width 92 height 15
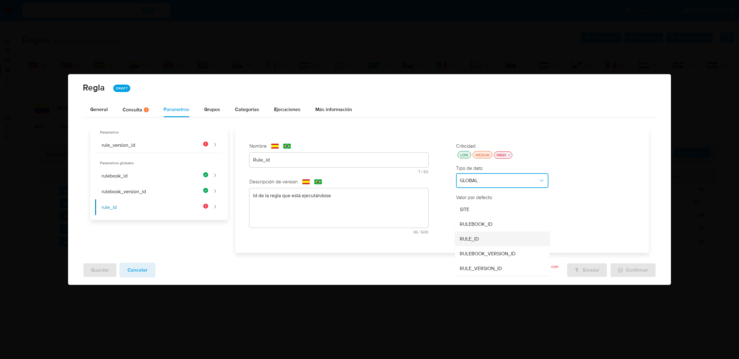
click at [491, 238] on div "RULE_ID" at bounding box center [500, 239] width 81 height 15
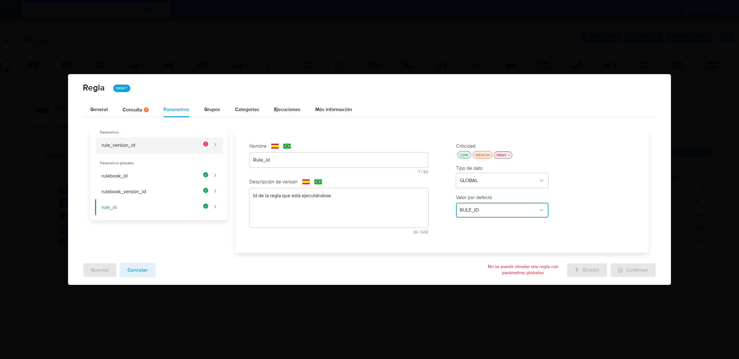
click at [189, 142] on button "rule_version_id" at bounding box center [151, 145] width 113 height 16
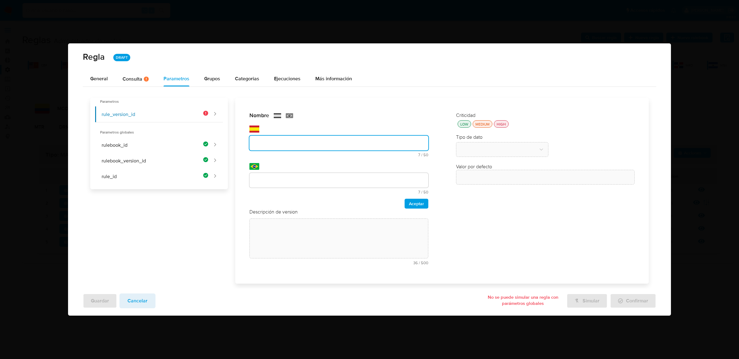
click at [286, 163] on div "Nombre text-es 7 / 50 43 caracteres restantes text-pt 7 / 50 43 caracteres rest…" at bounding box center [338, 160] width 179 height 97
type input "Rule_version_id"
click at [285, 181] on input "text" at bounding box center [338, 180] width 179 height 8
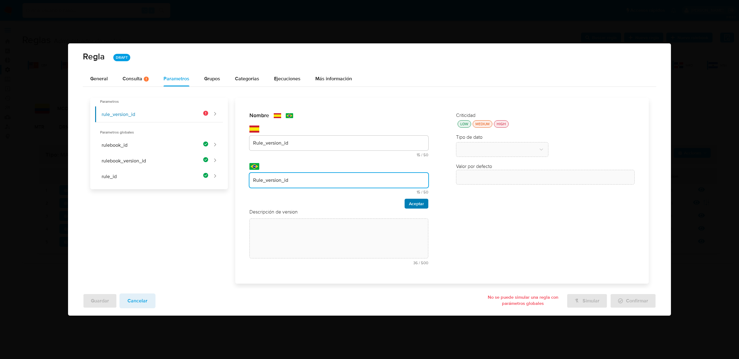
type input "Rule_version_id"
click at [420, 204] on span "Aceptar" at bounding box center [416, 203] width 15 height 9
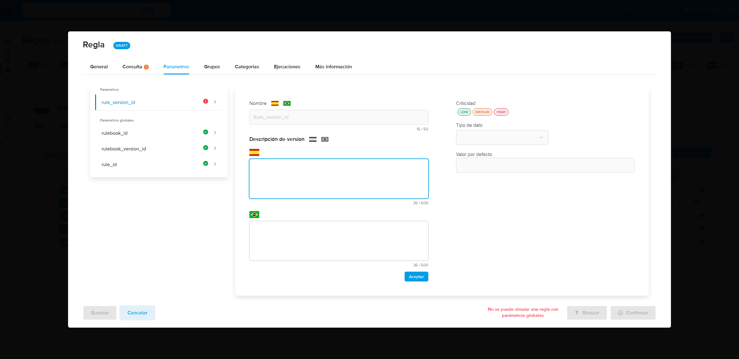
click at [404, 203] on div "text-es 36 / 500 464 caracteres restantes" at bounding box center [338, 182] width 179 height 46
paste textarea "Id de versión de la regla que está ejecutándose"
type textarea "Id de versión de la regla que está ejecutándose"
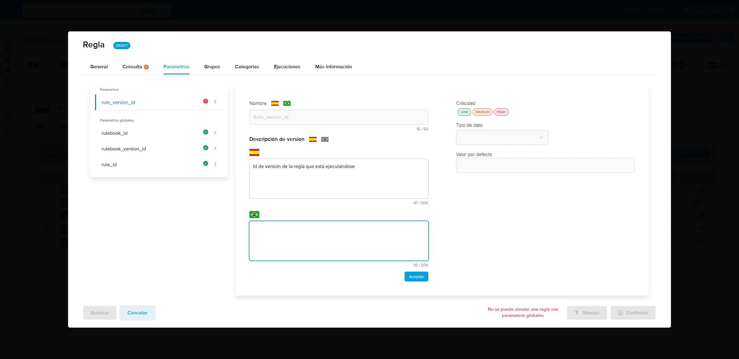
click at [365, 233] on textarea at bounding box center [338, 240] width 179 height 39
type textarea "Id de versión de la regla que está ejecutándose"
click at [413, 277] on span "Aceptar" at bounding box center [416, 276] width 15 height 9
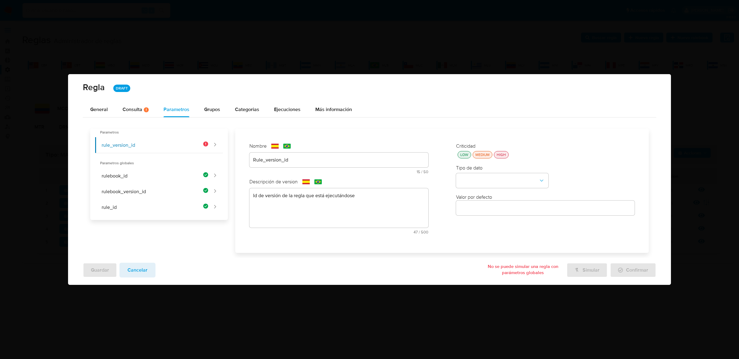
click at [499, 154] on div "HIGH" at bounding box center [501, 154] width 12 height 5
click at [497, 183] on button "type-dropdown" at bounding box center [502, 180] width 92 height 15
click at [496, 183] on div "GLOBAL" at bounding box center [500, 180] width 81 height 15
click at [497, 213] on button "global-dropdown" at bounding box center [502, 210] width 92 height 15
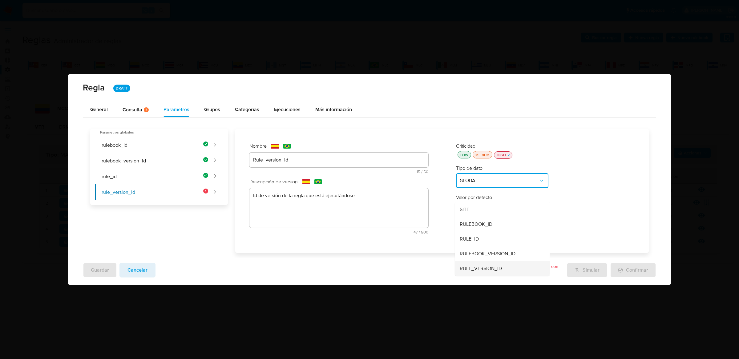
click at [485, 268] on span "RULE_VERSION_ID" at bounding box center [481, 268] width 42 height 6
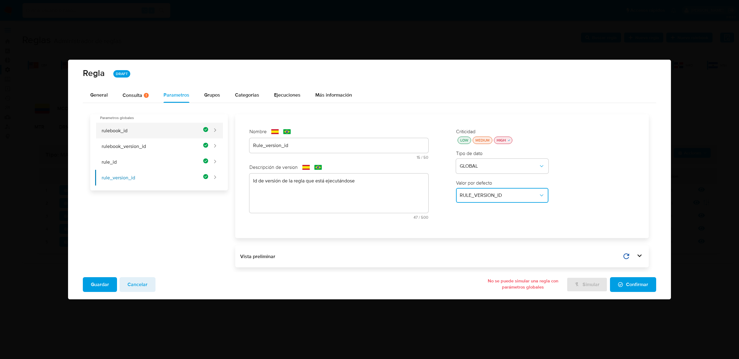
click at [180, 125] on button "rulebook_id" at bounding box center [151, 131] width 113 height 16
type input "Rulebook_id"
type textarea "Id del rulebook donde se está ejecutando la regla"
click at [179, 140] on button "rulebook_version_id" at bounding box center [151, 147] width 113 height 16
type input "Rulebook_version_id"
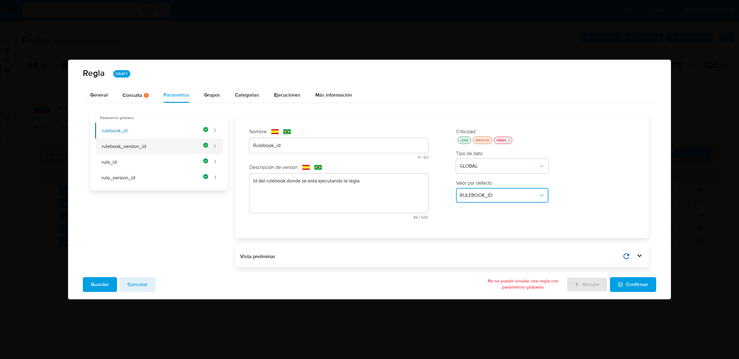
type textarea "Id de versión del rulebook donde se está ejecutando la regla"
click at [178, 155] on button "rule_id" at bounding box center [151, 162] width 113 height 16
type input "Rule_id"
type textarea "Id de la regla que está ejecutándose"
click at [178, 172] on button "rule_version_id" at bounding box center [151, 178] width 113 height 16
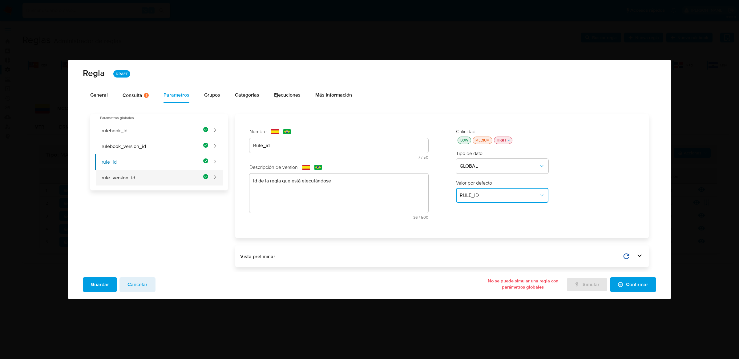
type input "Rule_version_id"
type textarea "Id de versión de la regla que está ejecutándose"
click at [142, 96] on div at bounding box center [145, 95] width 6 height 5
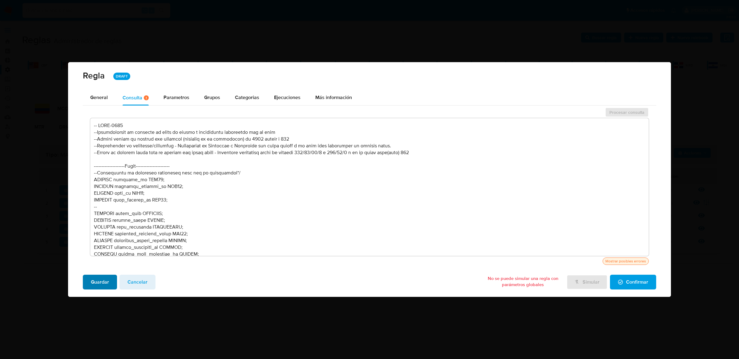
click at [106, 280] on span "Guardar" at bounding box center [100, 283] width 18 height 14
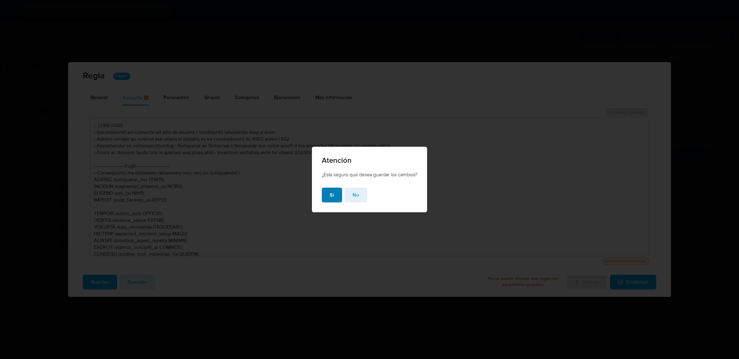
click at [330, 195] on span "Si" at bounding box center [332, 195] width 4 height 14
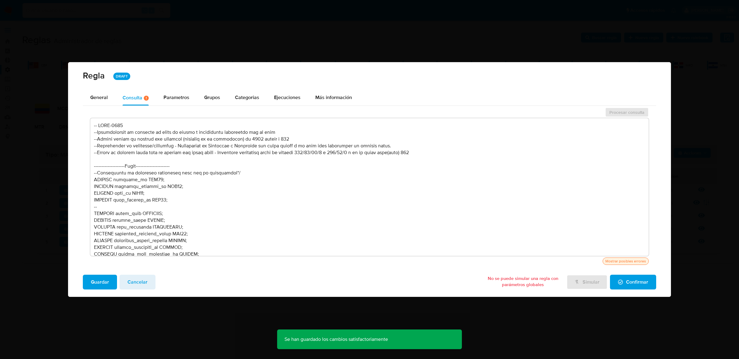
scroll to position [2, 0]
click at [630, 279] on span "Confirmar" at bounding box center [633, 283] width 30 height 14
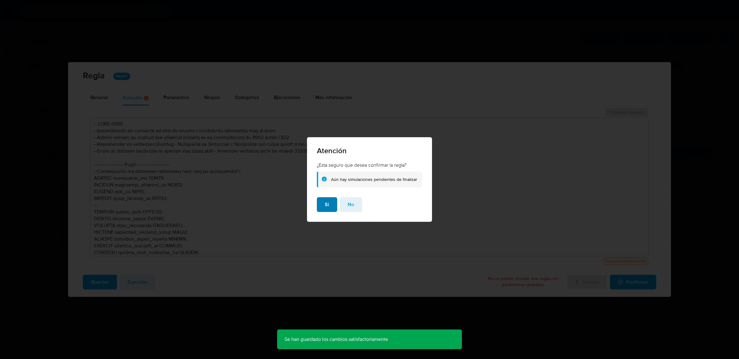
click at [326, 207] on span "Si" at bounding box center [327, 205] width 4 height 14
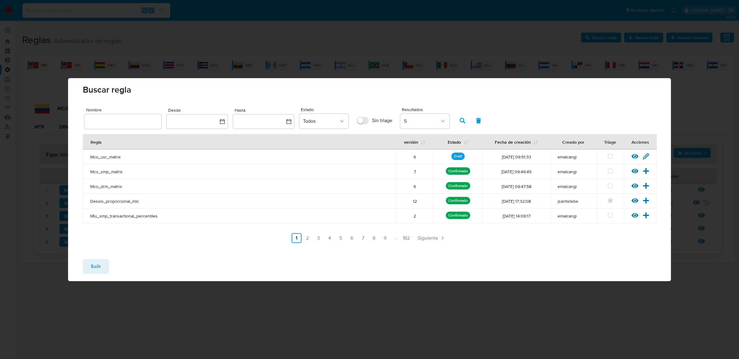
click at [92, 264] on span "Salir" at bounding box center [96, 267] width 10 height 14
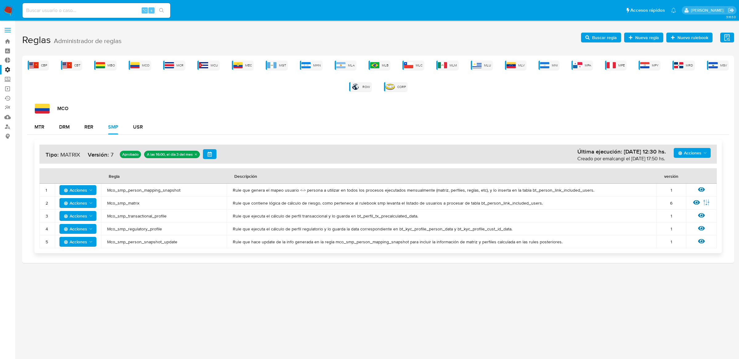
click at [96, 203] on button "Acciones" at bounding box center [77, 203] width 37 height 10
click at [93, 215] on button "Deshabilitar" at bounding box center [77, 218] width 55 height 15
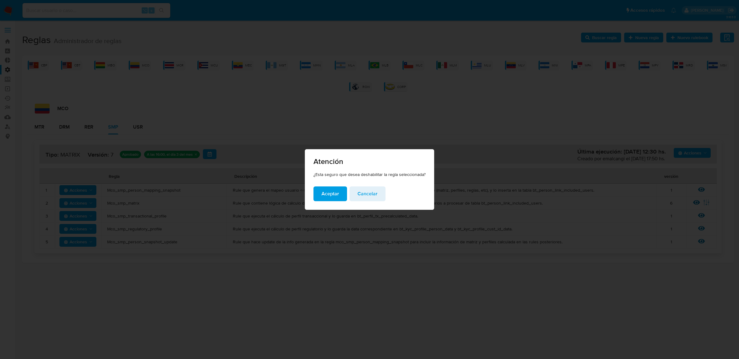
click at [336, 194] on span "Aceptar" at bounding box center [330, 194] width 18 height 14
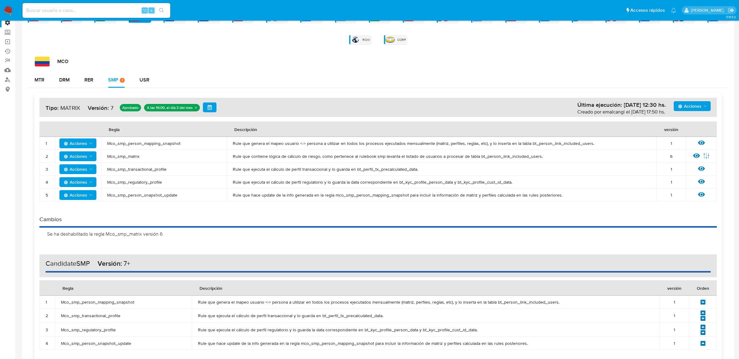
scroll to position [107, 0]
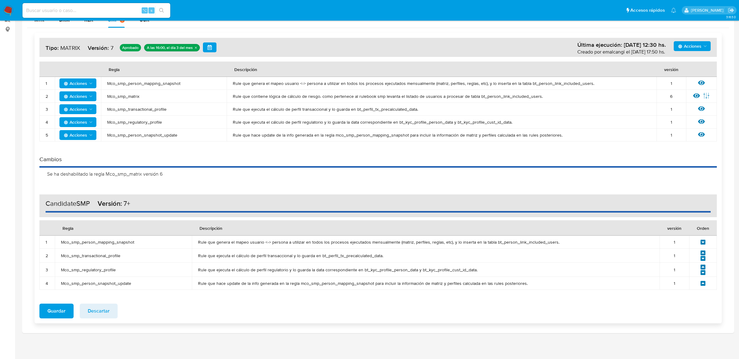
click at [685, 46] on span "Acciones" at bounding box center [689, 46] width 23 height 10
click at [679, 59] on button "Agregar reglas" at bounding box center [691, 61] width 55 height 15
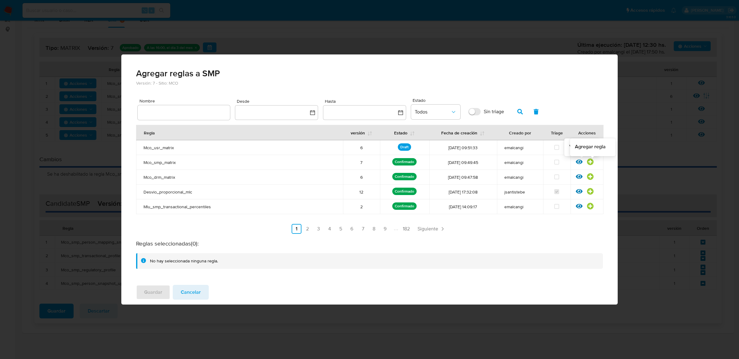
click at [588, 163] on icon at bounding box center [590, 162] width 7 height 7
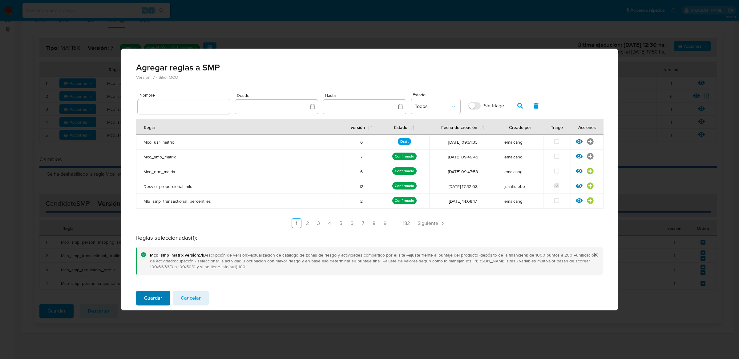
click at [158, 298] on span "Guardar" at bounding box center [153, 299] width 18 height 14
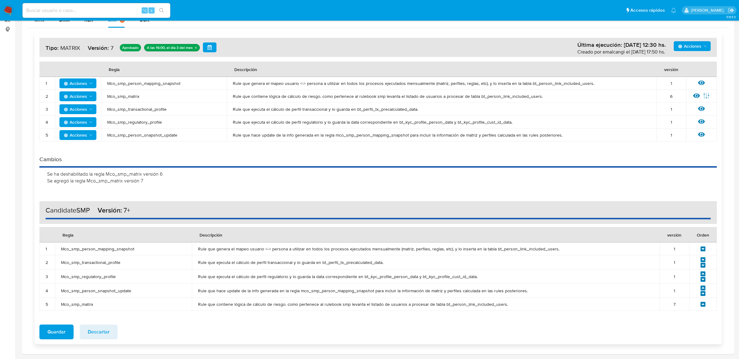
click at [704, 303] on icon at bounding box center [702, 304] width 5 height 5
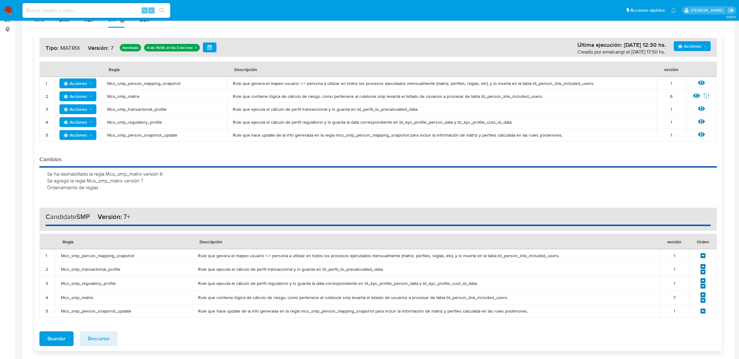
click at [703, 293] on icon at bounding box center [702, 294] width 5 height 5
click at [703, 281] on icon at bounding box center [702, 280] width 5 height 5
click at [64, 340] on span "Guardar" at bounding box center [56, 339] width 18 height 14
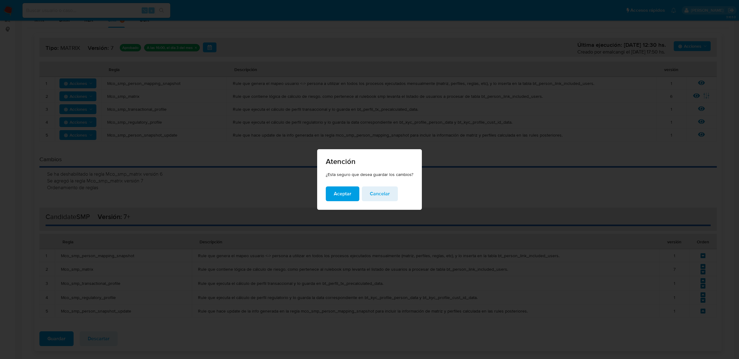
click at [335, 195] on span "Aceptar" at bounding box center [343, 194] width 18 height 14
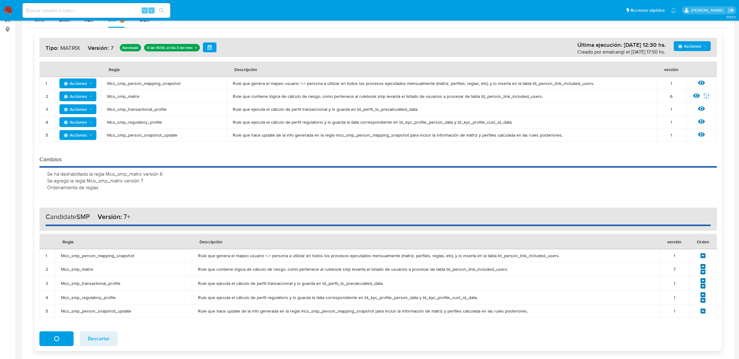
scroll to position [0, 0]
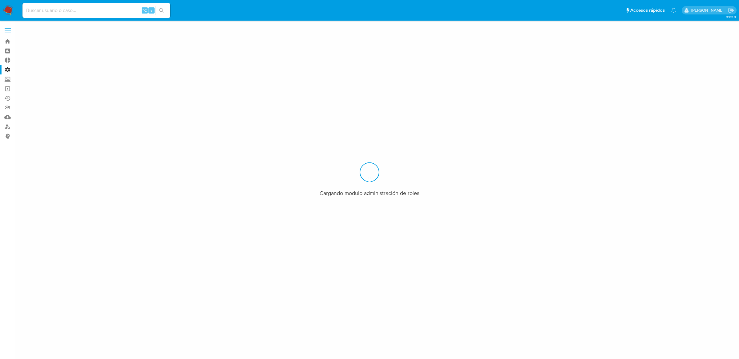
click at [6, 26] on label at bounding box center [7, 30] width 15 height 13
click at [0, 0] on input "checkbox" at bounding box center [0, 0] width 0 height 0
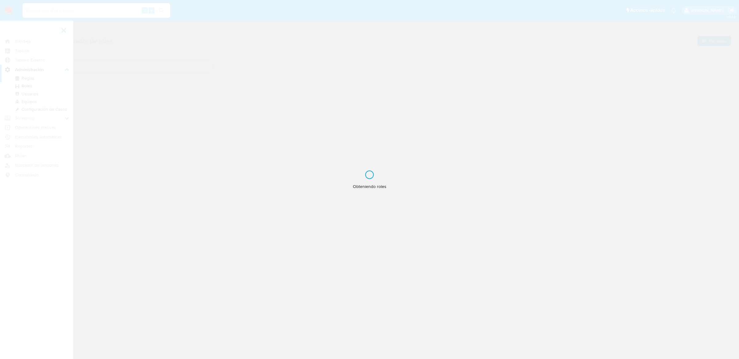
click at [14, 78] on div "Obteniendo roles" at bounding box center [369, 179] width 739 height 359
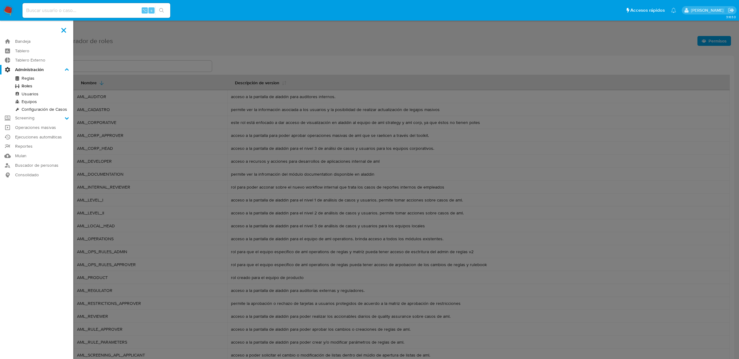
click at [29, 79] on link "Reglas" at bounding box center [36, 79] width 73 height 8
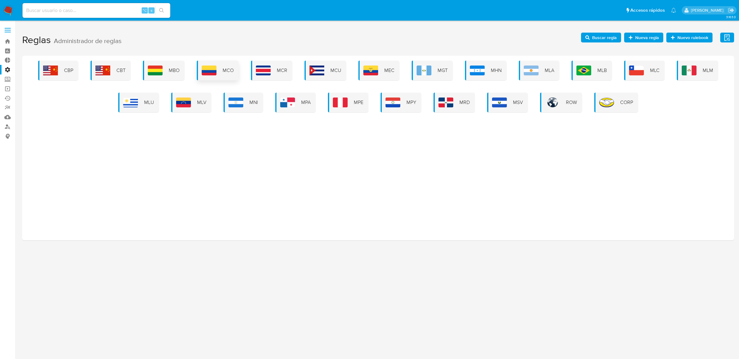
click at [227, 69] on span "MCO" at bounding box center [228, 70] width 11 height 7
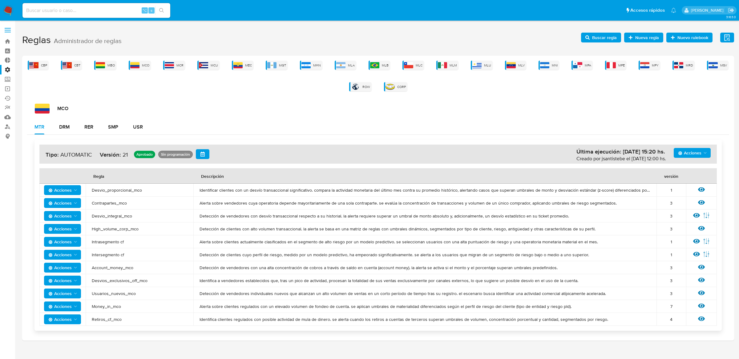
click at [66, 135] on div "Acciones Última ejecución: [DATE] 15:20 hs. Creado por jsantistebe el [DATE] 12…" at bounding box center [378, 235] width 702 height 201
click at [76, 129] on button "DRM" at bounding box center [64, 127] width 25 height 15
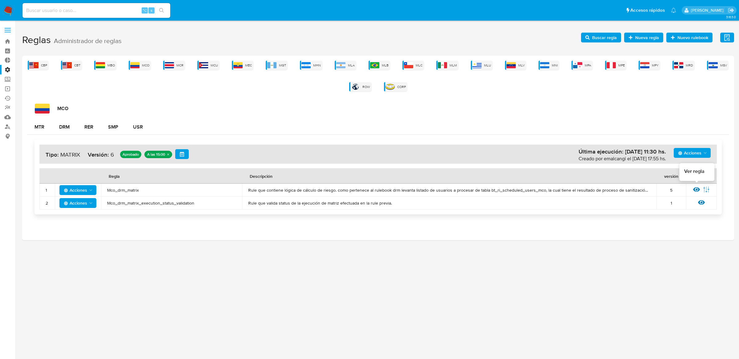
click at [695, 190] on icon at bounding box center [696, 189] width 7 height 7
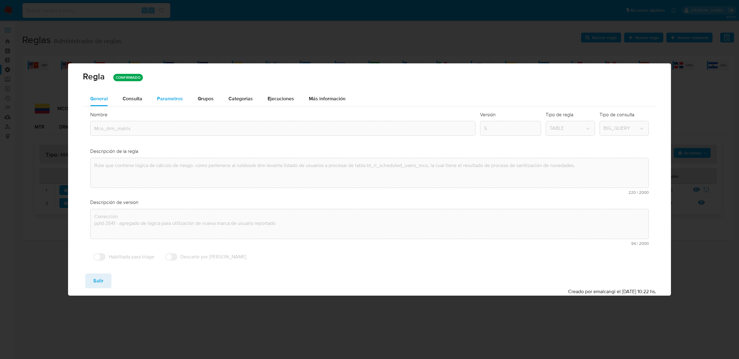
click at [169, 103] on div "Parametros" at bounding box center [170, 98] width 26 height 15
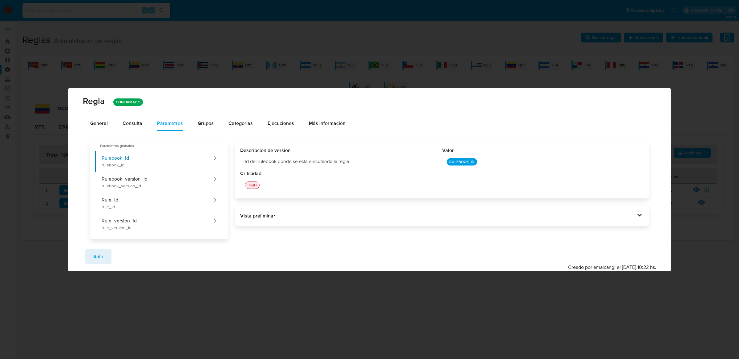
drag, startPoint x: 245, startPoint y: 162, endPoint x: 377, endPoint y: 162, distance: 132.4
click at [377, 162] on div "Id del rulebook donde se está ejecutando la regla" at bounding box center [341, 162] width 202 height 16
click at [165, 180] on button "Rulebook_version_id rulebook_version_id" at bounding box center [154, 182] width 118 height 21
drag, startPoint x: 245, startPoint y: 161, endPoint x: 394, endPoint y: 165, distance: 148.7
click at [394, 165] on div "Id de versión del rulebook donde se está ejecutando la regla" at bounding box center [341, 162] width 202 height 16
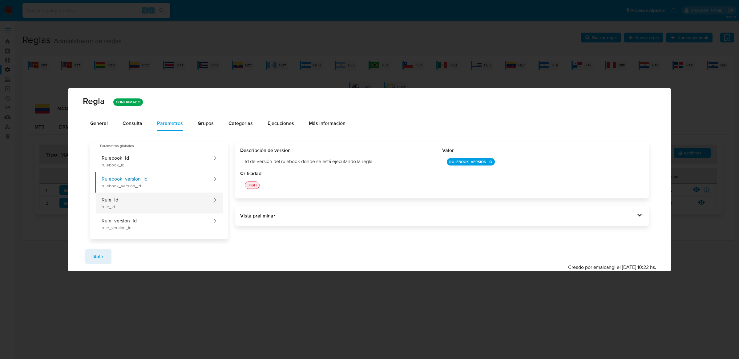
click at [154, 202] on button "Rule_id rule_id" at bounding box center [154, 203] width 118 height 21
drag, startPoint x: 242, startPoint y: 162, endPoint x: 339, endPoint y: 162, distance: 97.3
click at [339, 162] on div "Id de la regla que está ejecutándose" at bounding box center [341, 162] width 202 height 16
click at [155, 226] on button "Rule_version_id rule_version_id" at bounding box center [154, 224] width 118 height 21
drag, startPoint x: 242, startPoint y: 163, endPoint x: 352, endPoint y: 163, distance: 110.5
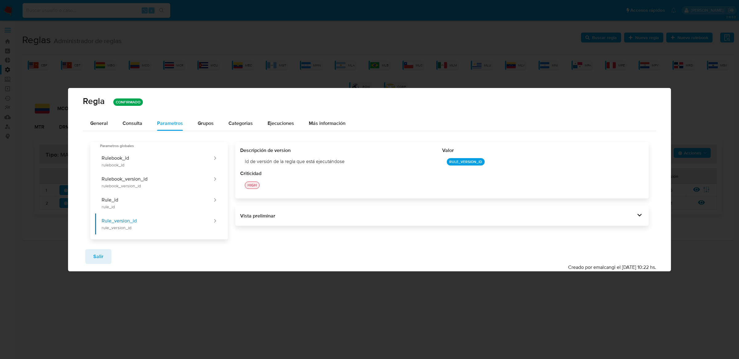
click at [352, 163] on div "Id de versión de la regla que está ejecutándose" at bounding box center [341, 162] width 202 height 16
click at [125, 125] on div "Consulta" at bounding box center [133, 123] width 20 height 5
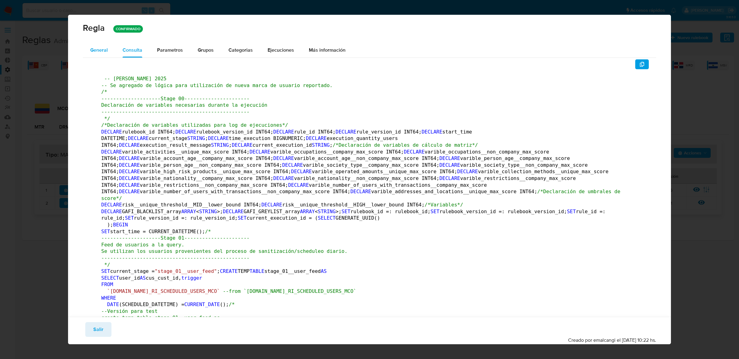
click at [108, 46] on button "General" at bounding box center [99, 50] width 32 height 15
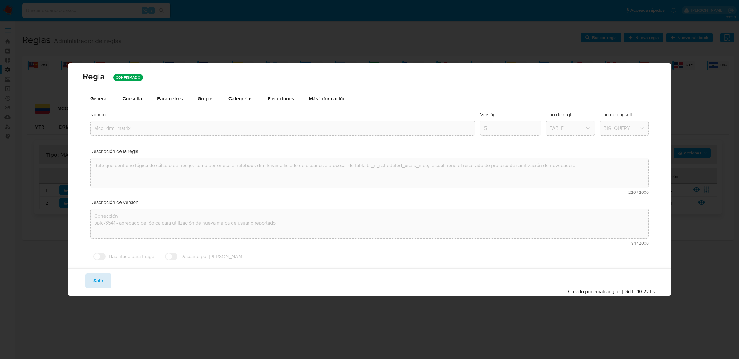
click at [101, 280] on span "Salir" at bounding box center [98, 281] width 10 height 14
type input "1"
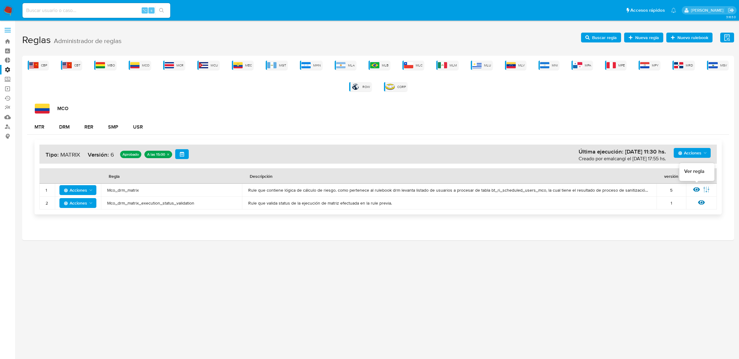
click at [699, 191] on icon at bounding box center [696, 189] width 7 height 7
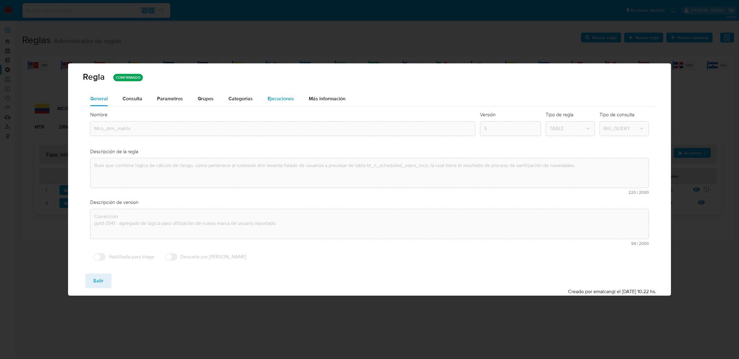
click at [292, 98] on span "Ejecuciones" at bounding box center [281, 98] width 26 height 7
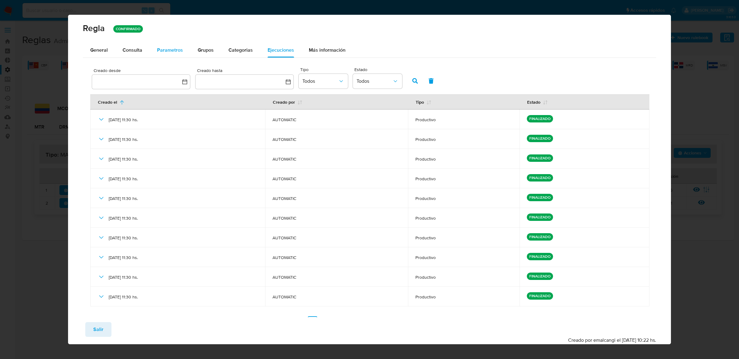
click at [166, 52] on span "Parametros" at bounding box center [170, 49] width 26 height 7
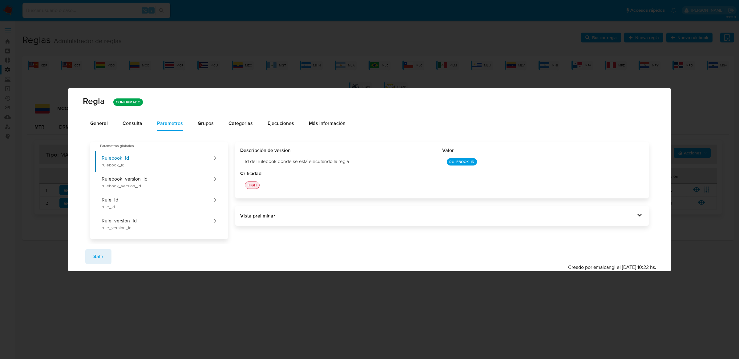
drag, startPoint x: 241, startPoint y: 161, endPoint x: 376, endPoint y: 161, distance: 134.8
click at [376, 161] on div "Id del rulebook donde se está ejecutando la regla" at bounding box center [341, 162] width 202 height 16
click at [151, 183] on button "Rulebook_version_id rulebook_version_id" at bounding box center [154, 182] width 118 height 21
drag, startPoint x: 242, startPoint y: 163, endPoint x: 381, endPoint y: 163, distance: 138.8
click at [381, 163] on div "Id de versión del rulebook donde se está ejecutando la regla" at bounding box center [341, 162] width 202 height 16
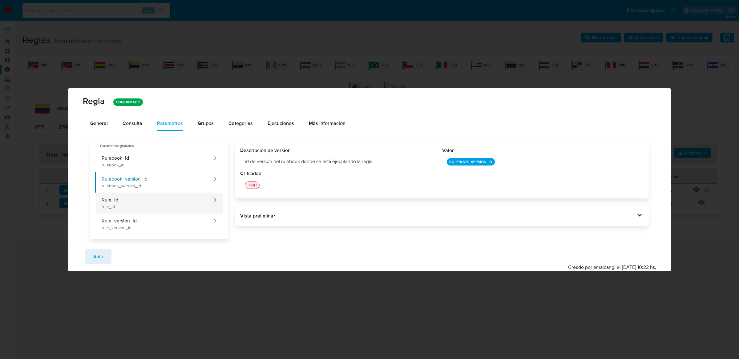
click at [136, 204] on button "Rule_id rule_id" at bounding box center [154, 203] width 118 height 21
drag, startPoint x: 243, startPoint y: 163, endPoint x: 335, endPoint y: 163, distance: 92.7
click at [335, 163] on div "Id de la regla que está ejecutándose" at bounding box center [341, 162] width 202 height 16
click at [151, 220] on button "Rule_version_id rule_version_id" at bounding box center [154, 224] width 118 height 21
drag, startPoint x: 244, startPoint y: 163, endPoint x: 385, endPoint y: 163, distance: 140.1
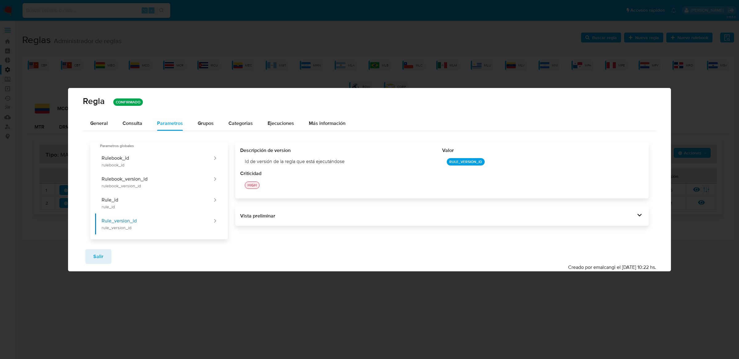
click at [385, 163] on div "Id de versión de la regla que está ejecutándose" at bounding box center [341, 162] width 202 height 16
